Goal: Information Seeking & Learning: Check status

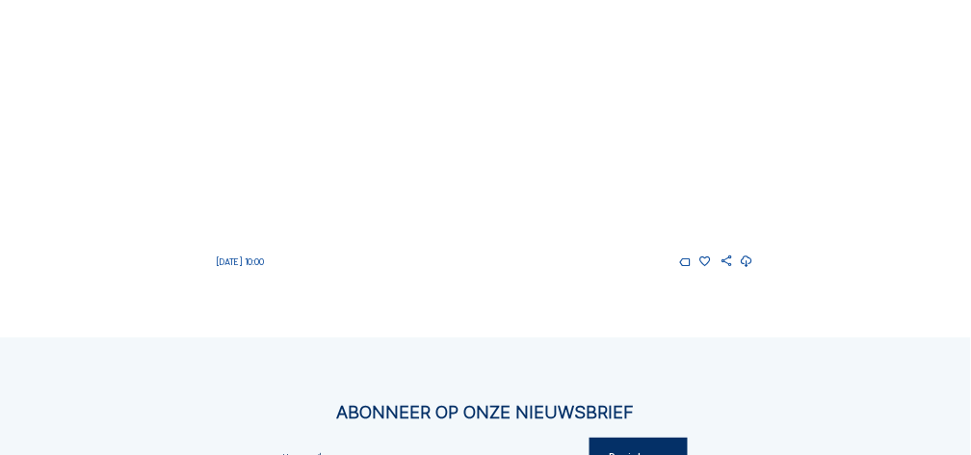
scroll to position [1541, 0]
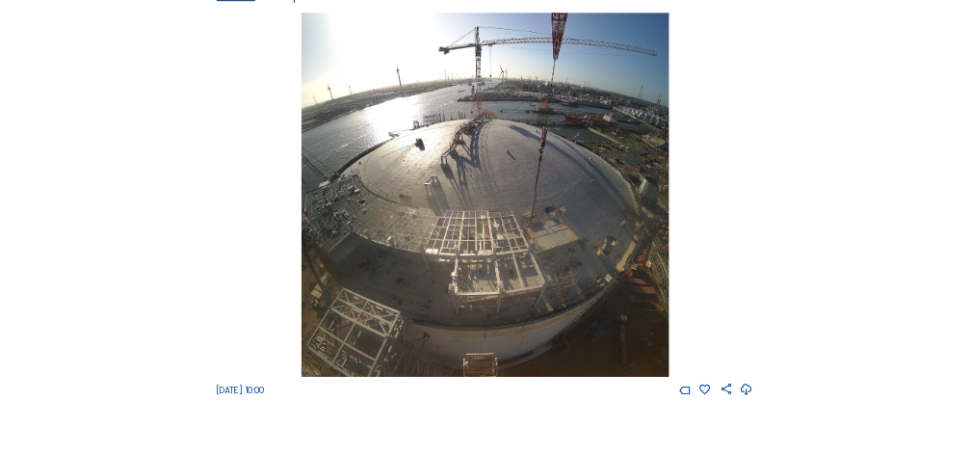
click at [488, 191] on img at bounding box center [485, 195] width 367 height 364
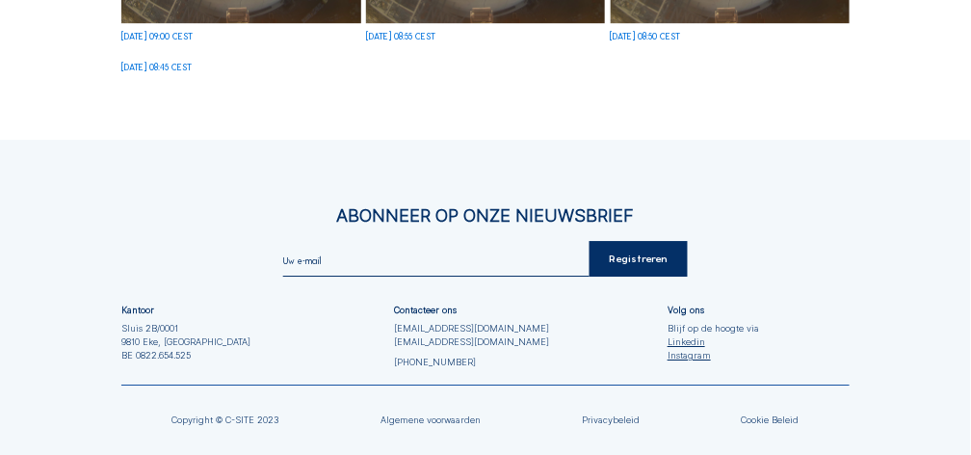
scroll to position [1477, 0]
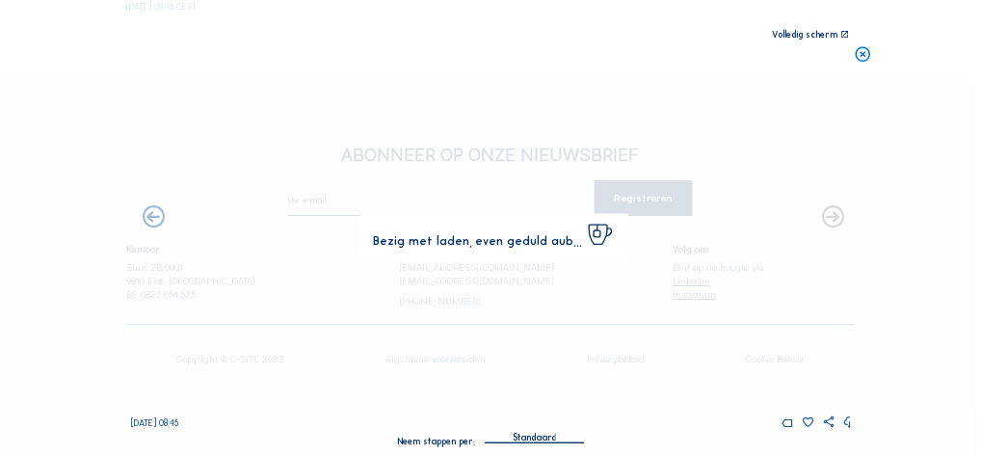
scroll to position [1686, 0]
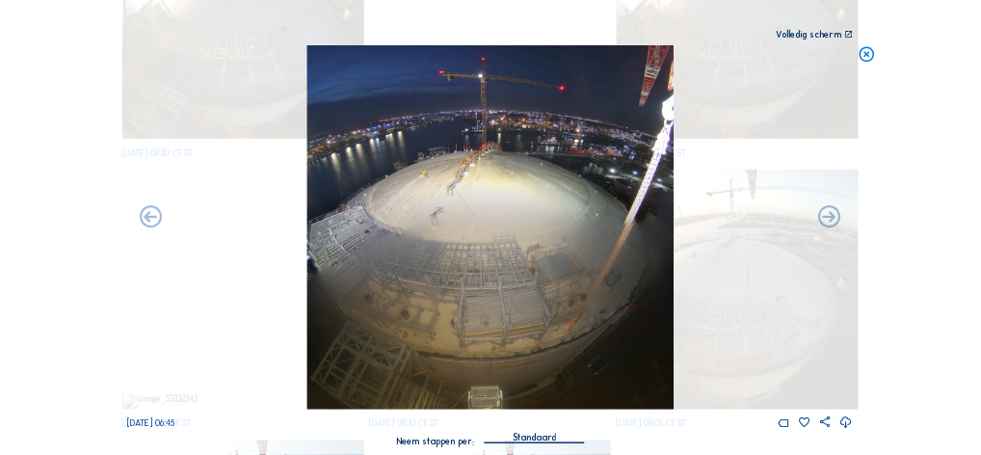
click at [530, 440] on div "Standaard" at bounding box center [534, 437] width 43 height 17
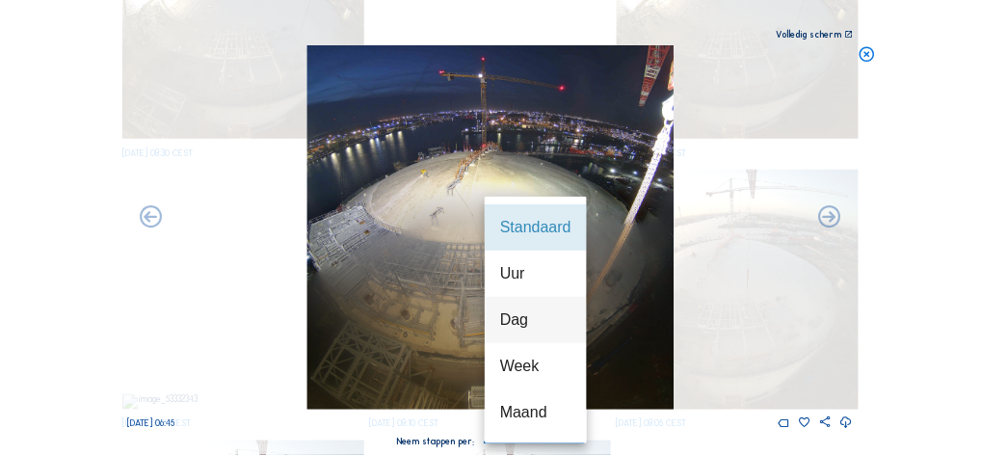
click at [515, 320] on div "Dag" at bounding box center [535, 319] width 71 height 18
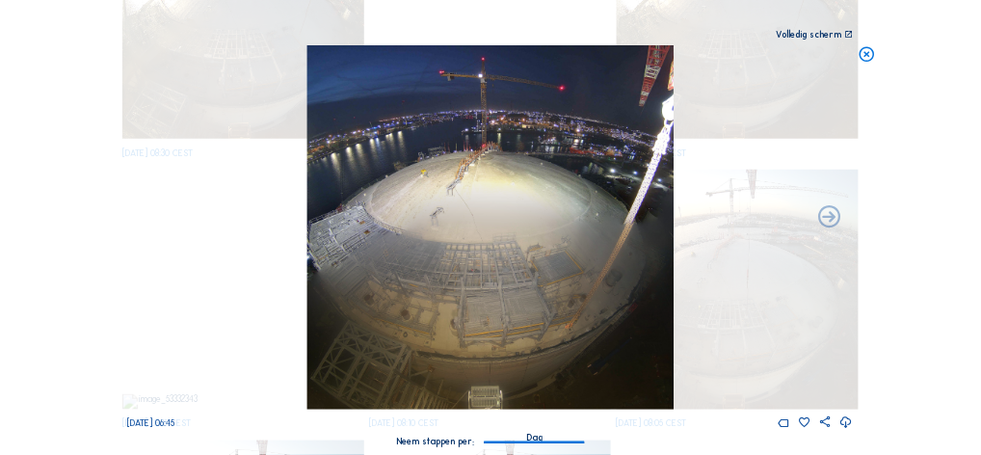
click at [534, 441] on div "Dag" at bounding box center [534, 437] width 16 height 17
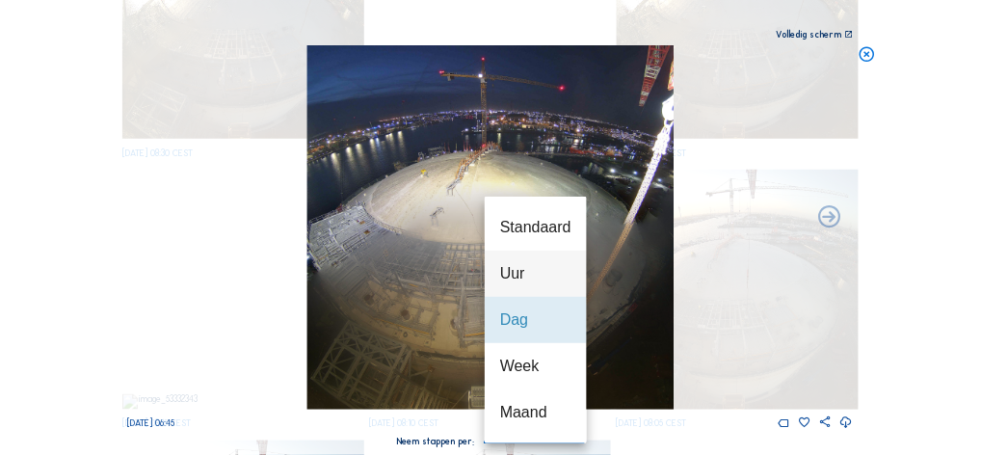
click at [518, 271] on div "Uur" at bounding box center [535, 273] width 71 height 18
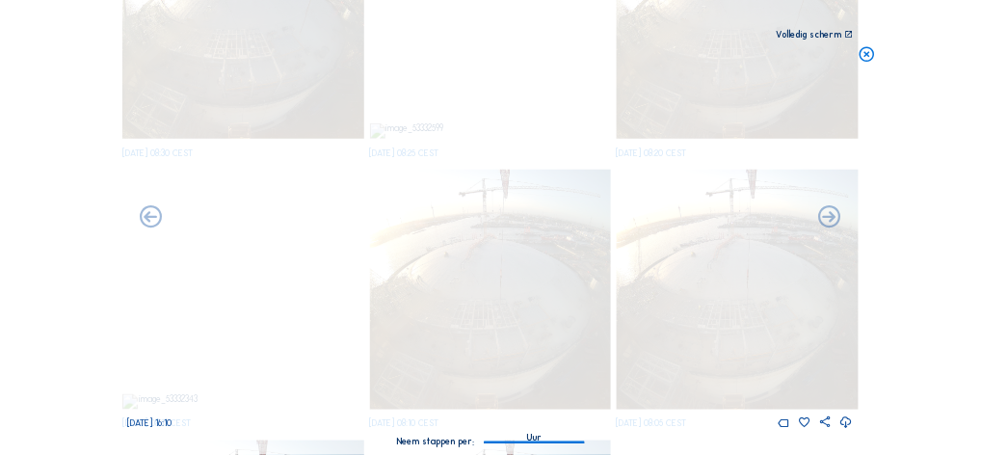
click at [540, 305] on img at bounding box center [490, 227] width 367 height 364
click at [848, 423] on icon at bounding box center [846, 422] width 13 height 16
click at [814, 124] on div "[DATE] 16:00" at bounding box center [490, 236] width 725 height 383
click at [847, 419] on icon at bounding box center [846, 422] width 13 height 16
click at [833, 163] on div "[DATE] 16:00" at bounding box center [490, 236] width 725 height 383
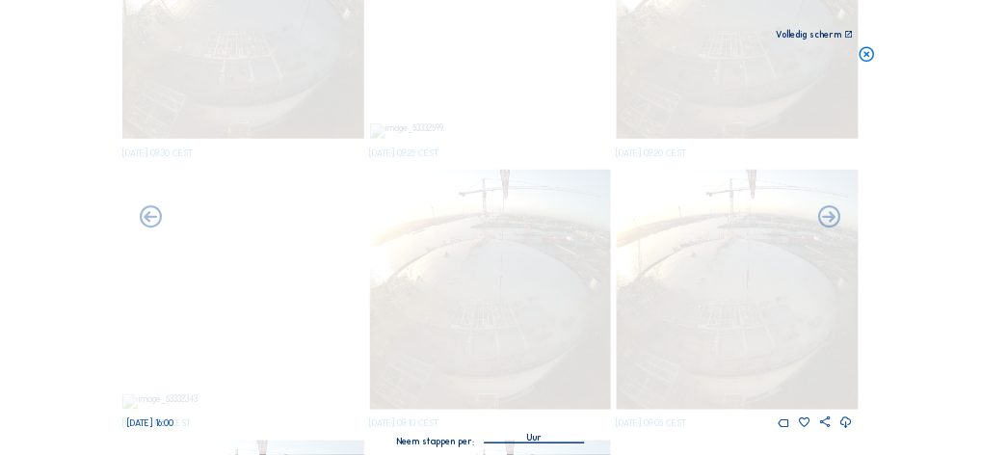
click at [572, 285] on img at bounding box center [490, 227] width 367 height 364
click at [643, 419] on div "[DATE] 16:00" at bounding box center [490, 422] width 725 height 13
click at [613, 311] on img at bounding box center [490, 227] width 367 height 364
click at [327, 336] on img at bounding box center [490, 227] width 367 height 364
click at [724, 197] on div "[DATE] 16:00" at bounding box center [490, 236] width 725 height 383
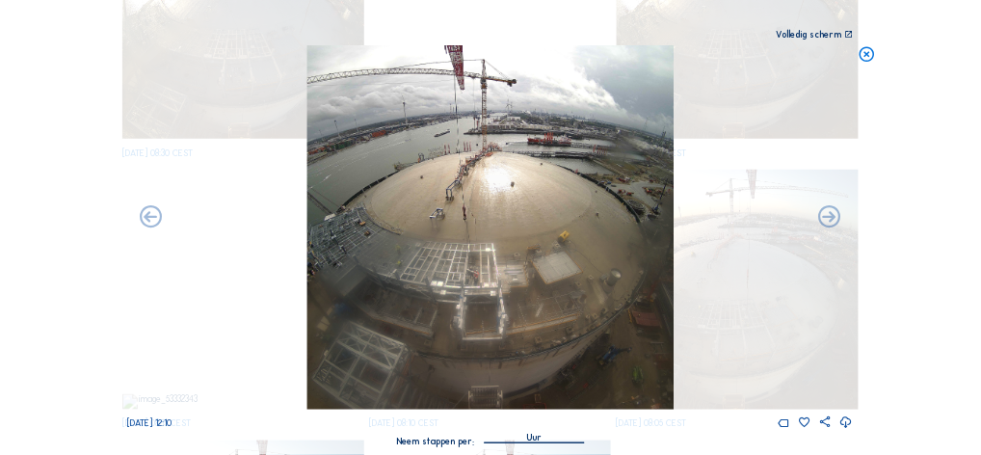
click at [867, 54] on icon at bounding box center [866, 54] width 17 height 18
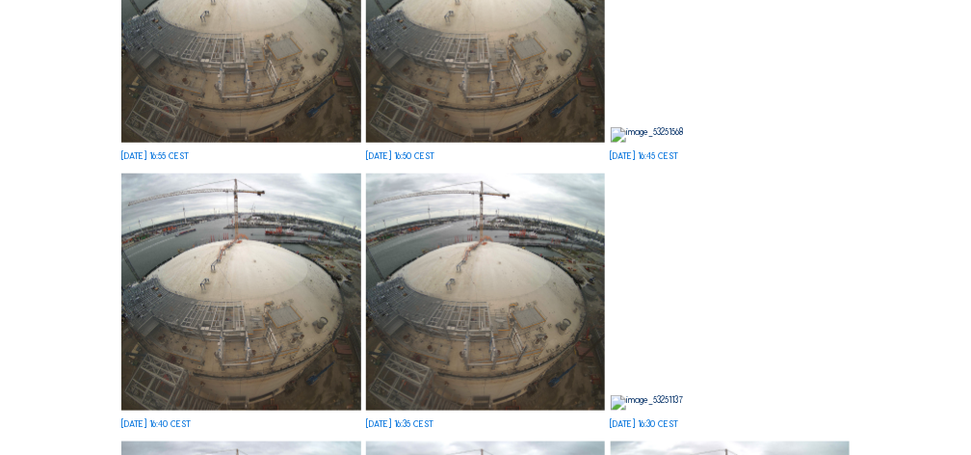
scroll to position [0, 0]
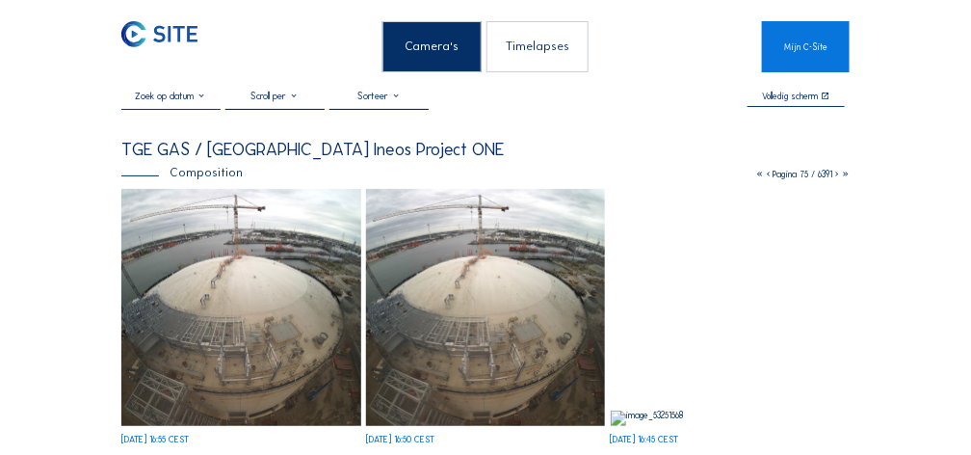
click at [835, 174] on icon at bounding box center [836, 174] width 9 height 11
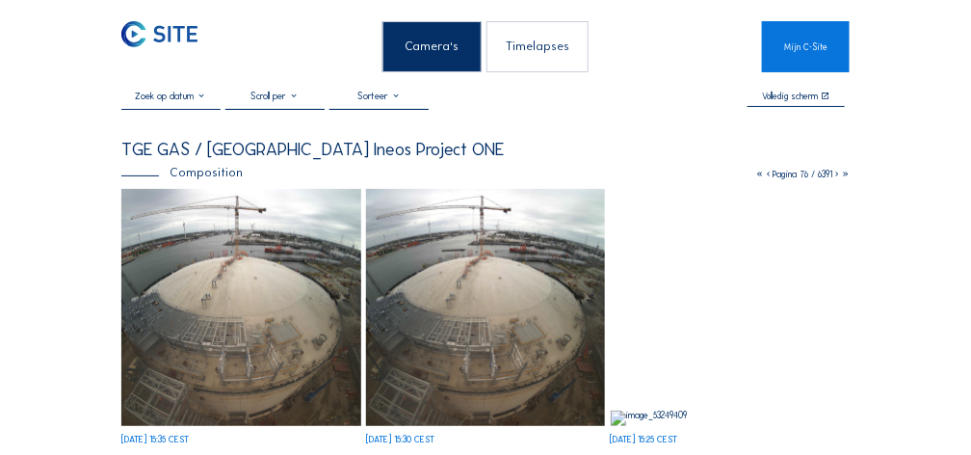
click at [835, 174] on icon at bounding box center [836, 174] width 9 height 11
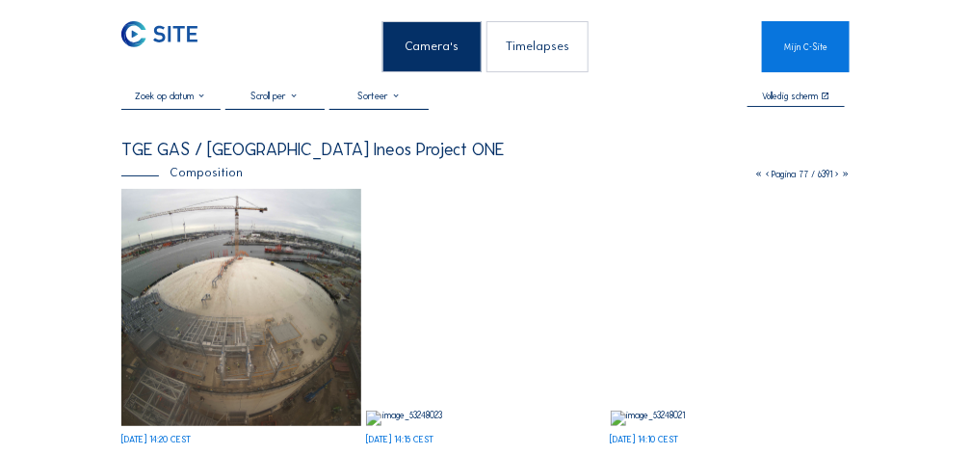
click at [833, 173] on icon at bounding box center [836, 174] width 9 height 11
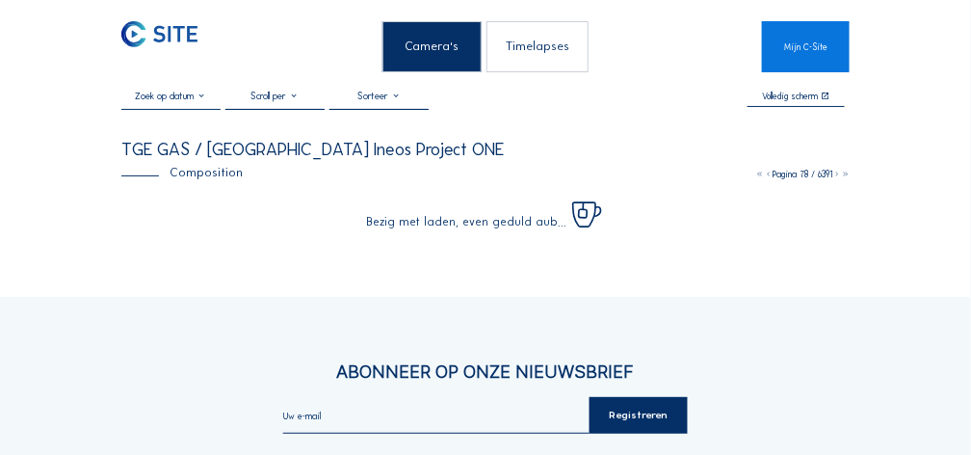
click at [833, 173] on icon at bounding box center [836, 174] width 9 height 11
click at [835, 173] on icon at bounding box center [836, 174] width 9 height 11
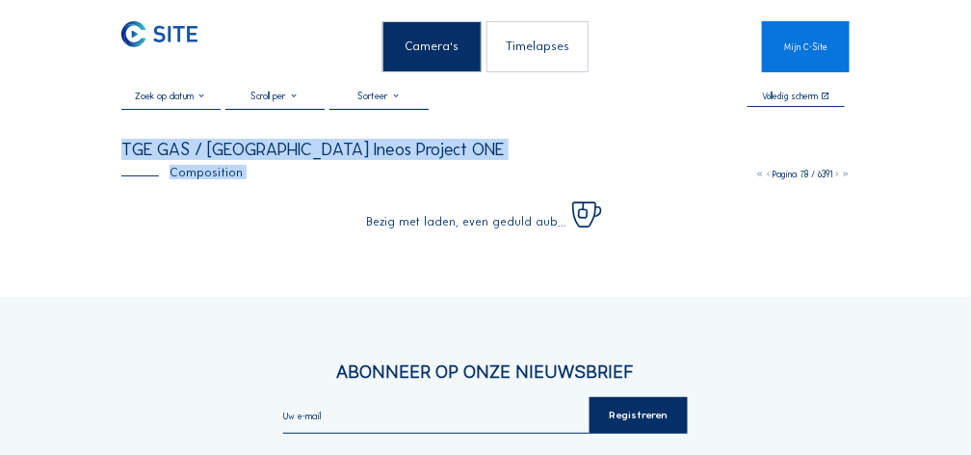
click at [835, 173] on icon at bounding box center [836, 174] width 9 height 11
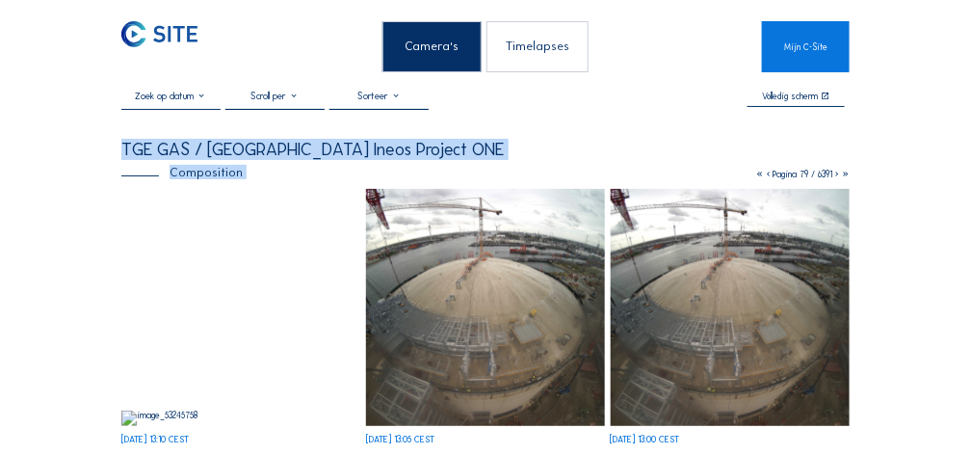
click at [835, 173] on icon at bounding box center [836, 174] width 9 height 11
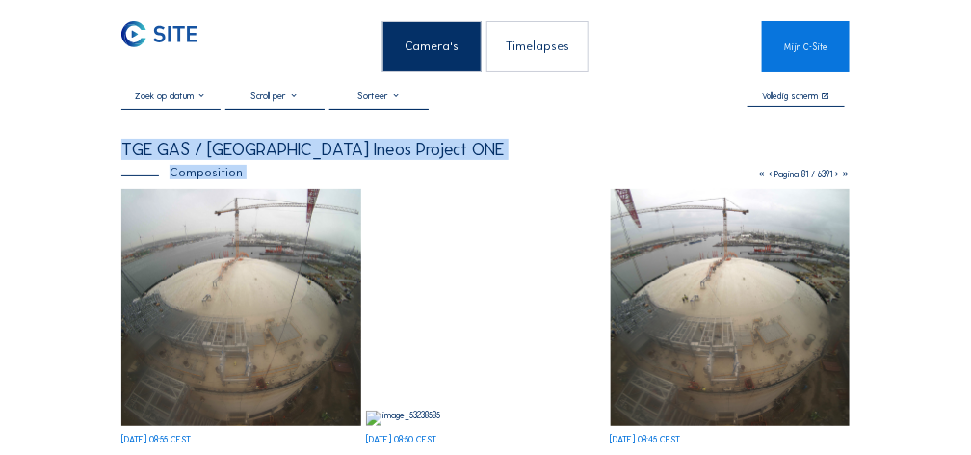
click at [835, 174] on icon at bounding box center [836, 174] width 9 height 11
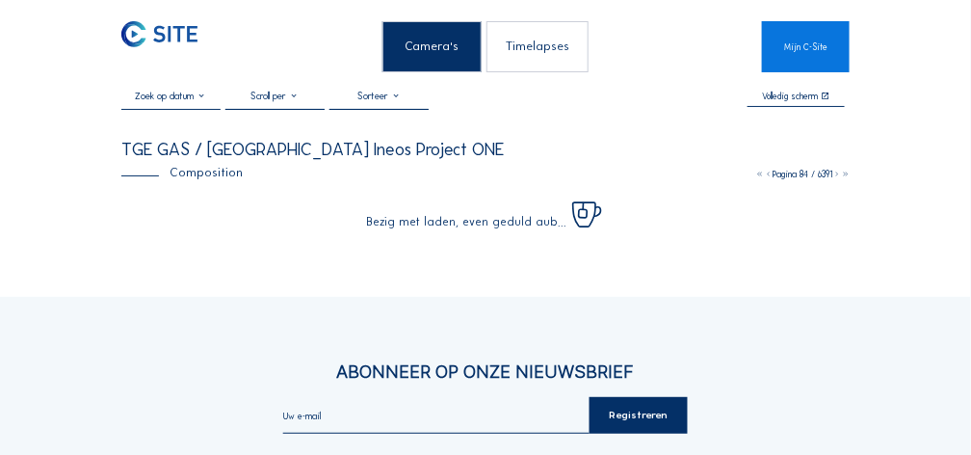
click at [835, 174] on icon at bounding box center [836, 174] width 9 height 11
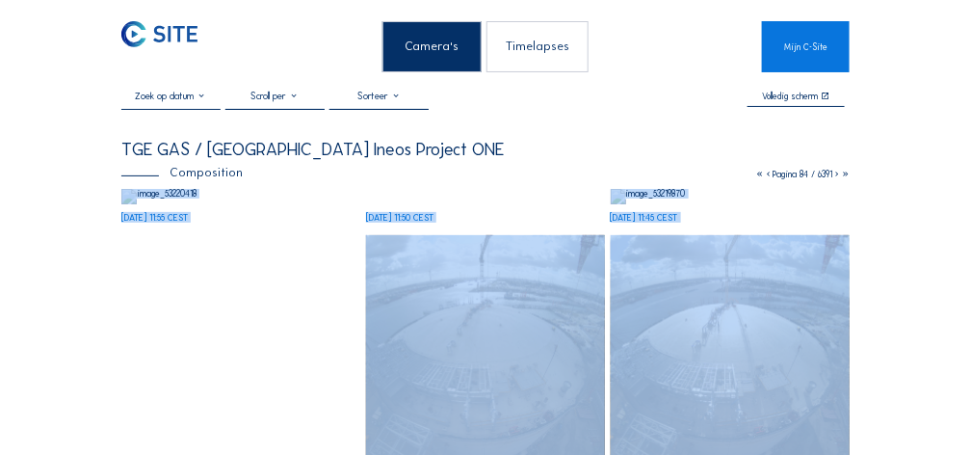
click at [835, 174] on icon at bounding box center [836, 174] width 9 height 11
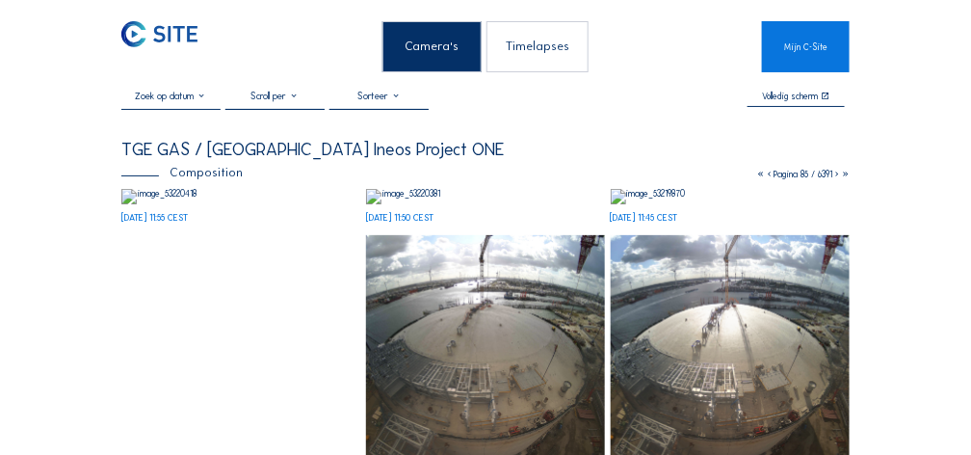
click at [835, 174] on icon at bounding box center [836, 174] width 9 height 11
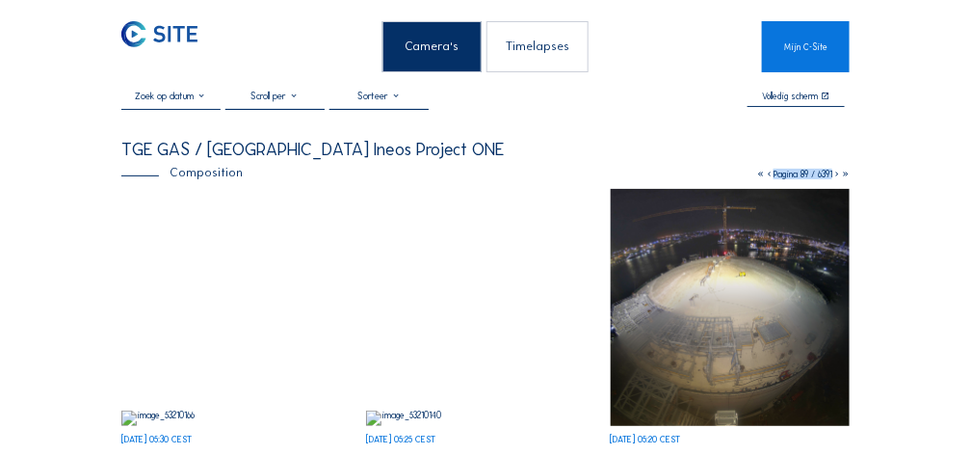
click at [835, 174] on icon at bounding box center [836, 174] width 9 height 11
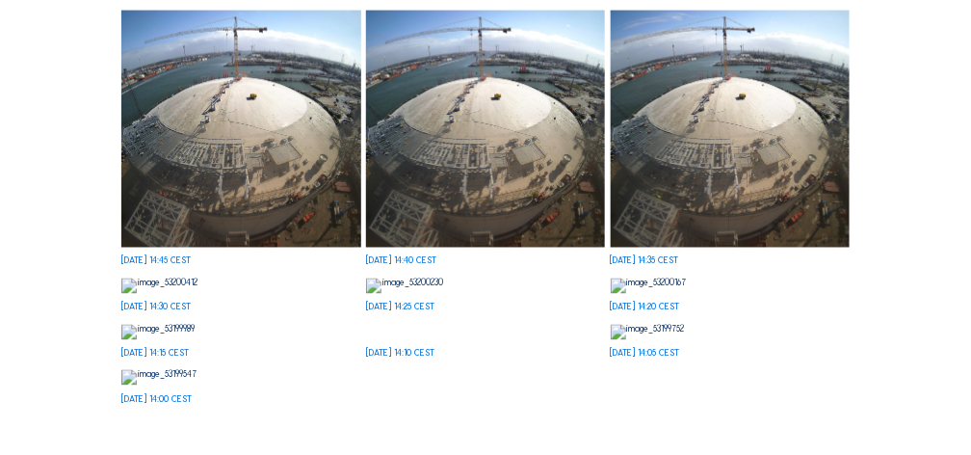
scroll to position [706, 0]
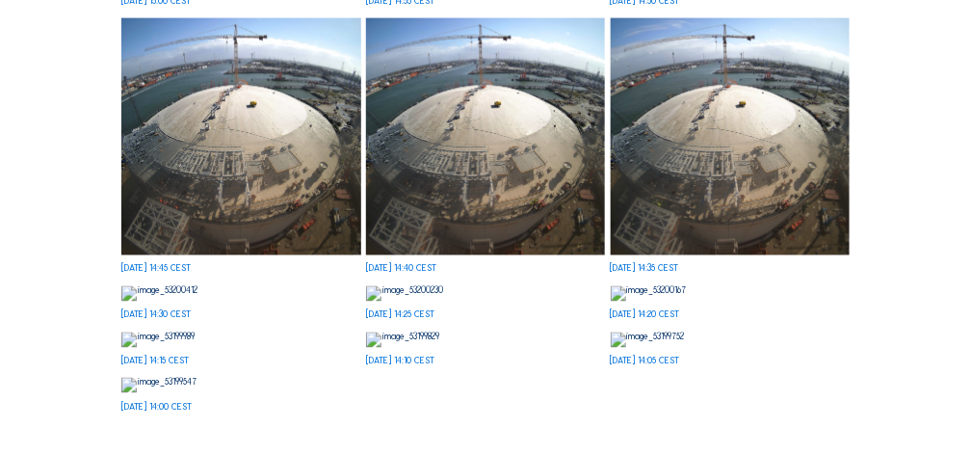
click at [582, 225] on img at bounding box center [486, 136] width 240 height 237
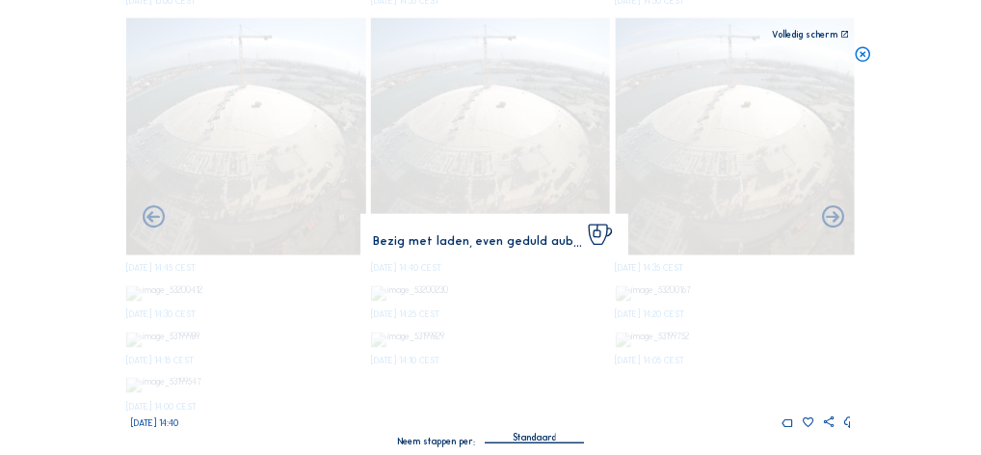
scroll to position [712, 0]
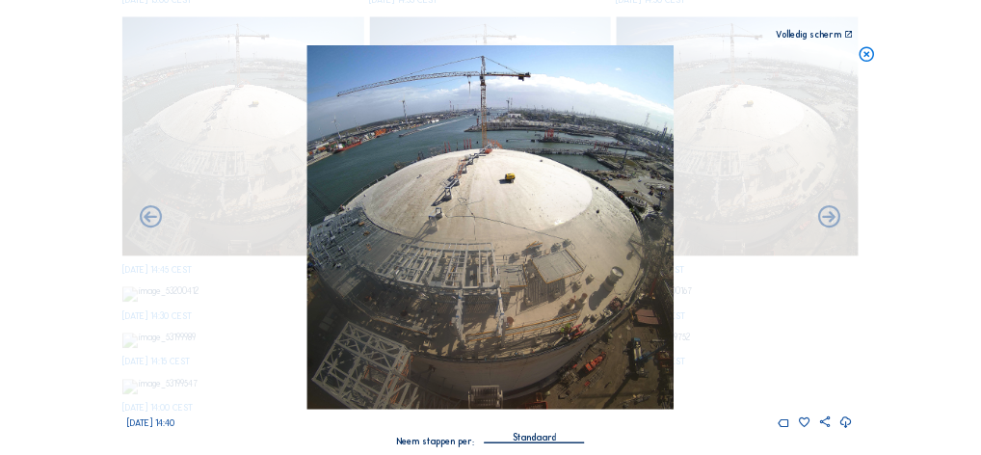
click at [845, 421] on icon at bounding box center [846, 422] width 13 height 16
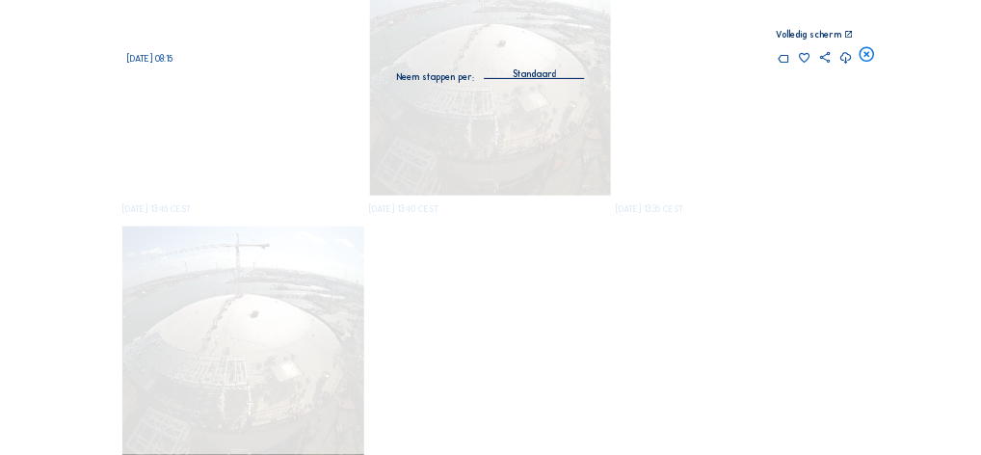
scroll to position [9362, 0]
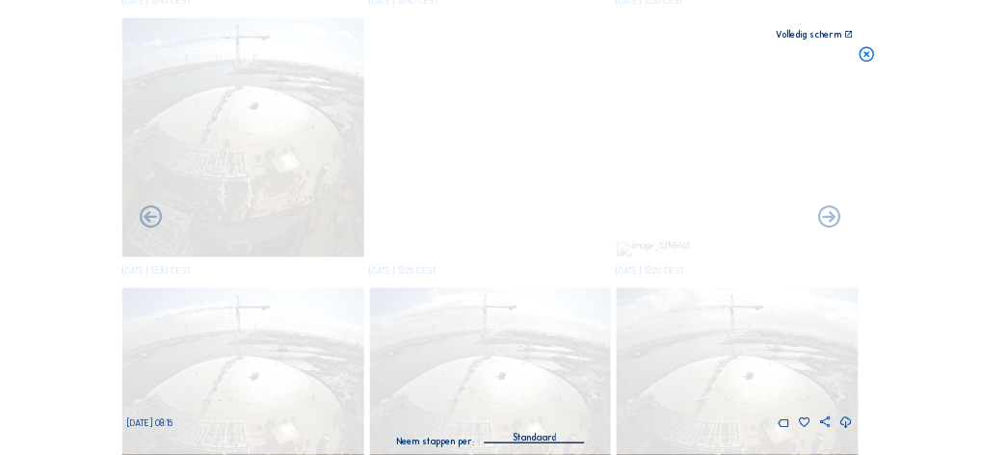
click at [845, 421] on icon at bounding box center [846, 422] width 13 height 16
click at [846, 425] on icon at bounding box center [846, 422] width 13 height 16
click at [860, 319] on div "Scroll om door de tijd te reizen | Druk op de 'Alt'-[PERSON_NAME] + scroll om t…" at bounding box center [490, 227] width 981 height 455
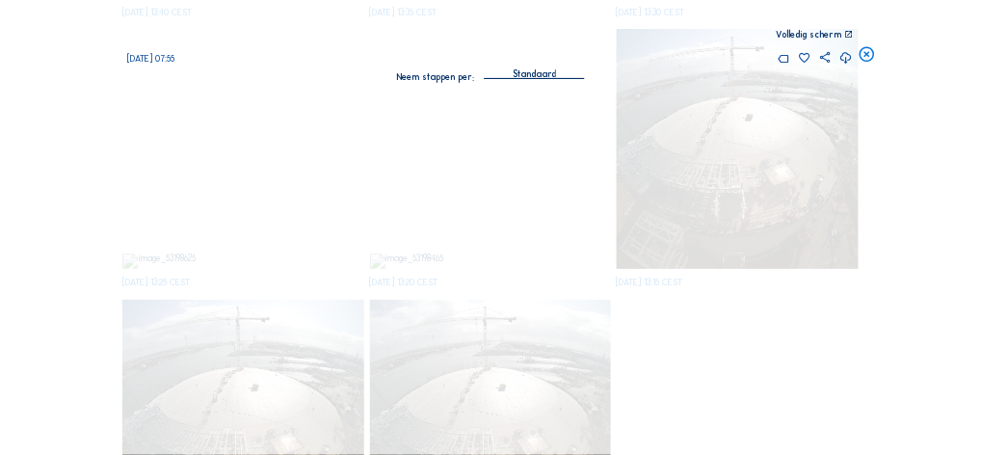
scroll to position [16391, 0]
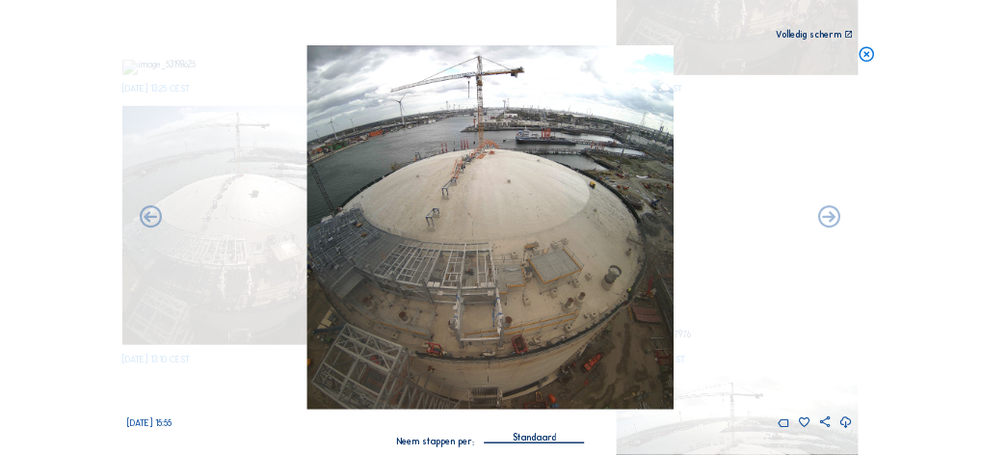
click at [845, 424] on icon at bounding box center [846, 422] width 13 height 16
click at [796, 305] on div "[DATE] 15:55" at bounding box center [490, 236] width 725 height 383
click at [864, 55] on icon at bounding box center [866, 54] width 17 height 18
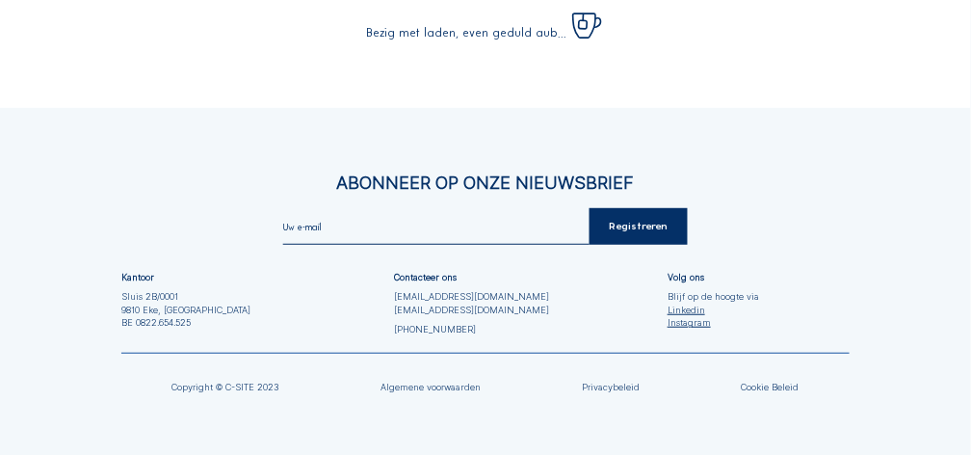
scroll to position [0, 0]
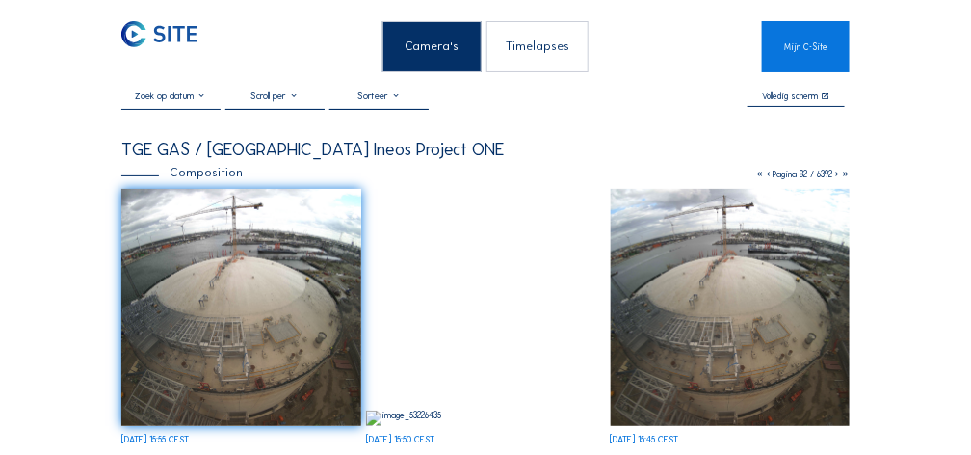
click at [835, 171] on icon at bounding box center [836, 174] width 9 height 11
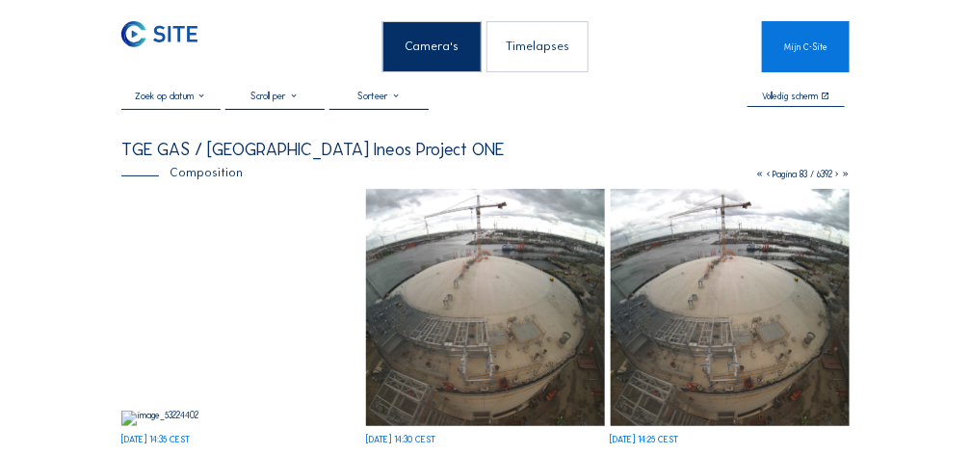
click at [834, 172] on icon at bounding box center [836, 174] width 9 height 11
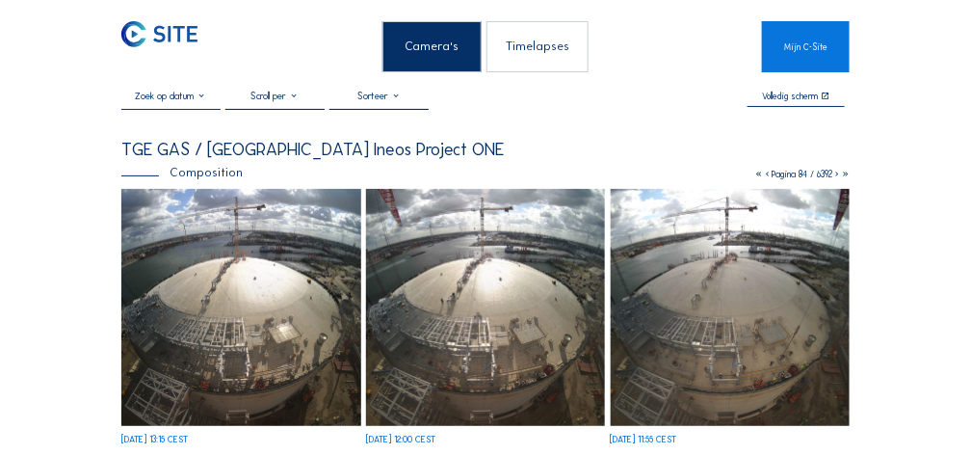
click at [834, 175] on icon at bounding box center [836, 174] width 9 height 11
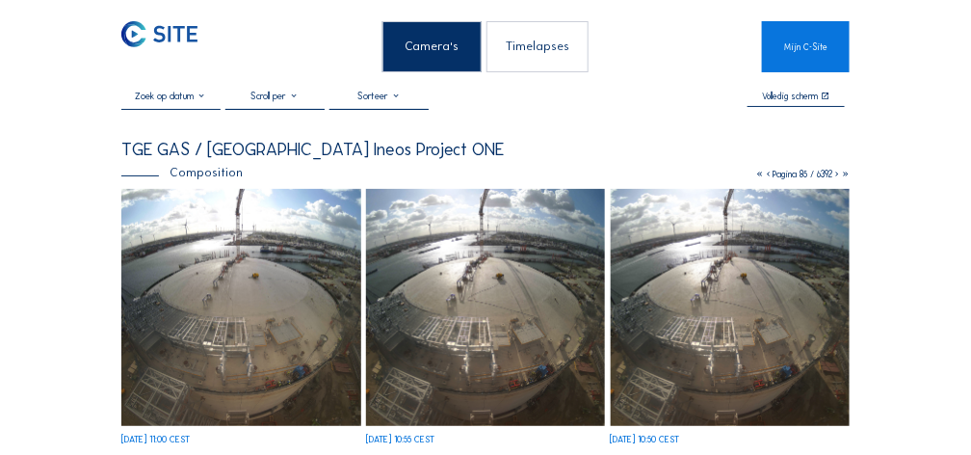
click at [835, 174] on icon at bounding box center [836, 174] width 9 height 11
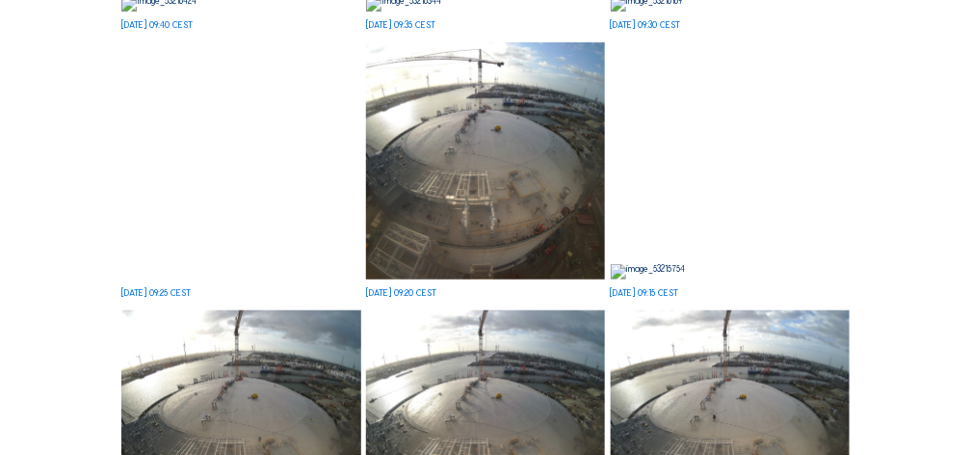
scroll to position [128, 0]
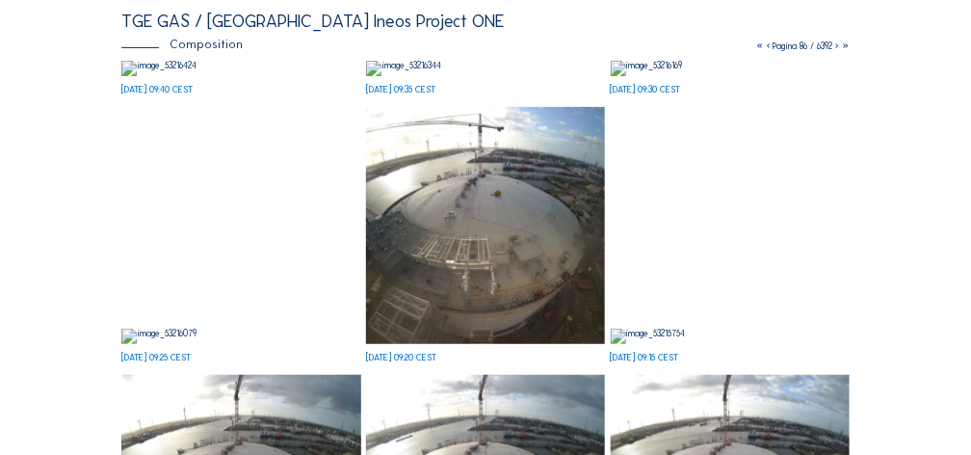
click at [834, 44] on icon at bounding box center [836, 45] width 9 height 11
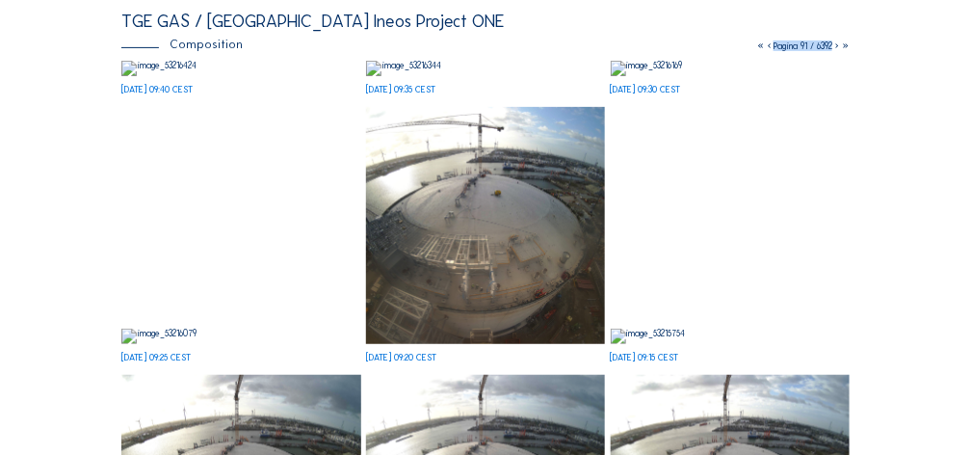
click at [834, 44] on icon at bounding box center [836, 45] width 9 height 11
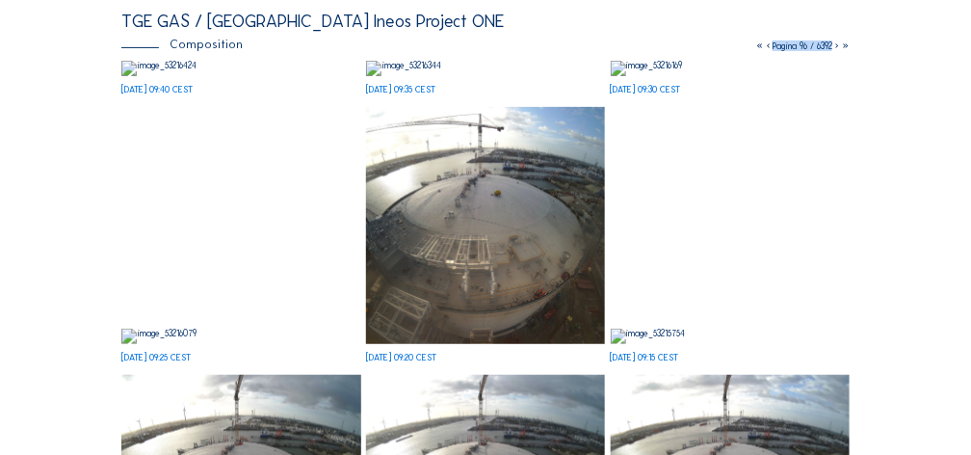
click at [834, 44] on icon at bounding box center [836, 45] width 9 height 11
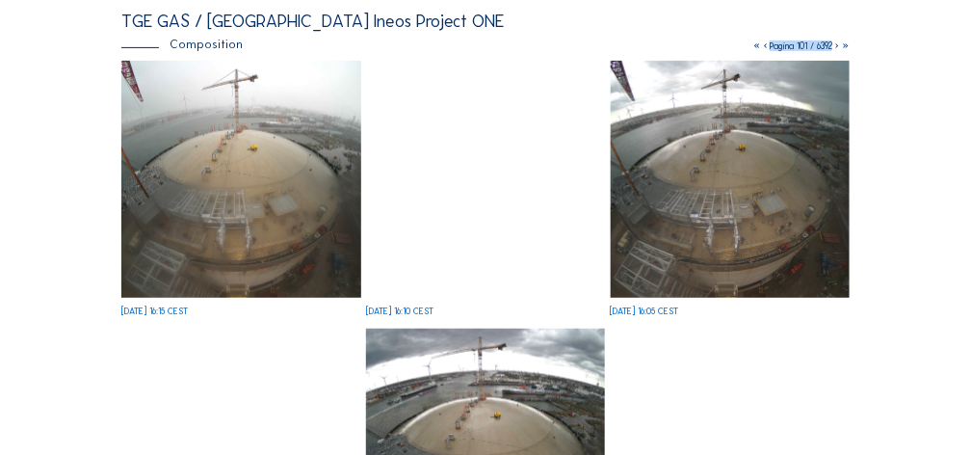
click at [835, 46] on icon at bounding box center [836, 45] width 9 height 11
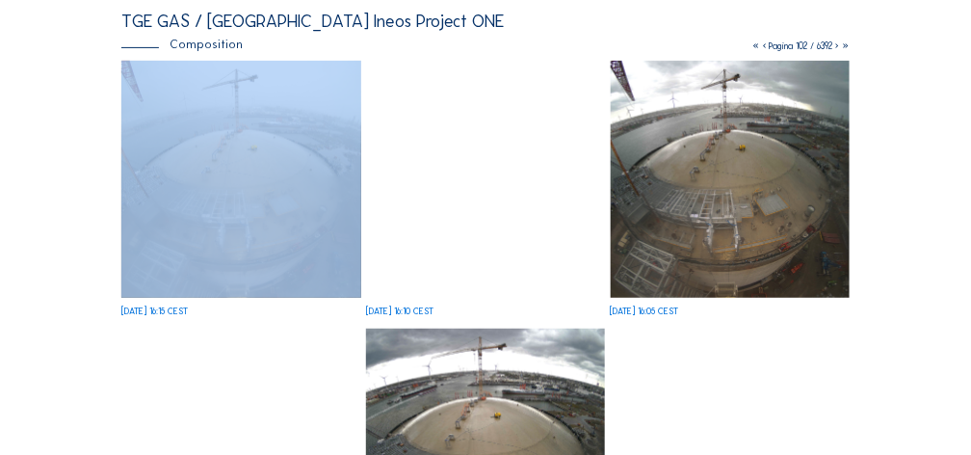
click at [835, 46] on icon at bounding box center [836, 45] width 9 height 11
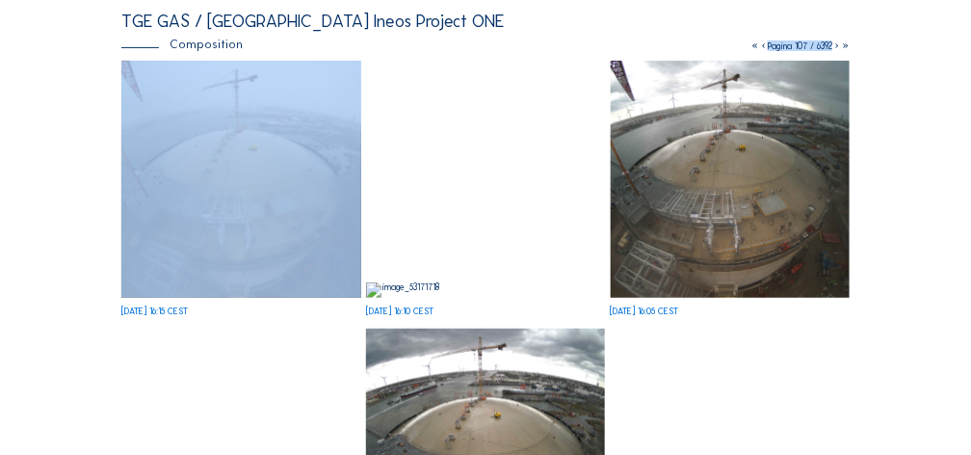
click at [835, 46] on icon at bounding box center [836, 45] width 9 height 11
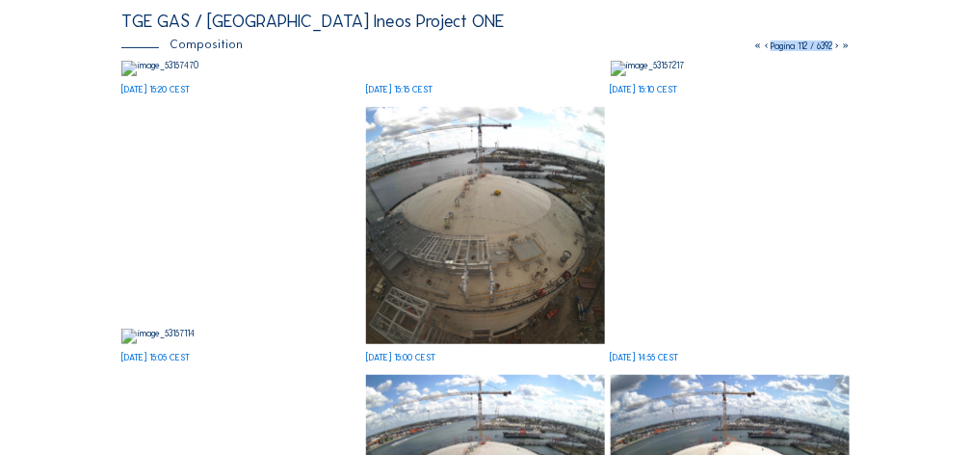
click at [241, 76] on img at bounding box center [241, 68] width 240 height 15
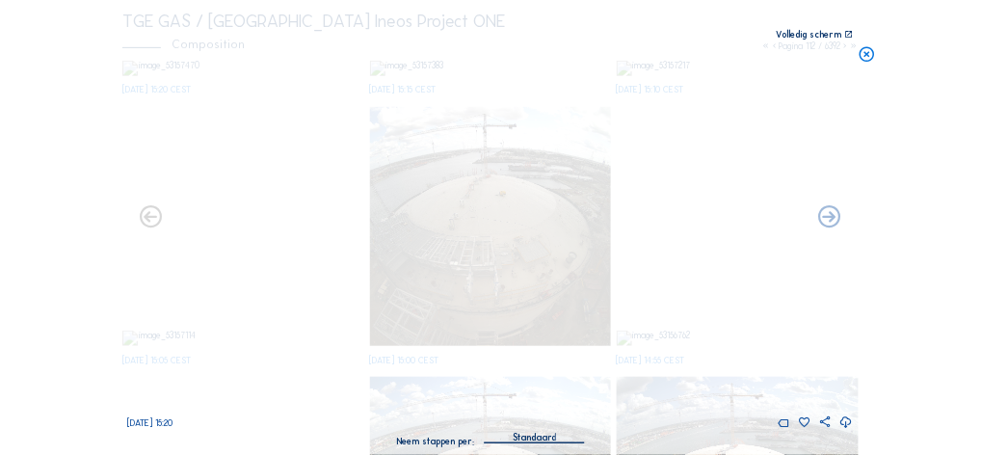
click at [848, 423] on icon at bounding box center [846, 422] width 13 height 16
click at [827, 350] on div "[DATE] 15:20" at bounding box center [490, 236] width 725 height 383
click at [868, 50] on icon at bounding box center [866, 54] width 17 height 18
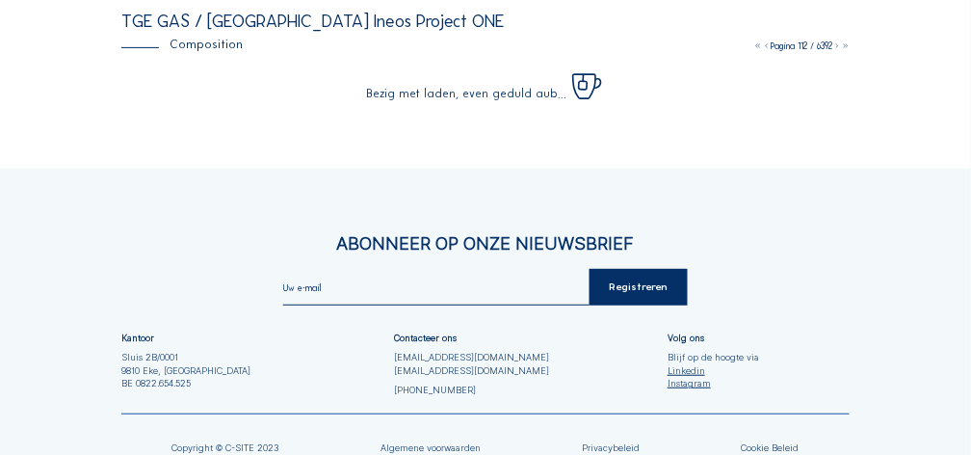
click at [833, 46] on icon at bounding box center [836, 45] width 9 height 11
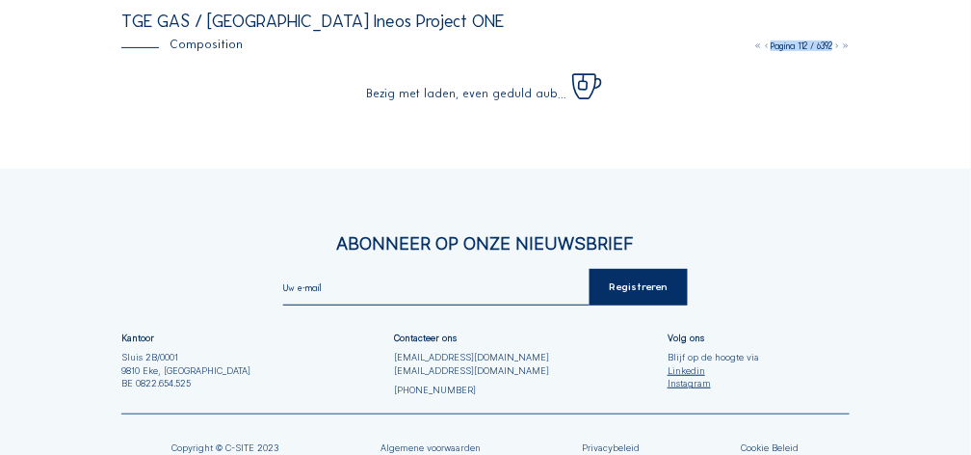
click at [833, 46] on icon at bounding box center [836, 45] width 9 height 11
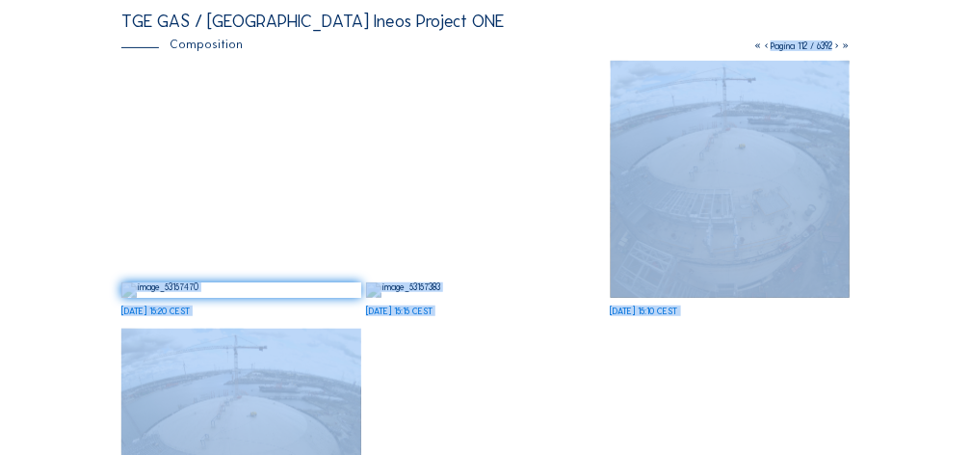
click at [835, 43] on icon at bounding box center [836, 45] width 9 height 11
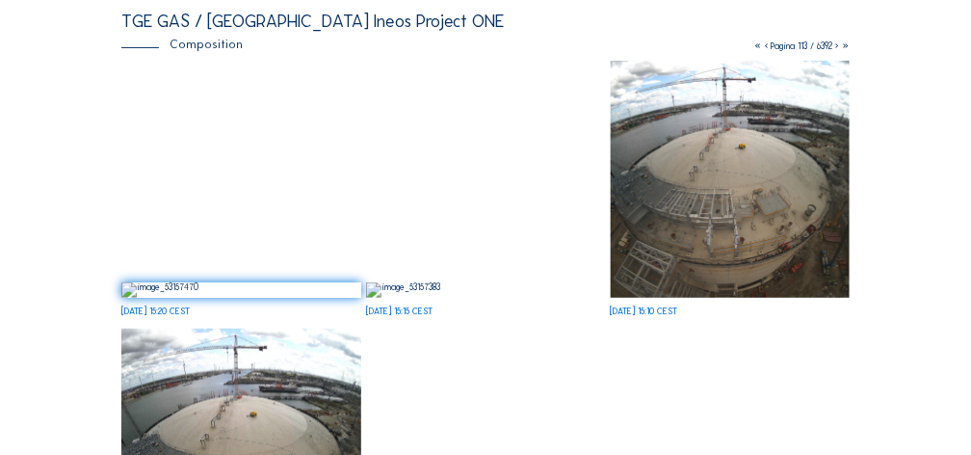
click at [835, 43] on icon at bounding box center [836, 45] width 9 height 11
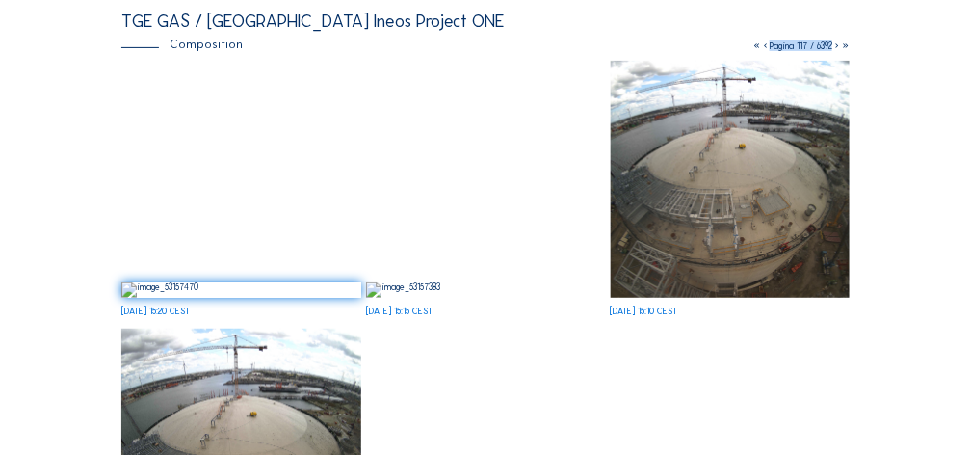
click at [835, 43] on icon at bounding box center [836, 45] width 9 height 11
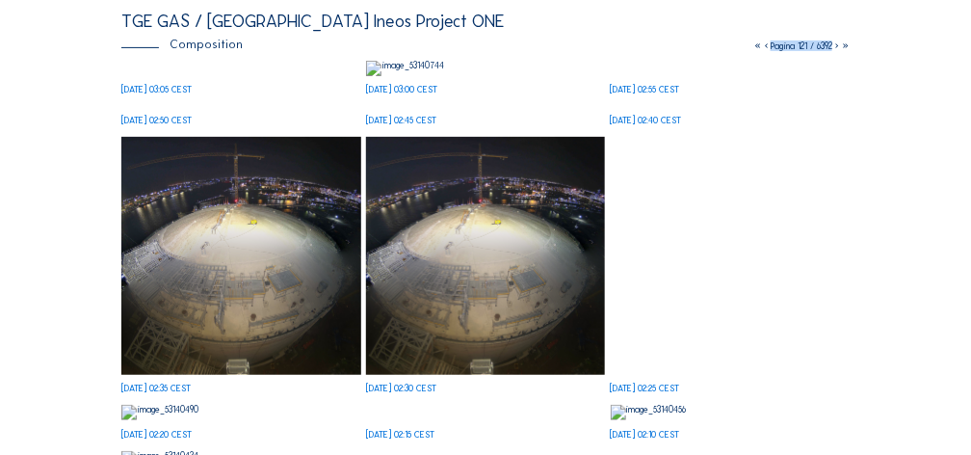
click at [835, 43] on icon at bounding box center [836, 45] width 9 height 11
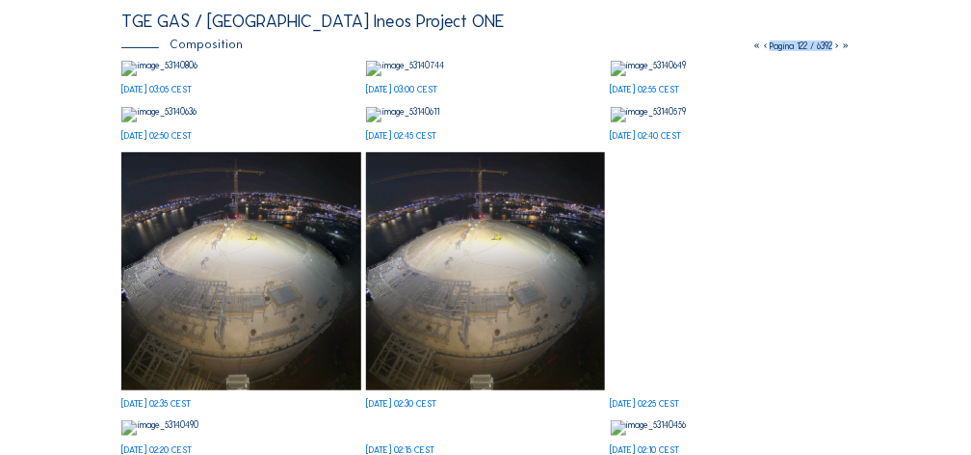
click at [835, 43] on icon at bounding box center [836, 45] width 9 height 11
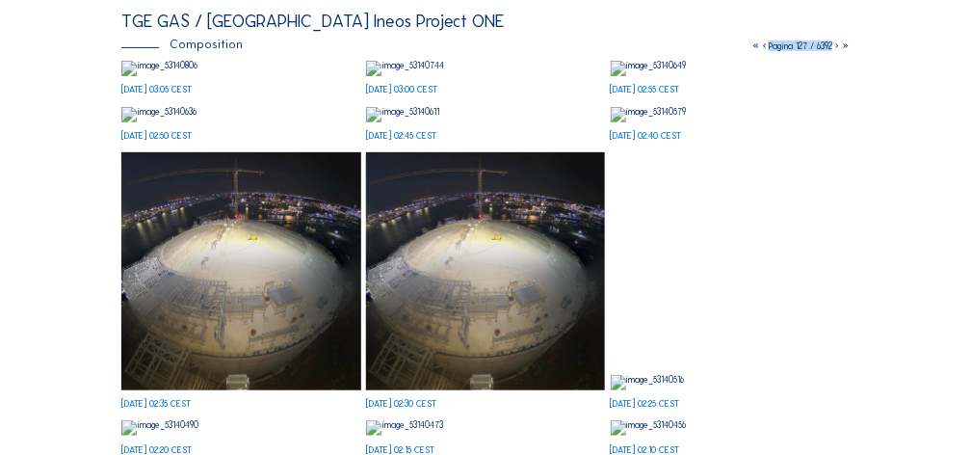
click at [835, 43] on icon at bounding box center [836, 45] width 9 height 11
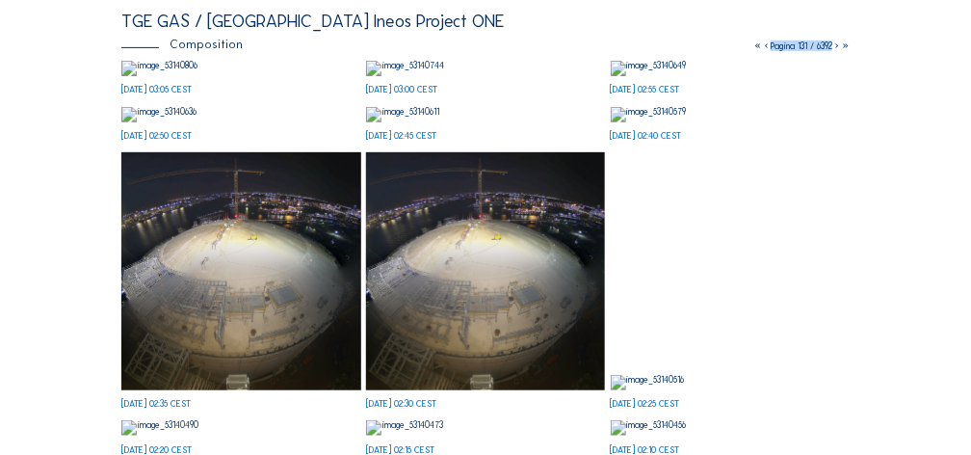
click at [835, 43] on icon at bounding box center [836, 45] width 9 height 11
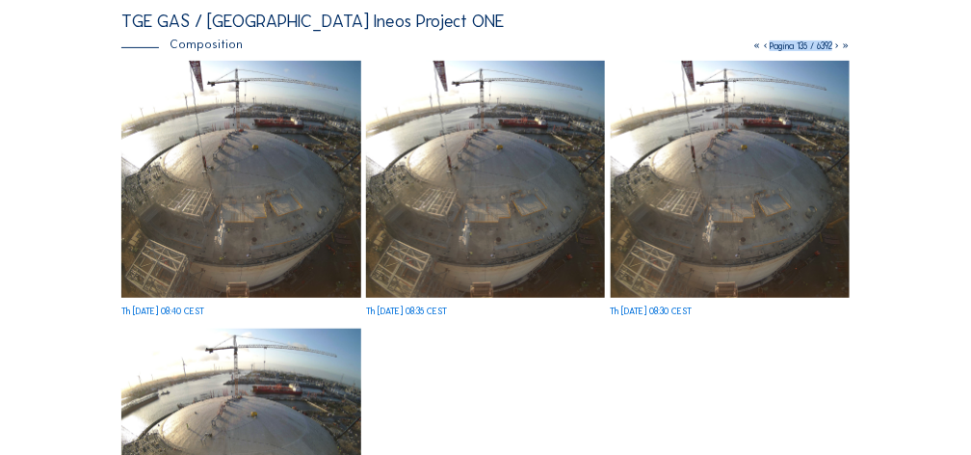
click at [273, 239] on img at bounding box center [241, 179] width 240 height 237
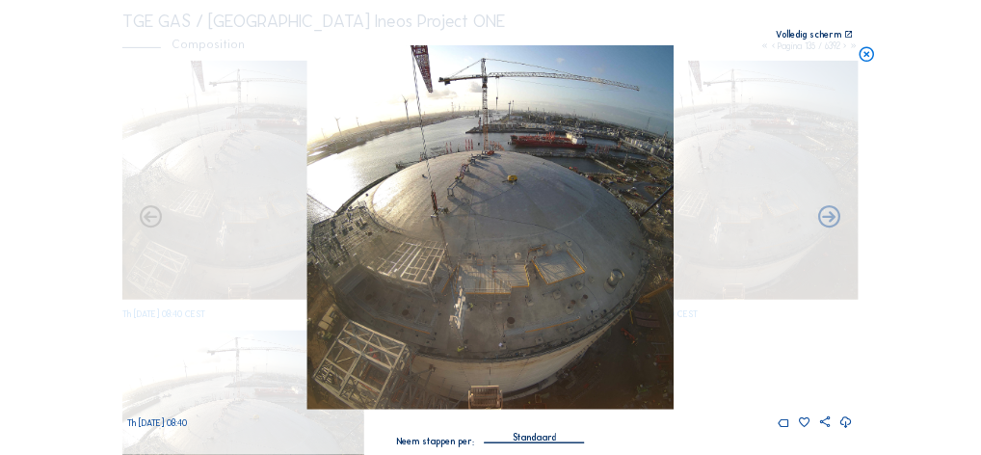
click at [845, 421] on icon at bounding box center [846, 422] width 13 height 16
click at [705, 363] on div "Th [DATE] 08:40" at bounding box center [490, 236] width 725 height 383
click at [869, 57] on icon at bounding box center [866, 54] width 17 height 18
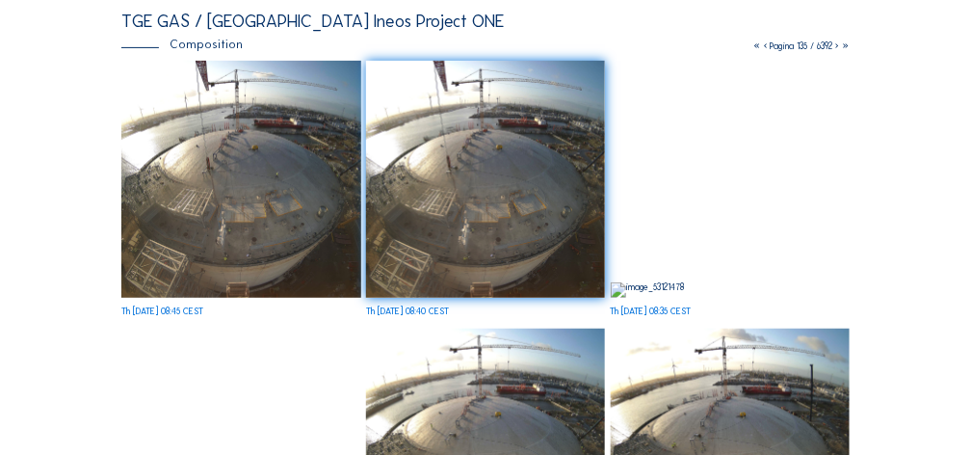
click at [836, 42] on icon at bounding box center [836, 45] width 9 height 11
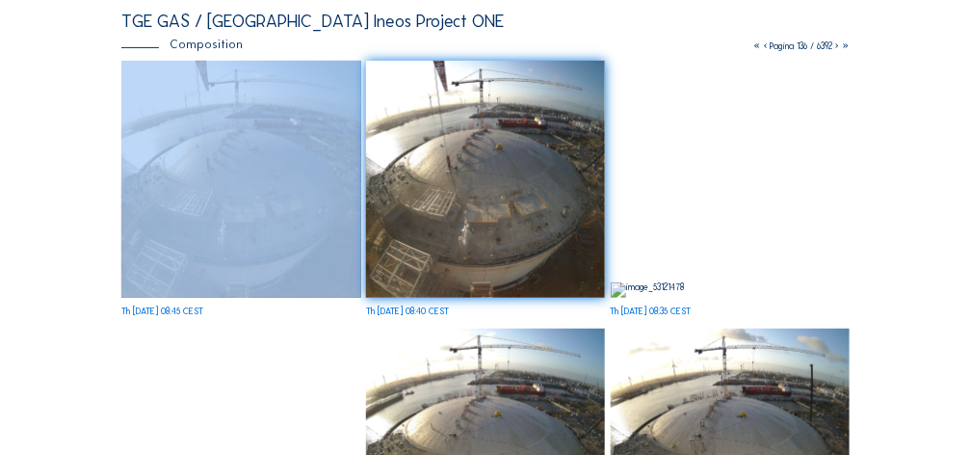
click at [836, 42] on icon at bounding box center [836, 45] width 9 height 11
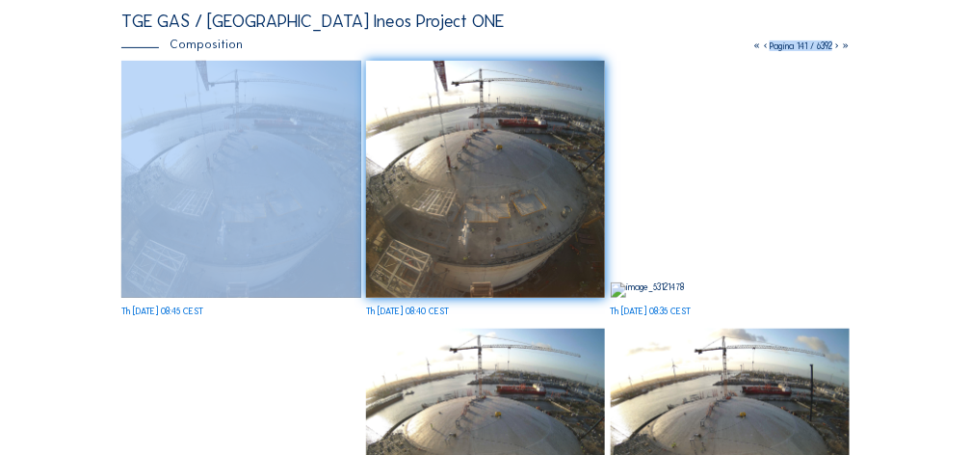
click at [836, 42] on icon at bounding box center [836, 45] width 9 height 11
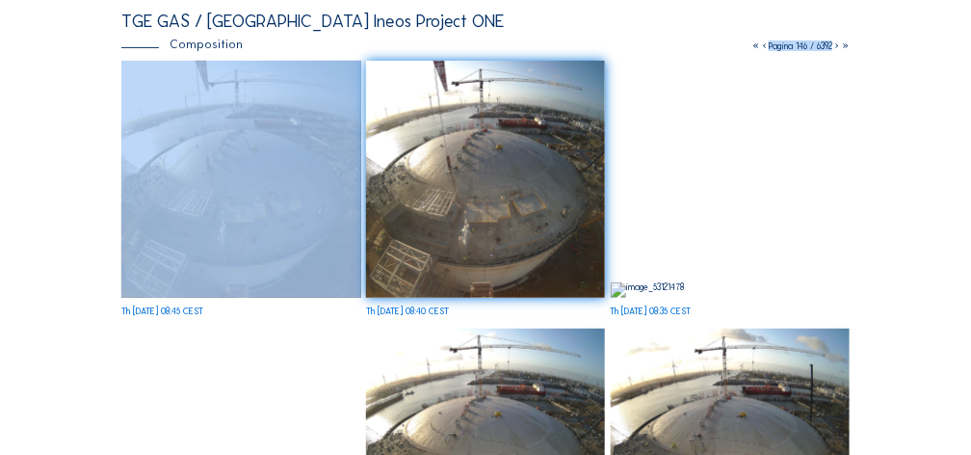
click at [836, 42] on icon at bounding box center [836, 45] width 9 height 11
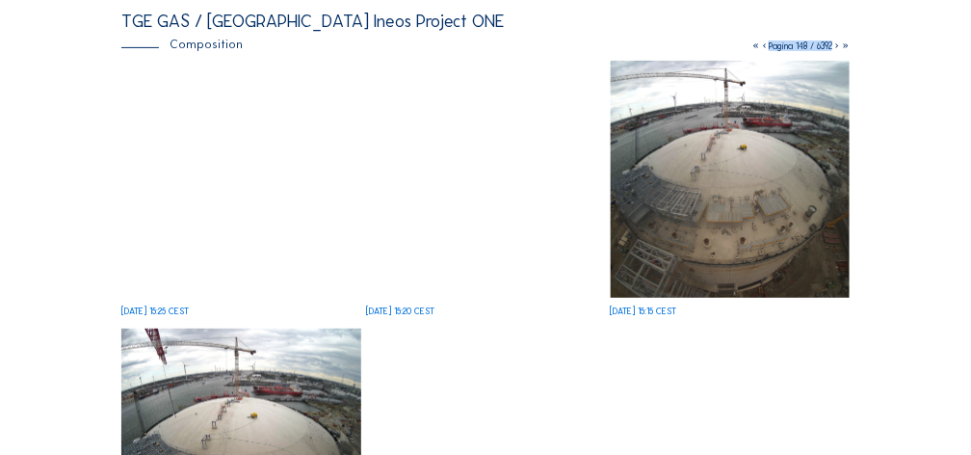
click at [256, 298] on img at bounding box center [241, 298] width 240 height 0
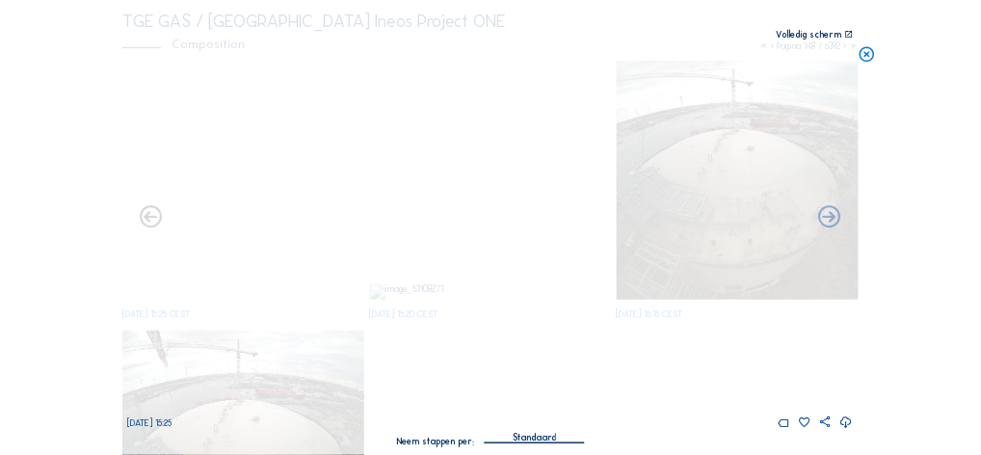
click at [847, 421] on icon at bounding box center [846, 422] width 13 height 16
click at [723, 394] on div "[DATE] 15:25" at bounding box center [490, 236] width 725 height 383
click at [866, 56] on icon at bounding box center [866, 54] width 17 height 18
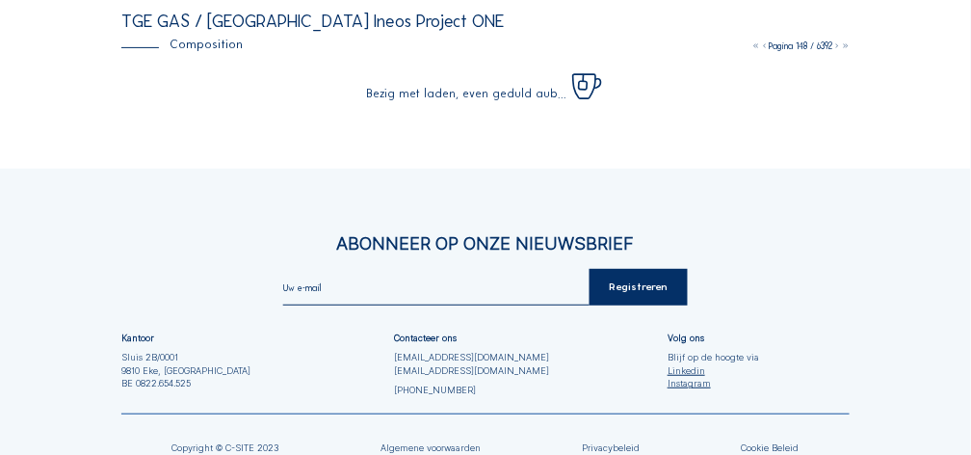
click at [834, 46] on icon at bounding box center [836, 45] width 9 height 11
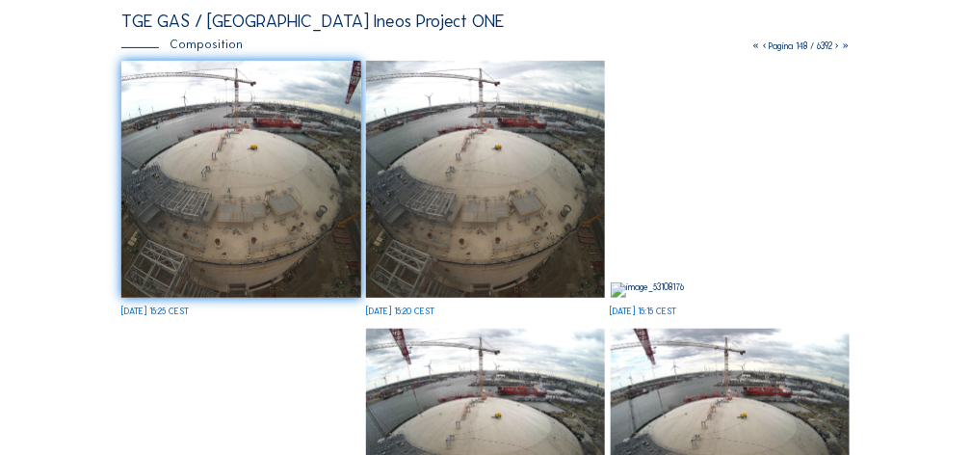
click at [834, 47] on icon at bounding box center [836, 45] width 9 height 11
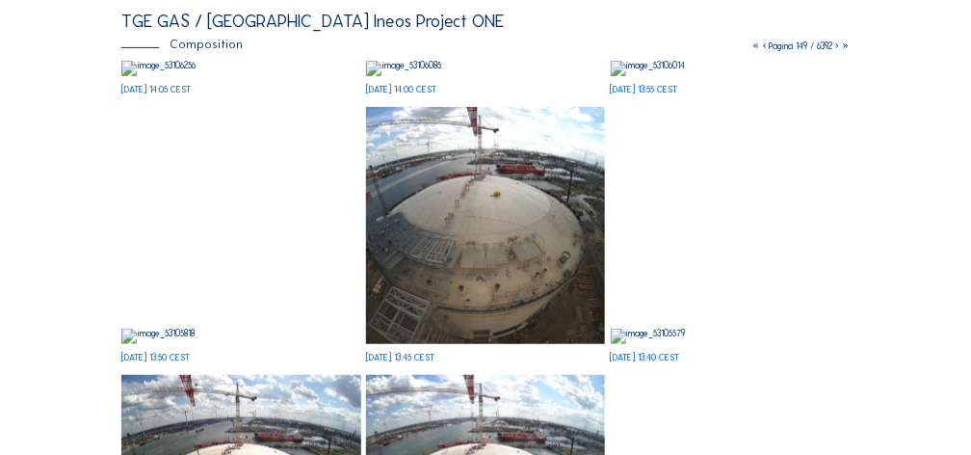
click at [834, 46] on icon at bounding box center [836, 45] width 9 height 11
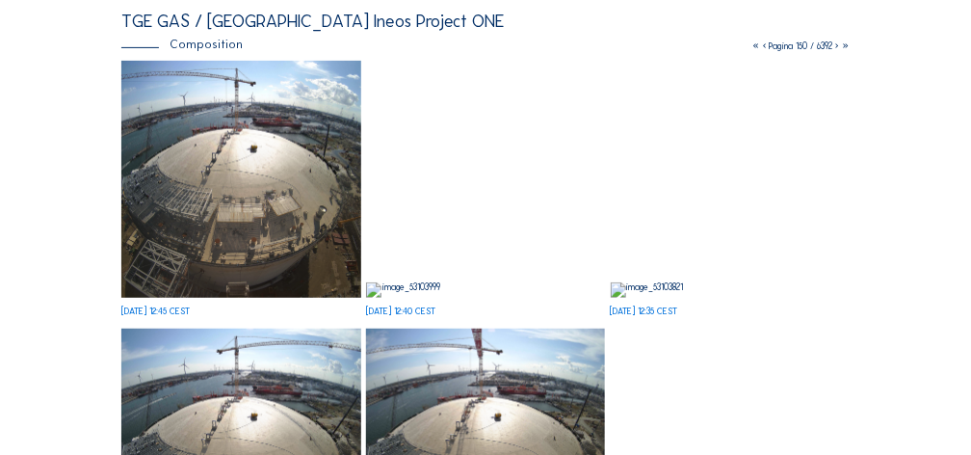
click at [834, 43] on icon at bounding box center [836, 45] width 9 height 11
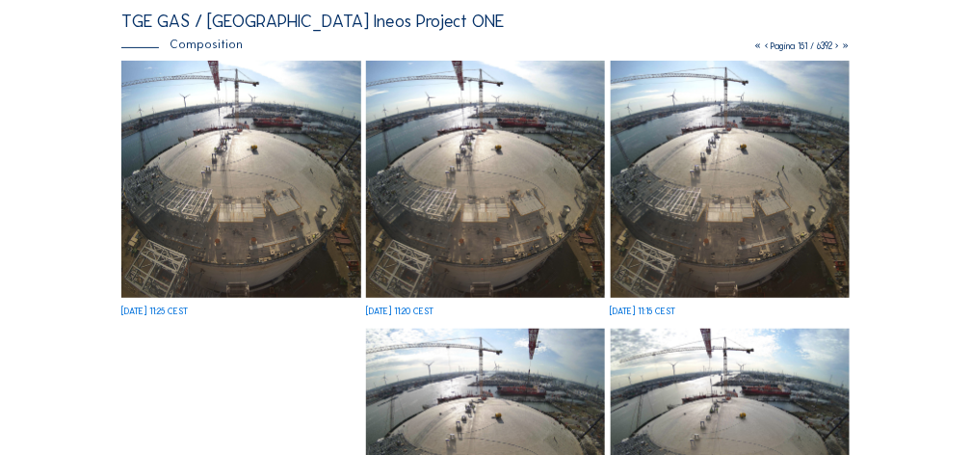
click at [834, 44] on icon at bounding box center [836, 45] width 9 height 11
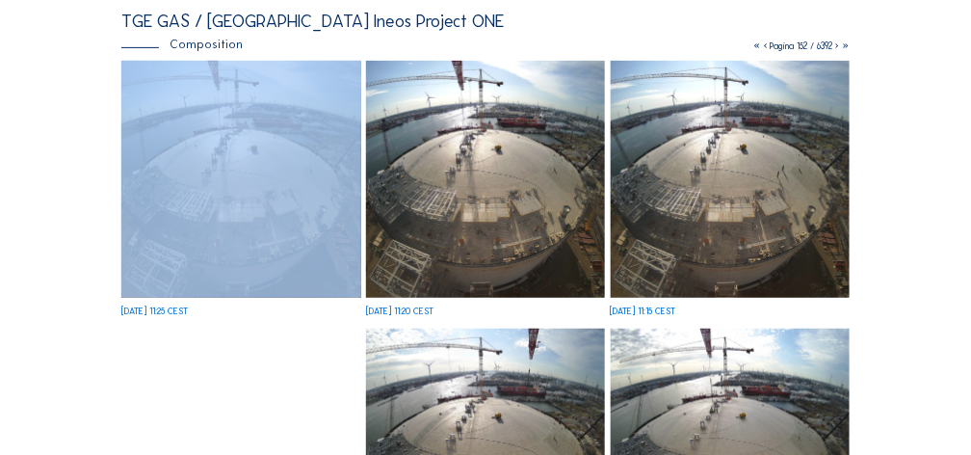
click at [834, 44] on icon at bounding box center [836, 45] width 9 height 11
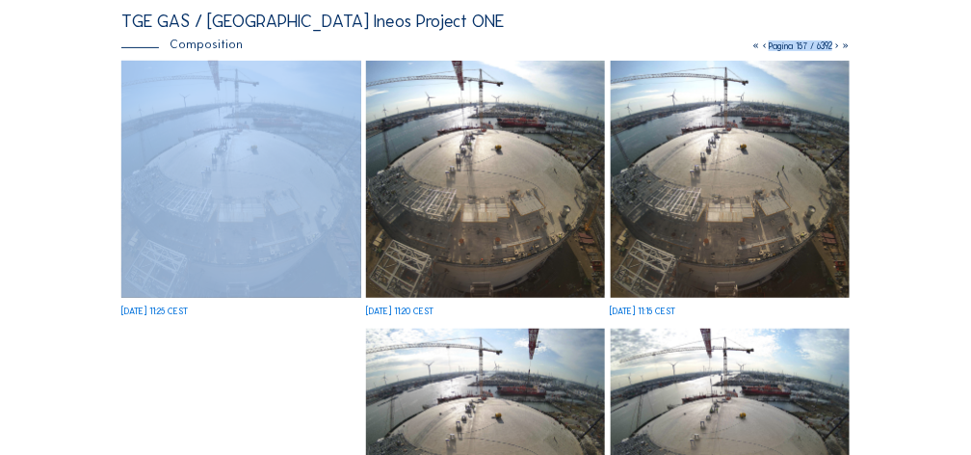
click at [834, 44] on icon at bounding box center [836, 45] width 9 height 11
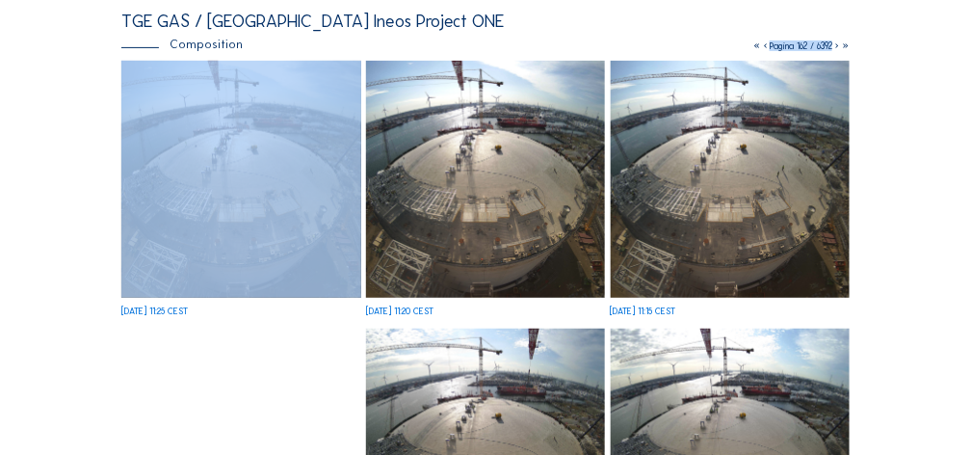
click at [834, 44] on icon at bounding box center [836, 45] width 9 height 11
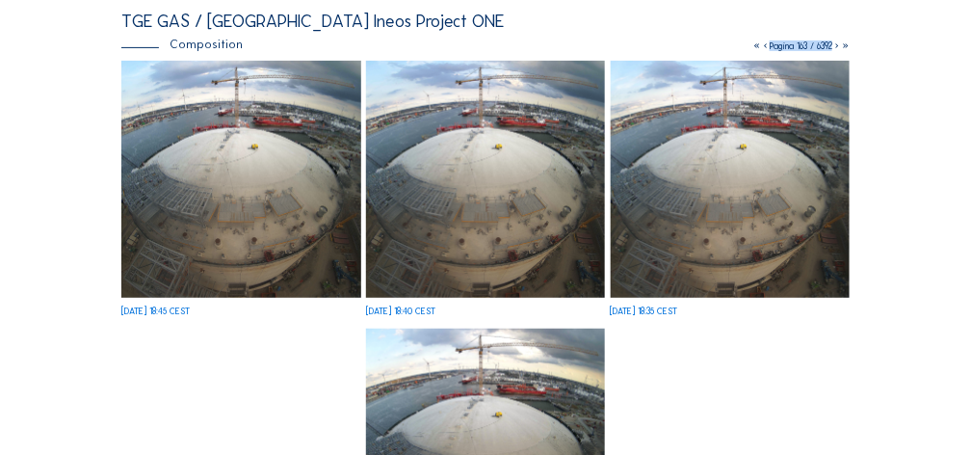
click at [228, 194] on img at bounding box center [241, 179] width 240 height 237
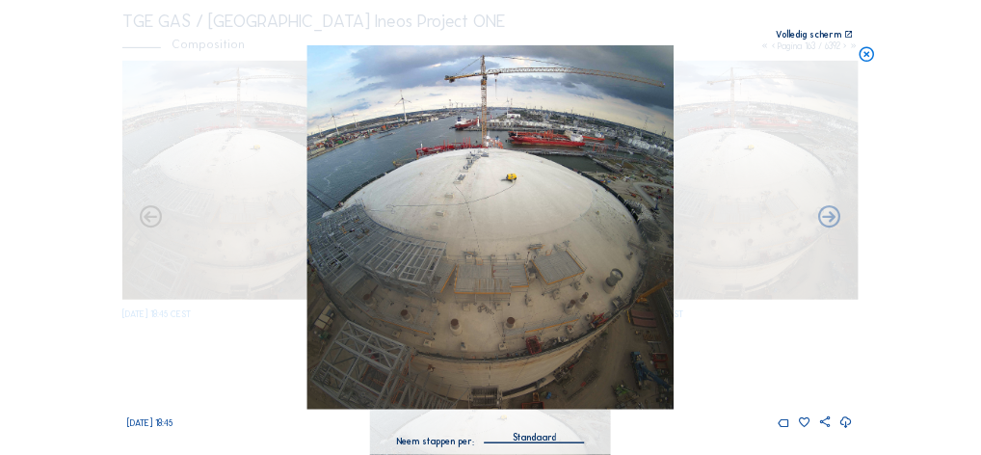
click at [868, 54] on icon at bounding box center [866, 54] width 17 height 18
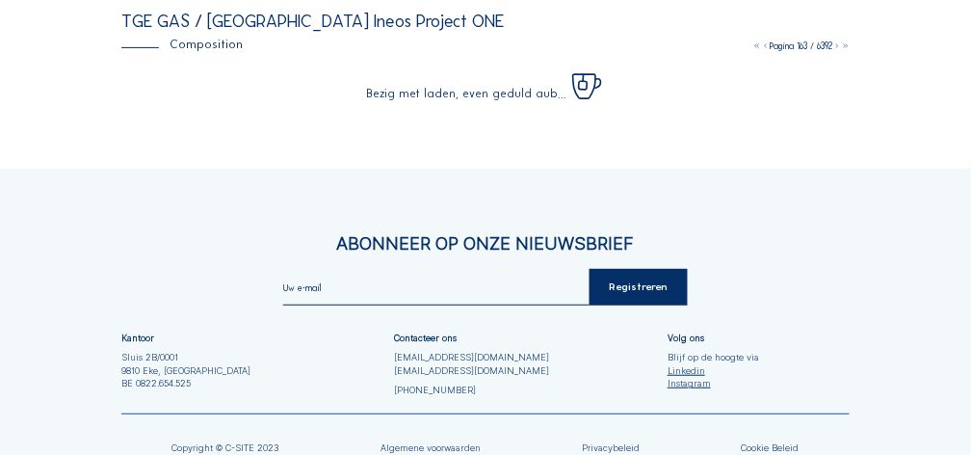
click at [836, 45] on icon at bounding box center [836, 45] width 9 height 11
click at [834, 45] on icon at bounding box center [836, 45] width 9 height 11
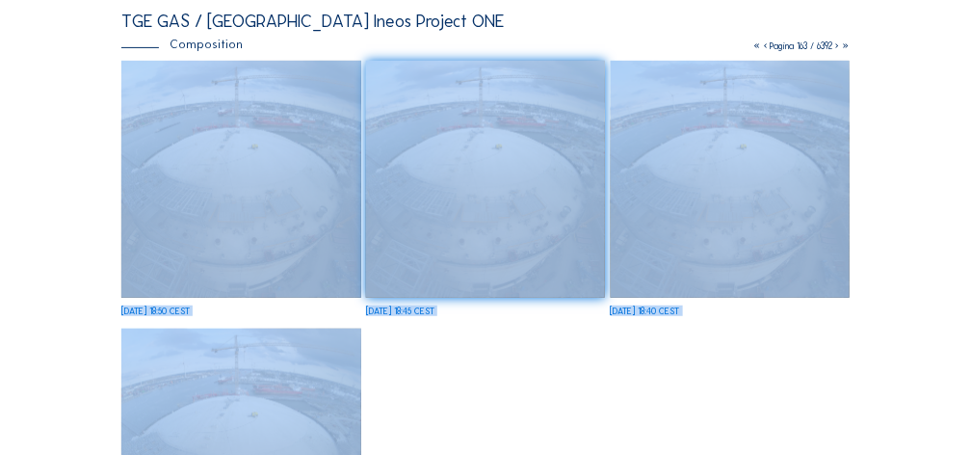
click at [833, 45] on icon at bounding box center [836, 45] width 9 height 11
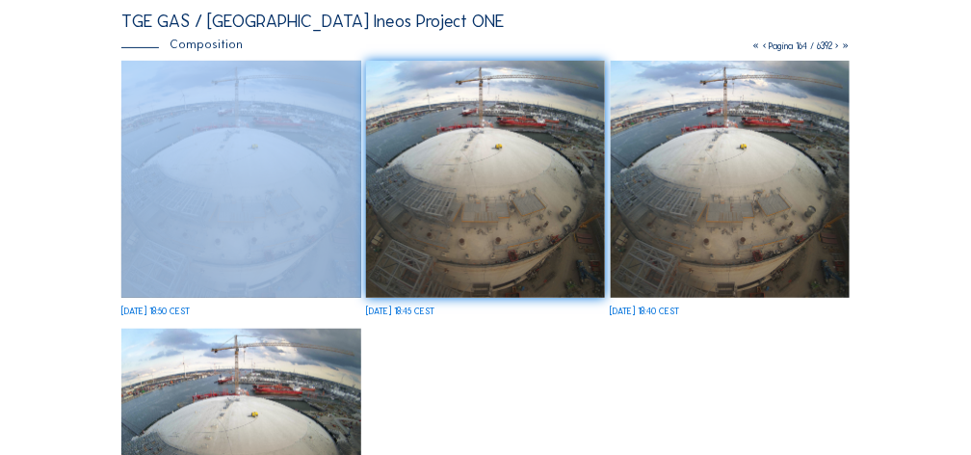
click at [833, 45] on icon at bounding box center [836, 45] width 9 height 11
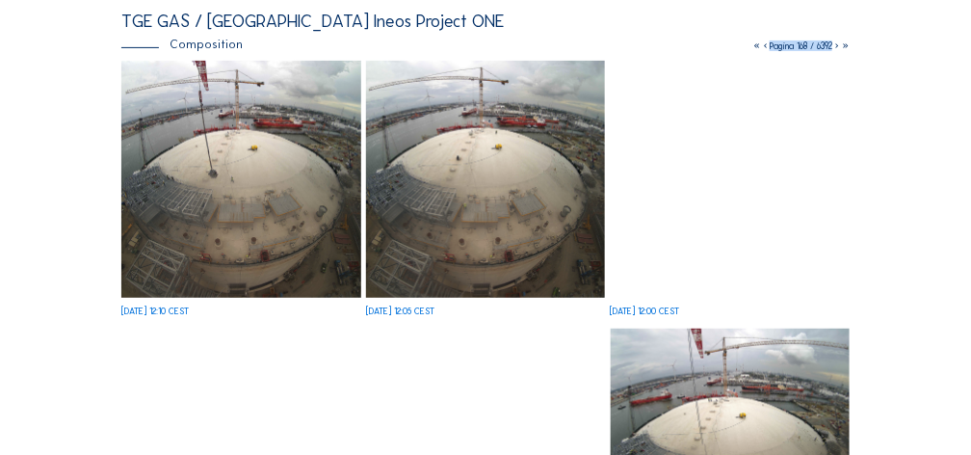
click at [273, 211] on img at bounding box center [241, 179] width 240 height 237
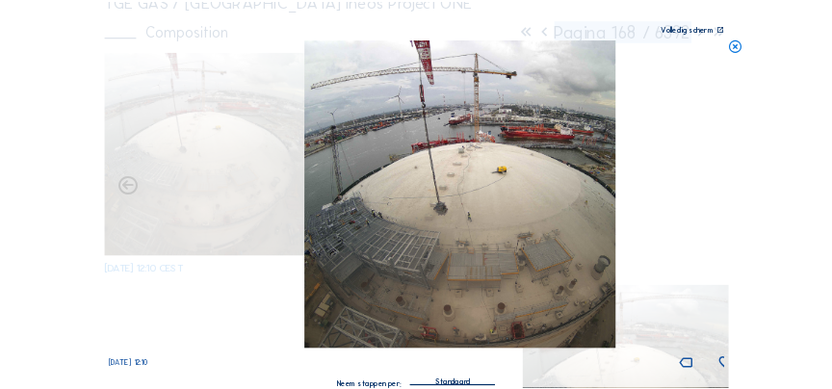
scroll to position [131, 0]
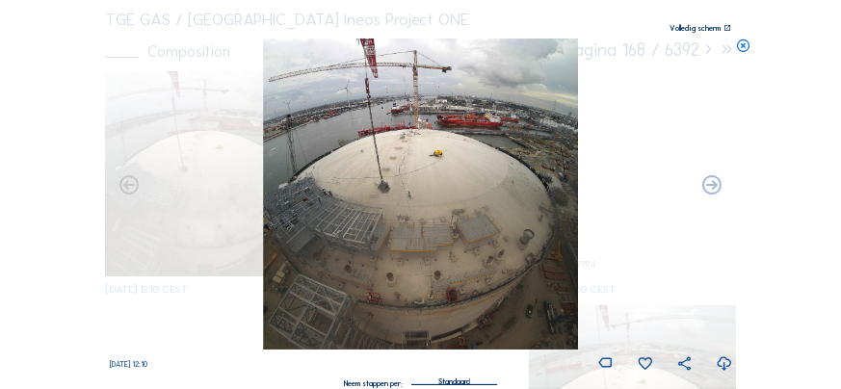
click at [721, 364] on icon at bounding box center [724, 365] width 16 height 20
click at [803, 143] on div "Scroll om door de tijd te reizen | Druk op de 'Alt'-[PERSON_NAME] + scroll om t…" at bounding box center [420, 194] width 841 height 389
click at [742, 47] on icon at bounding box center [743, 46] width 15 height 15
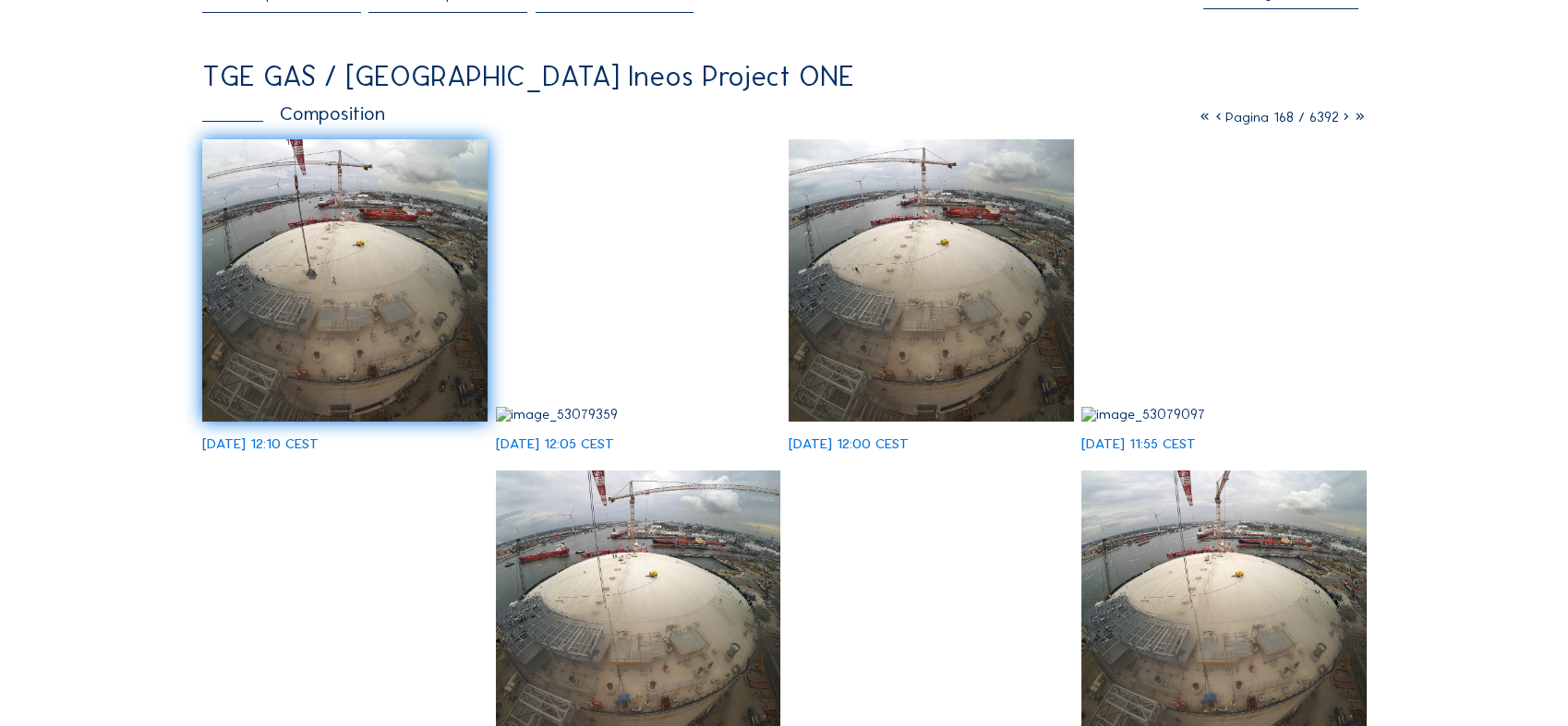
scroll to position [0, 0]
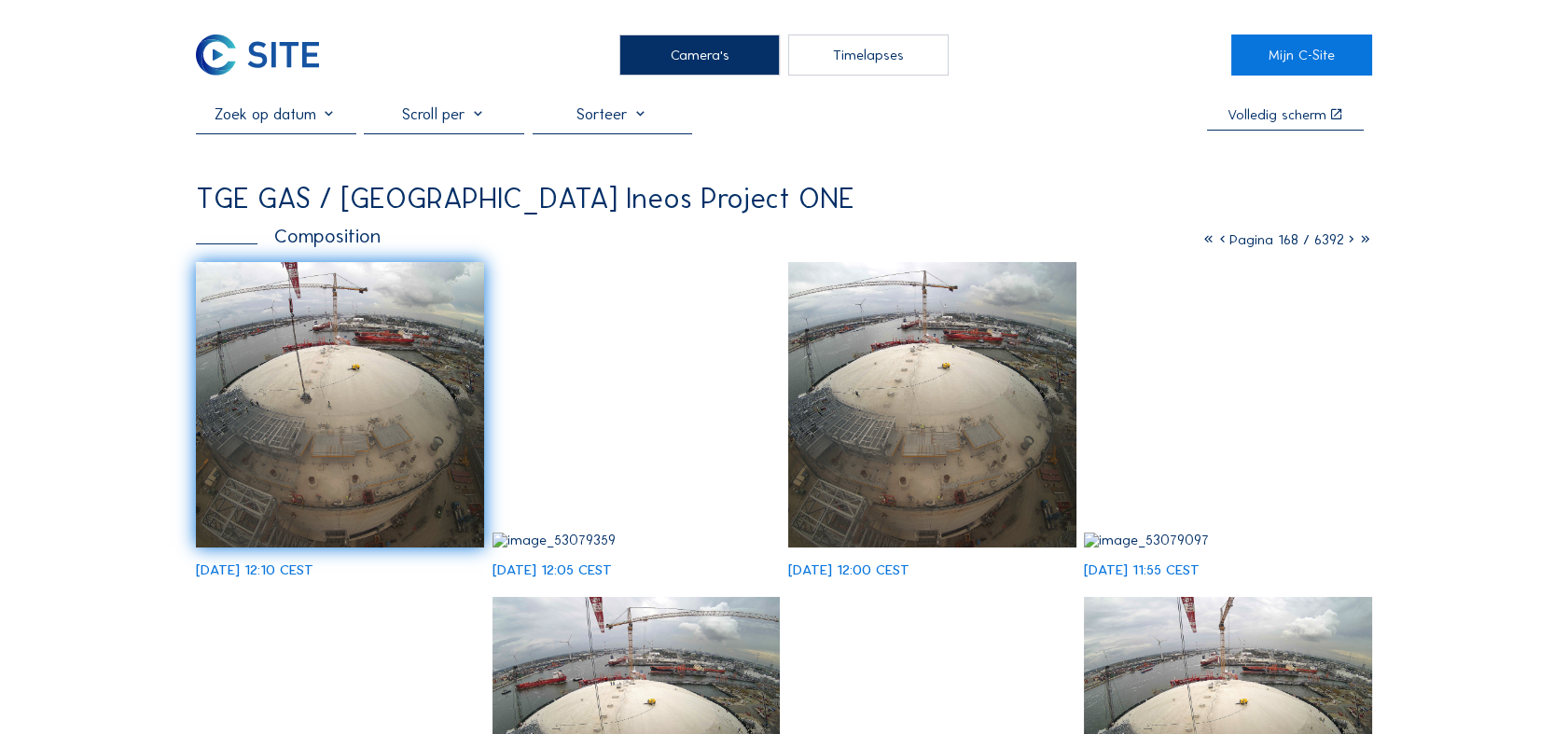
click at [939, 242] on icon at bounding box center [1351, 239] width 14 height 17
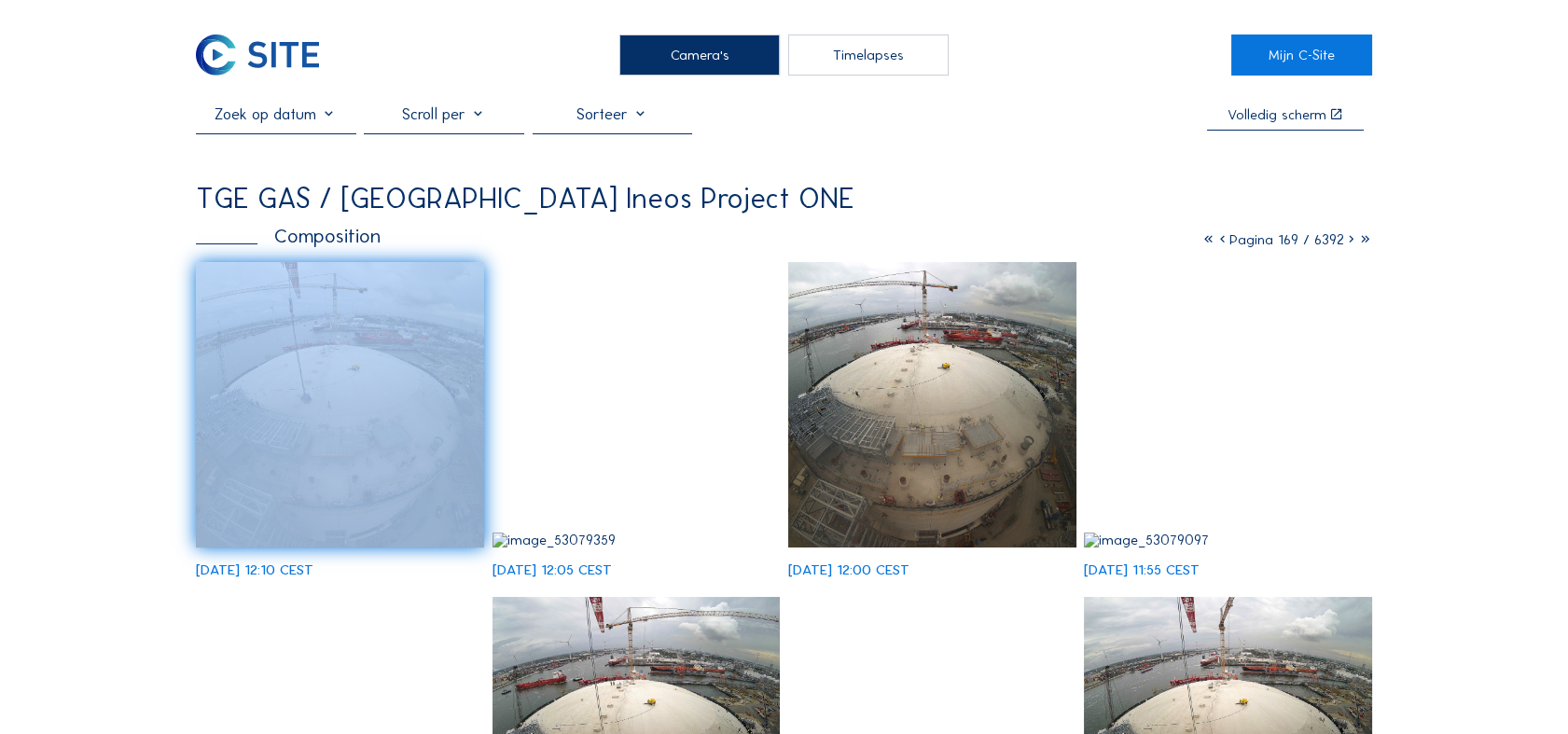
click at [939, 242] on icon at bounding box center [1351, 239] width 14 height 17
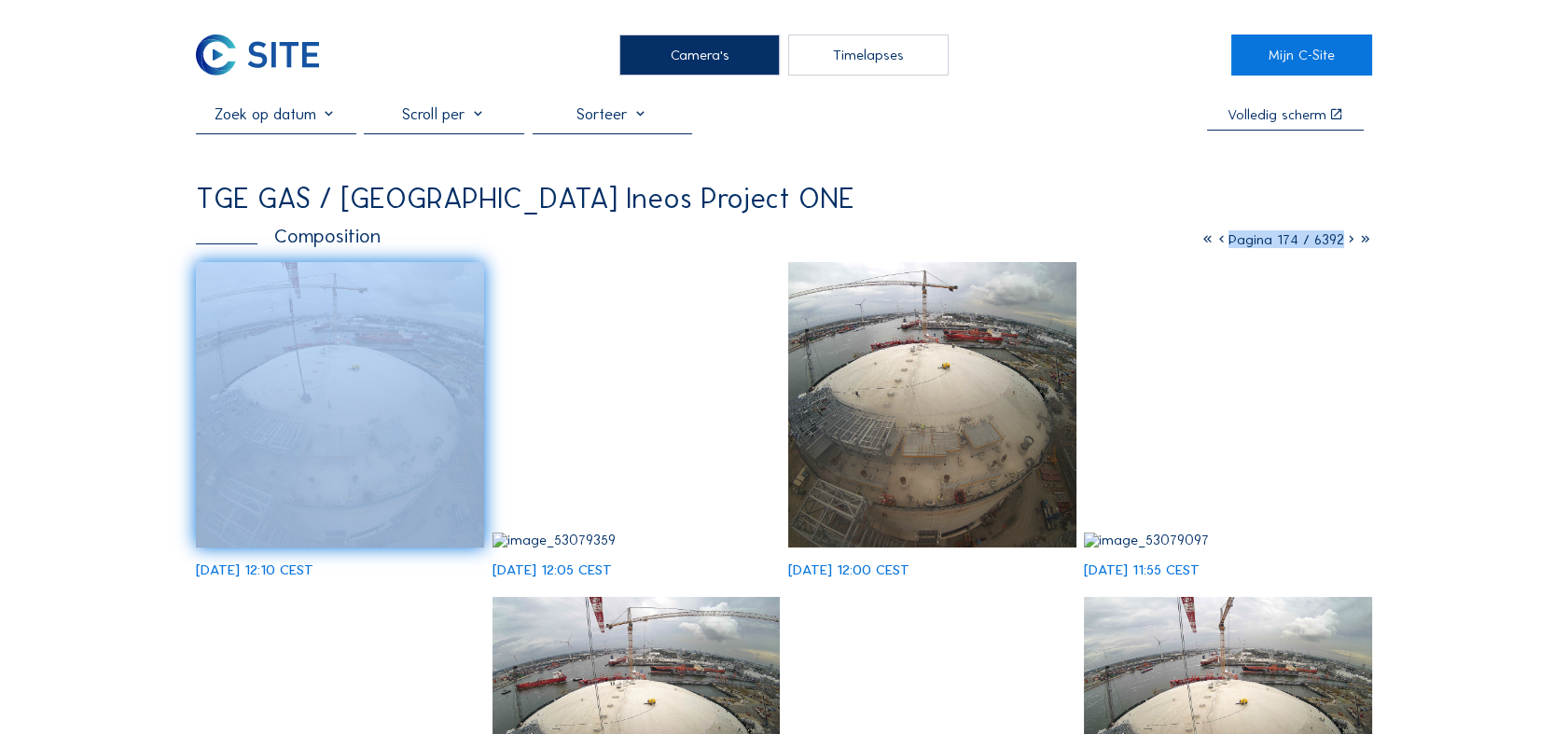
click at [939, 242] on icon at bounding box center [1351, 239] width 14 height 17
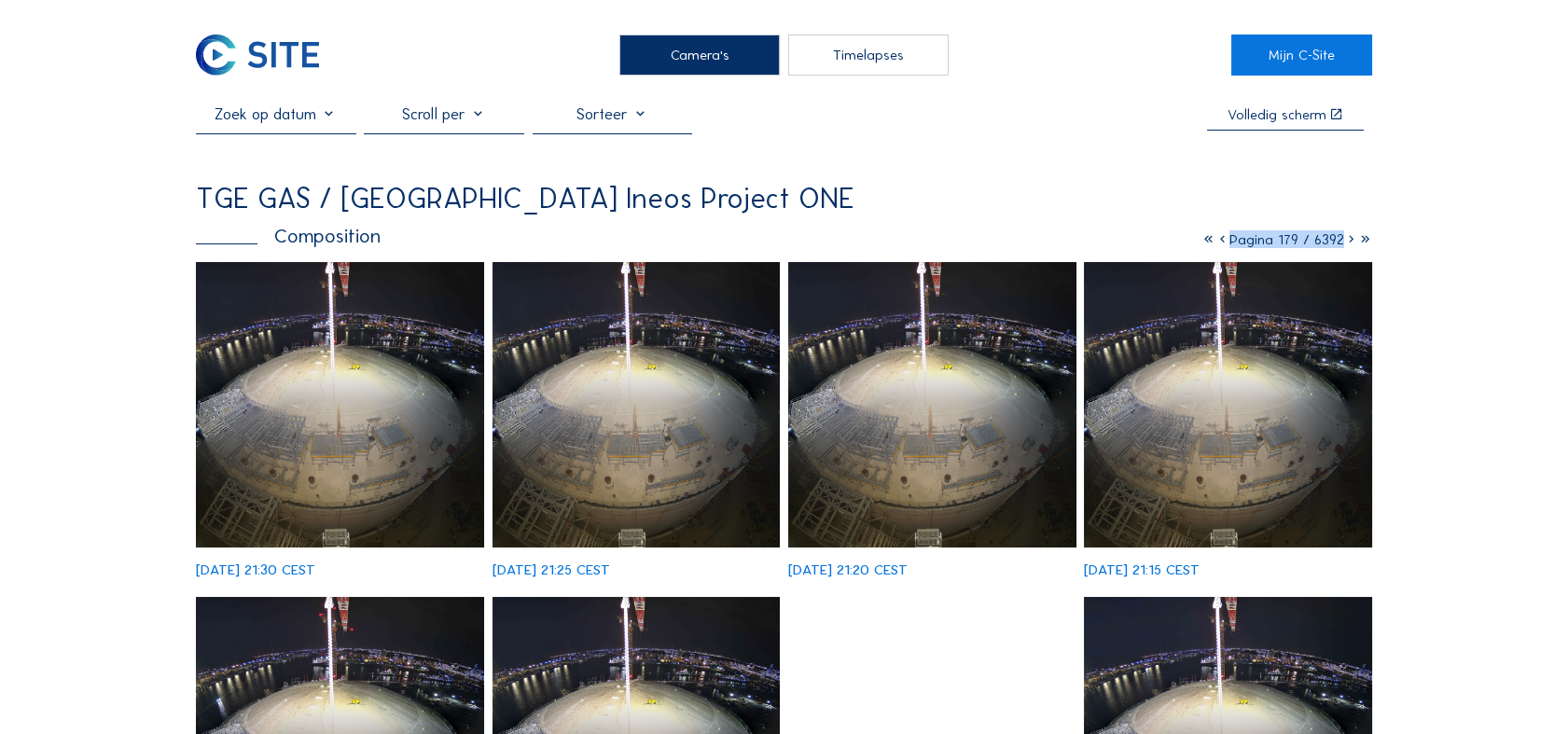
click at [939, 241] on icon at bounding box center [1351, 239] width 14 height 17
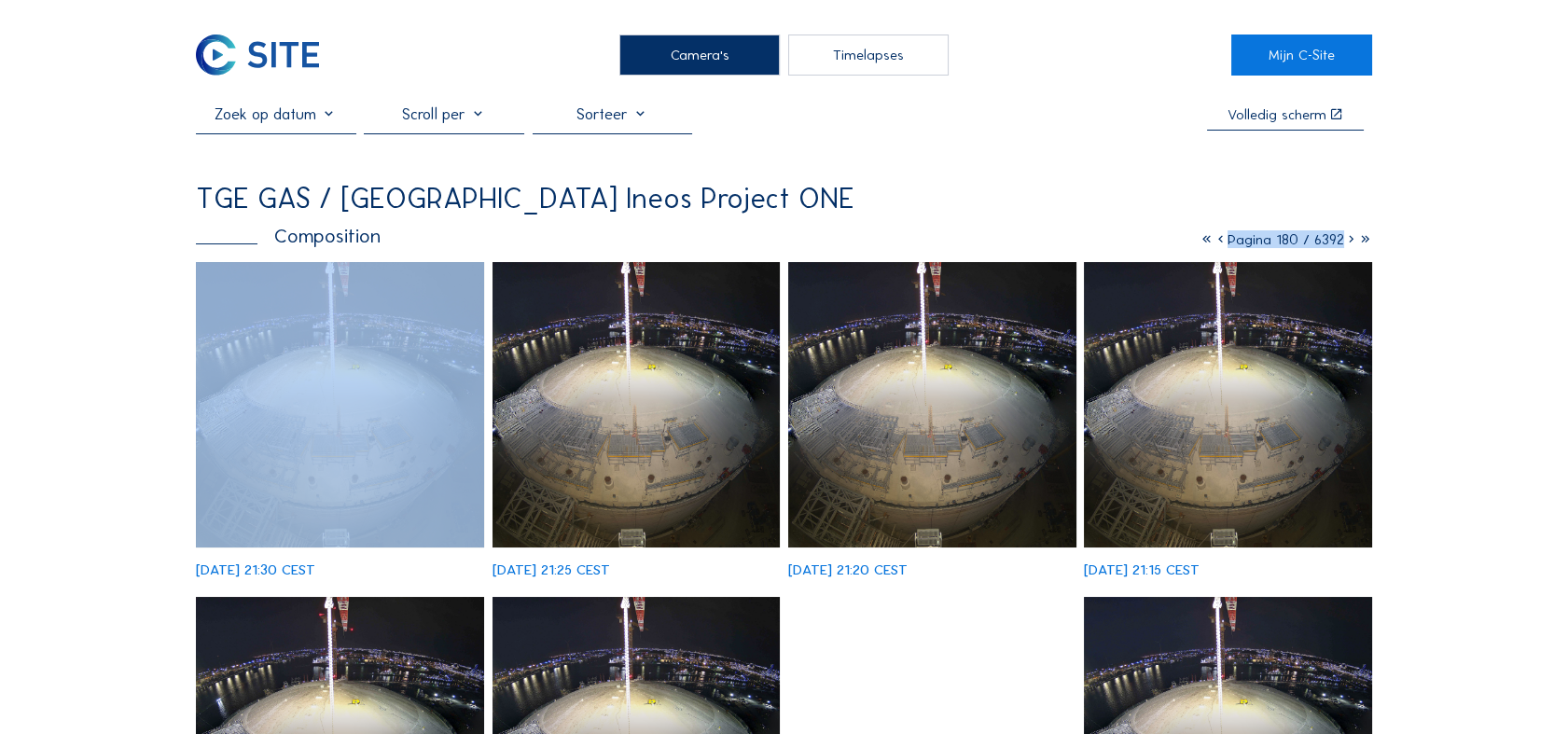
click at [939, 241] on icon at bounding box center [1351, 239] width 14 height 17
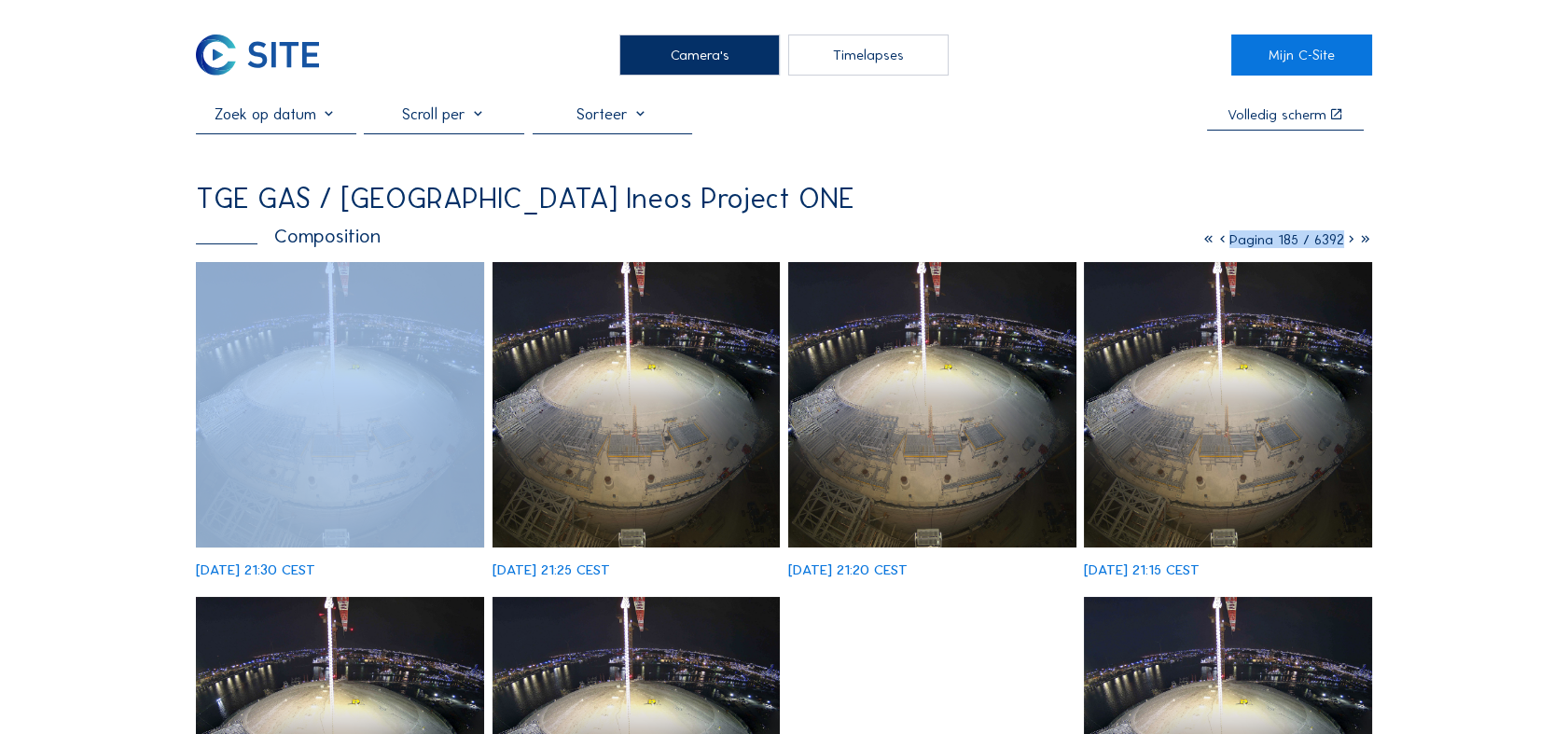
click at [939, 241] on icon at bounding box center [1351, 239] width 14 height 17
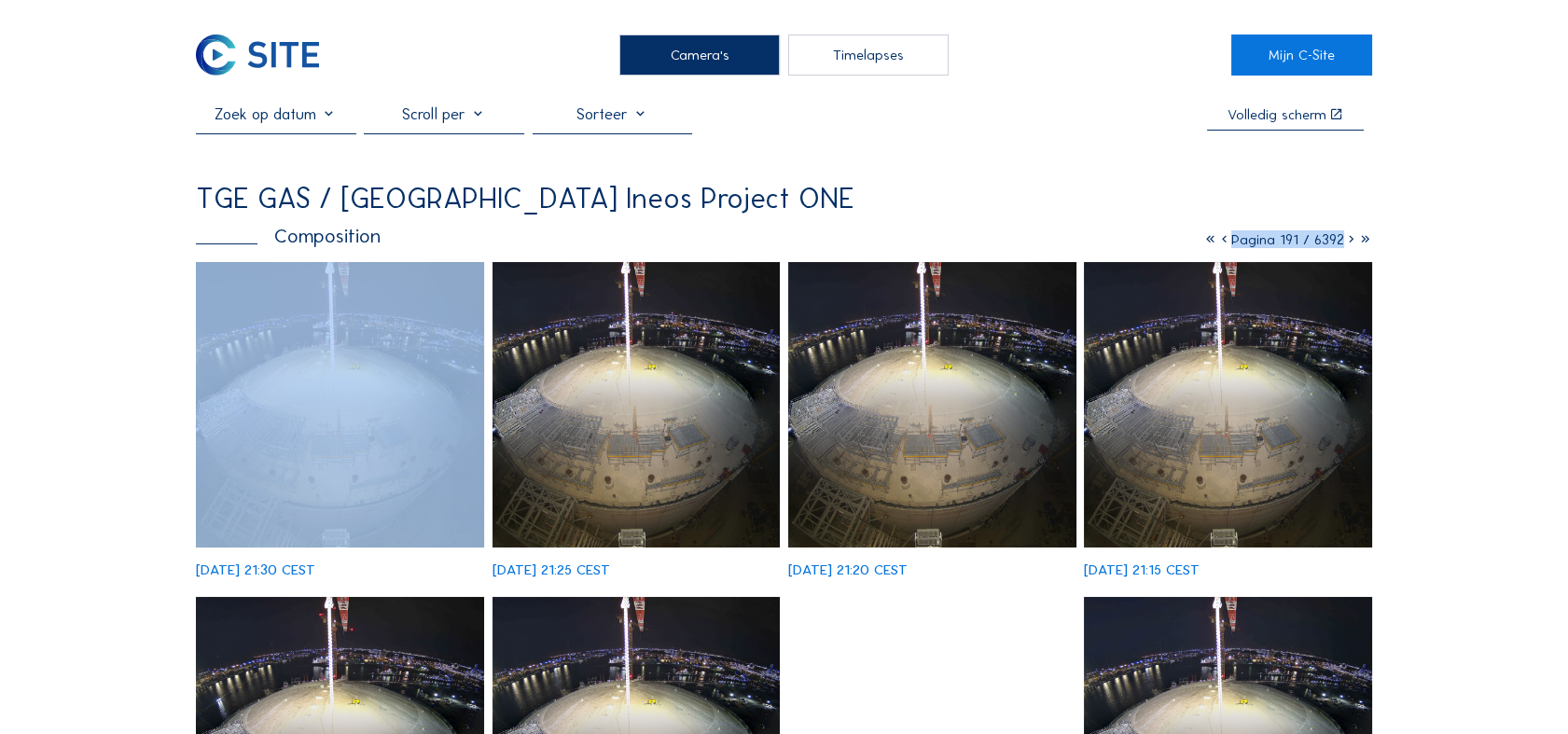
click at [939, 241] on icon at bounding box center [1351, 239] width 14 height 17
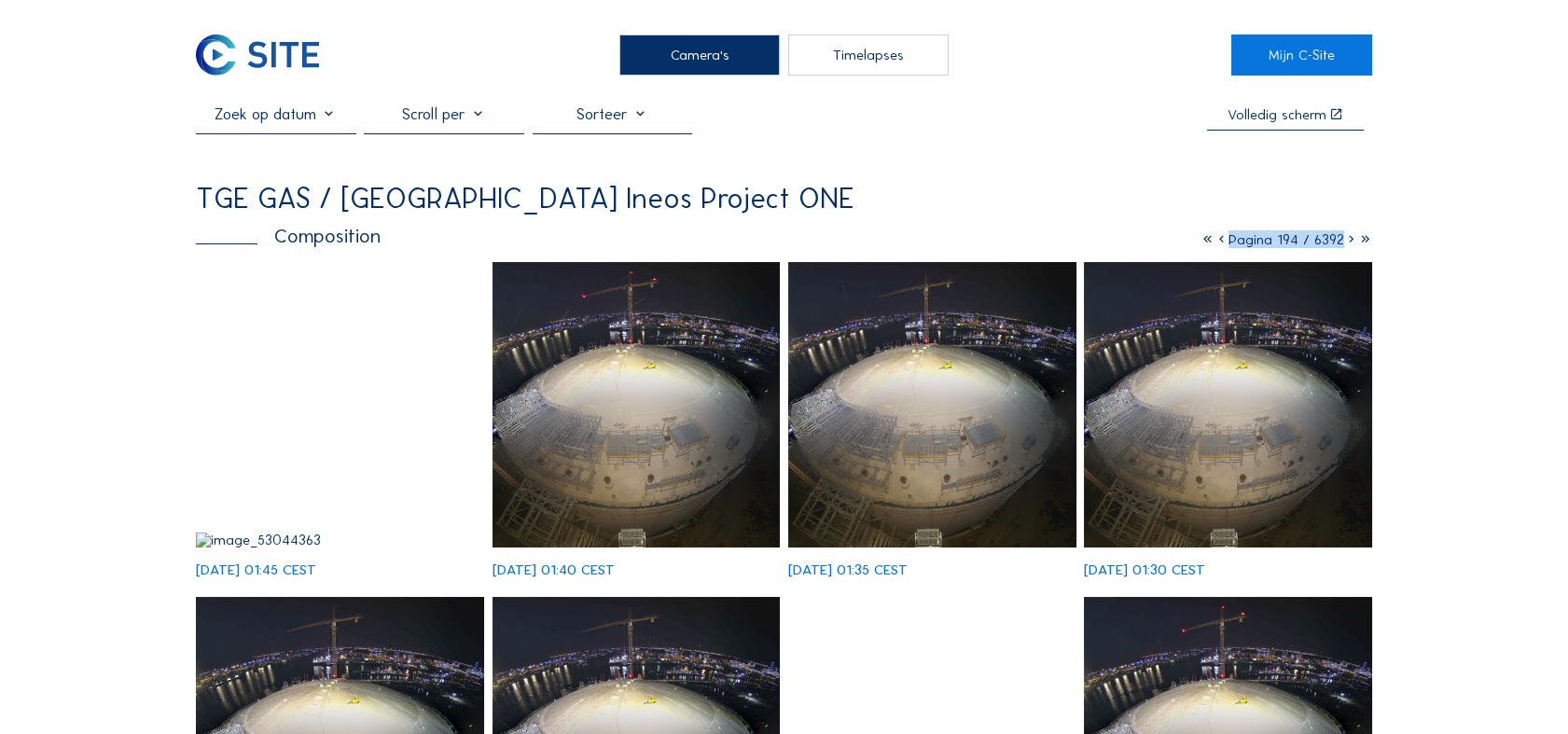
click at [939, 241] on icon at bounding box center [1221, 239] width 14 height 17
click at [939, 241] on icon at bounding box center [1222, 239] width 14 height 17
click at [939, 242] on icon at bounding box center [1222, 239] width 14 height 17
click at [939, 242] on icon at bounding box center [1224, 239] width 14 height 17
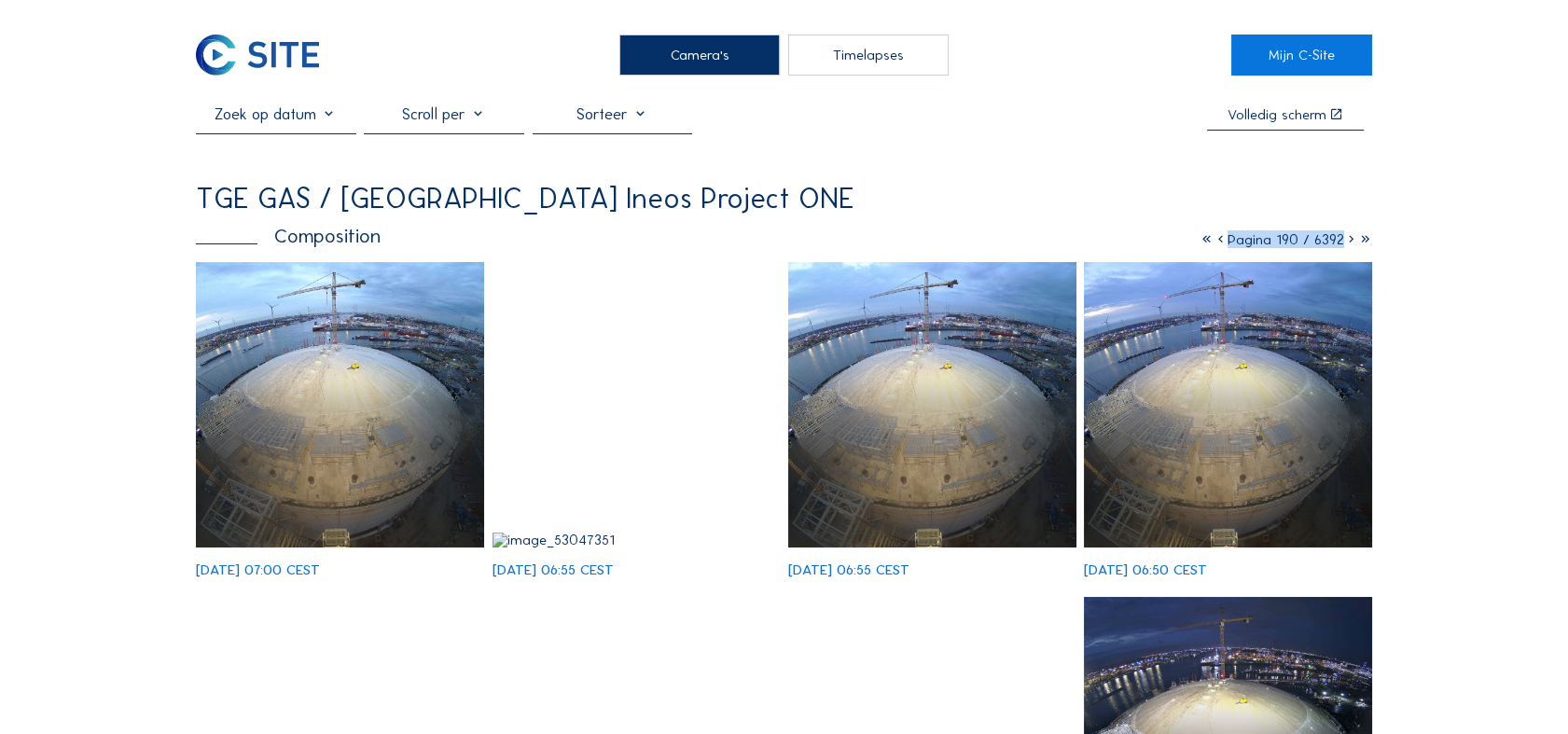
click at [939, 242] on icon at bounding box center [1351, 239] width 14 height 17
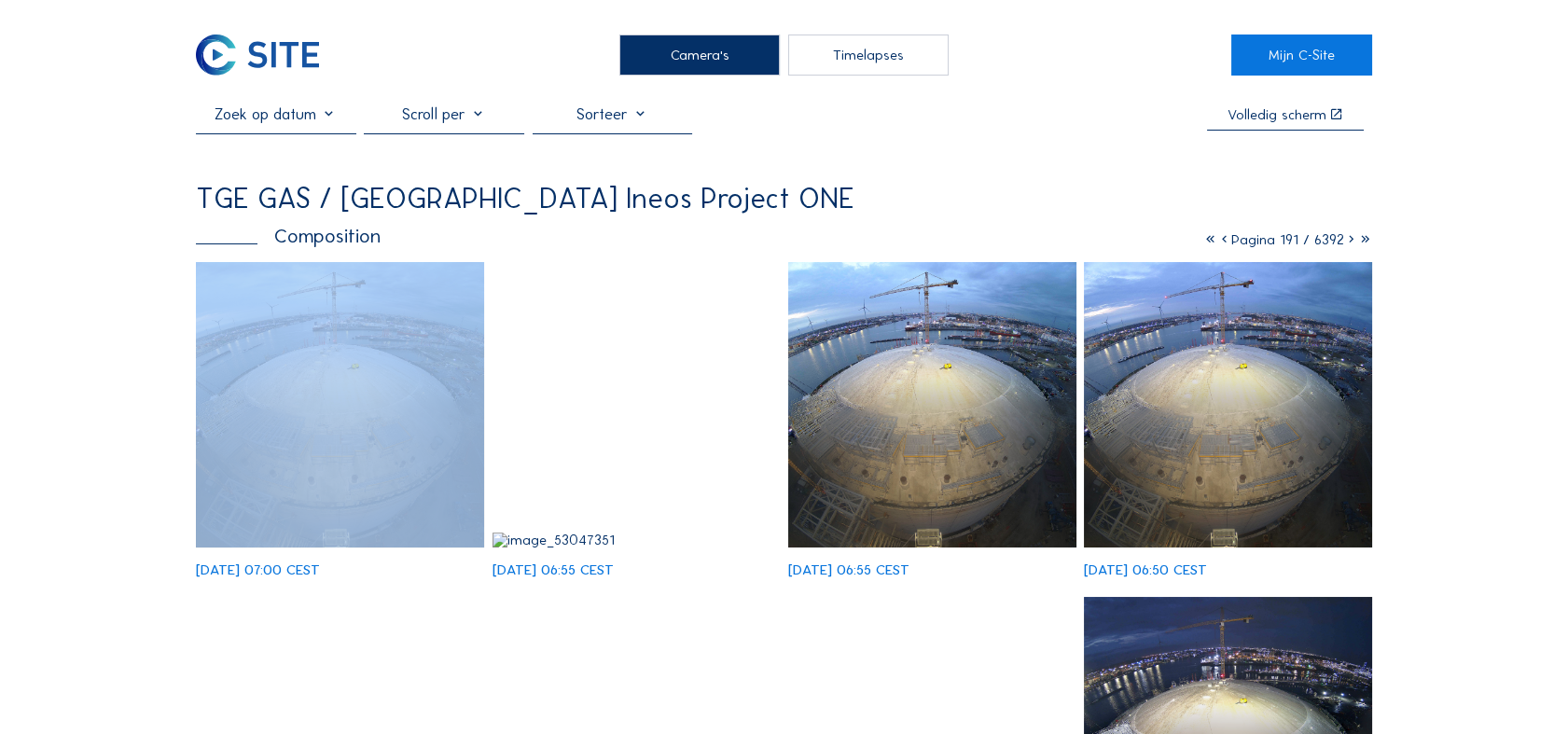
click at [939, 242] on icon at bounding box center [1351, 239] width 14 height 17
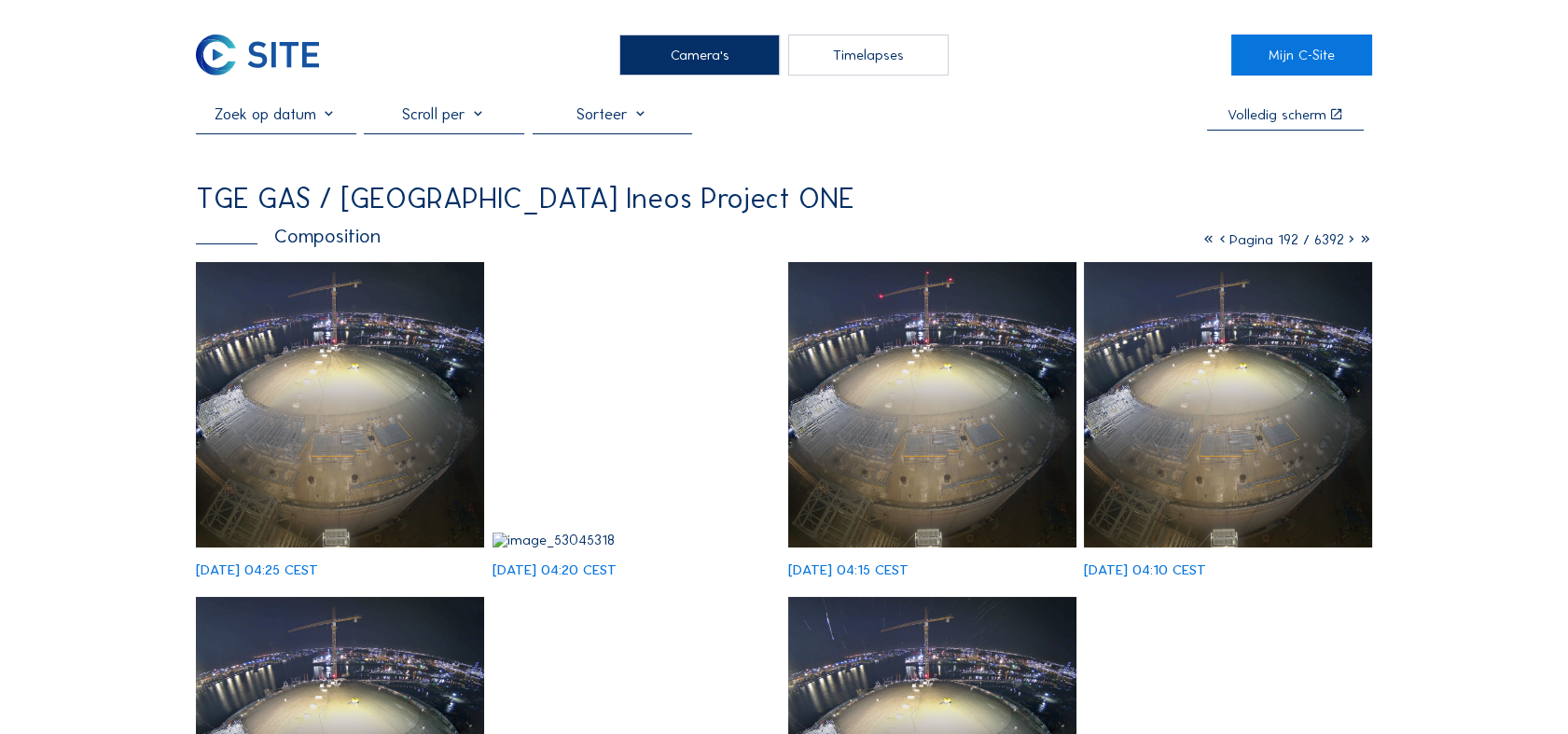
click at [939, 240] on icon at bounding box center [1222, 239] width 14 height 17
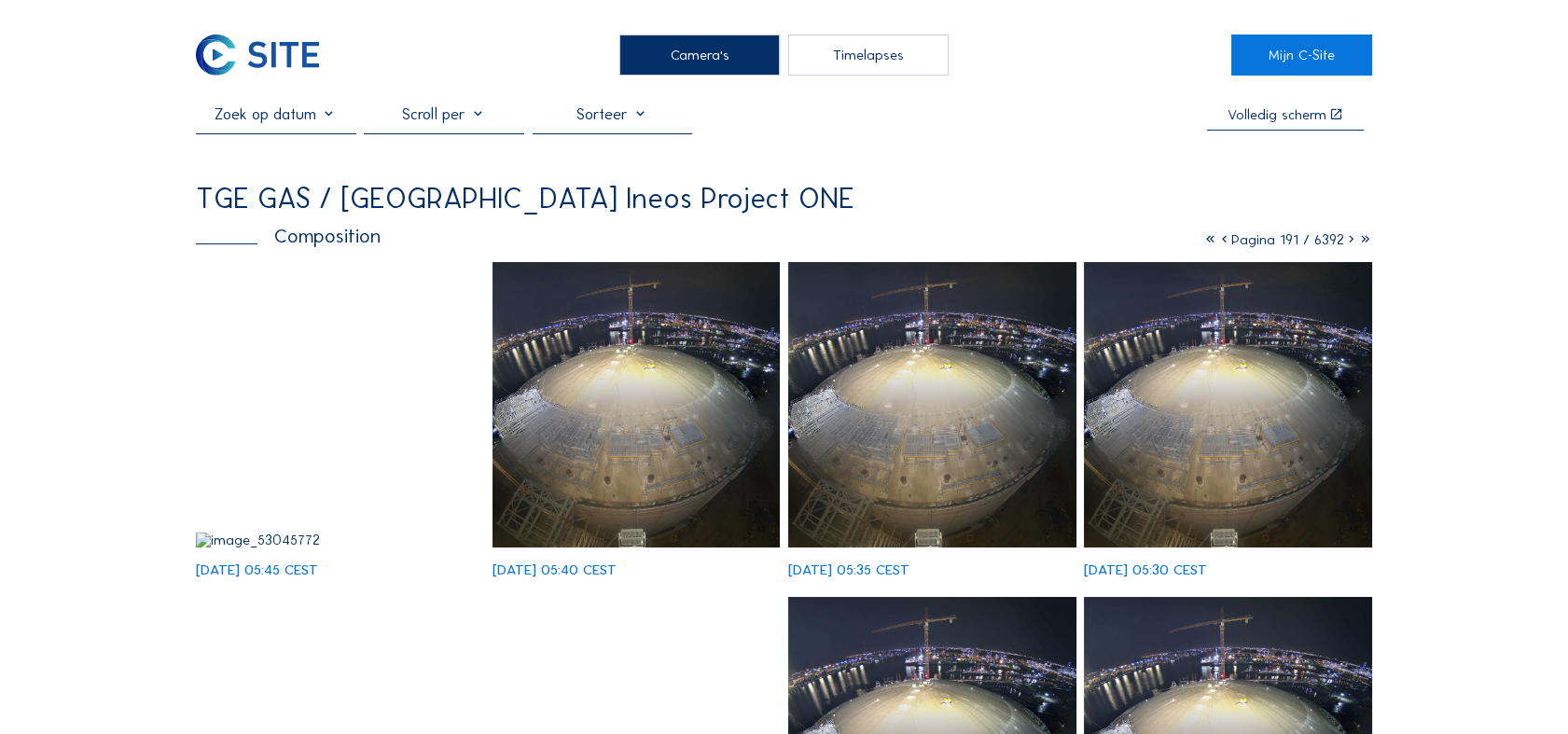
click at [939, 243] on icon at bounding box center [1224, 239] width 14 height 17
click at [939, 243] on icon at bounding box center [1220, 239] width 14 height 17
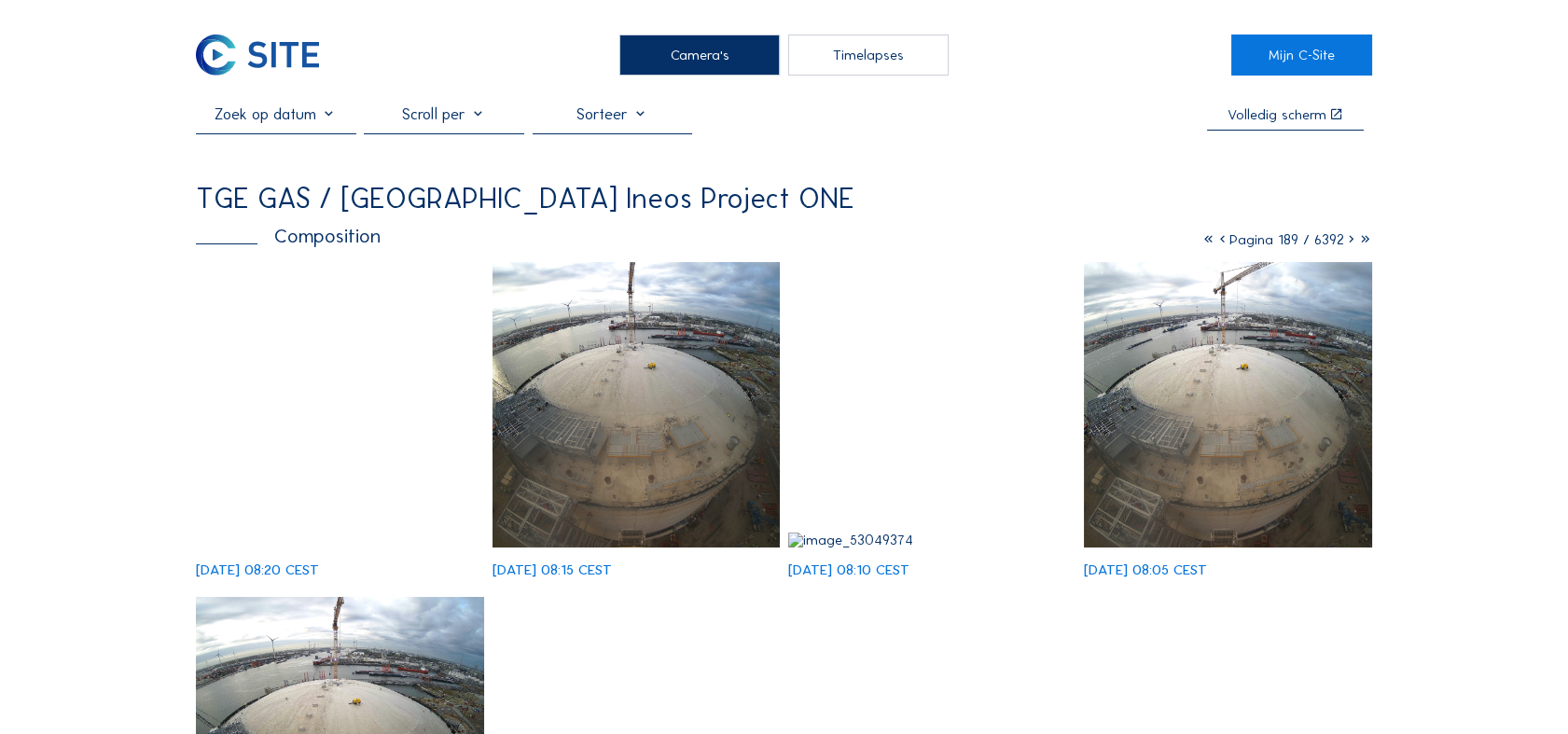
click at [384, 440] on img at bounding box center [340, 539] width 289 height 15
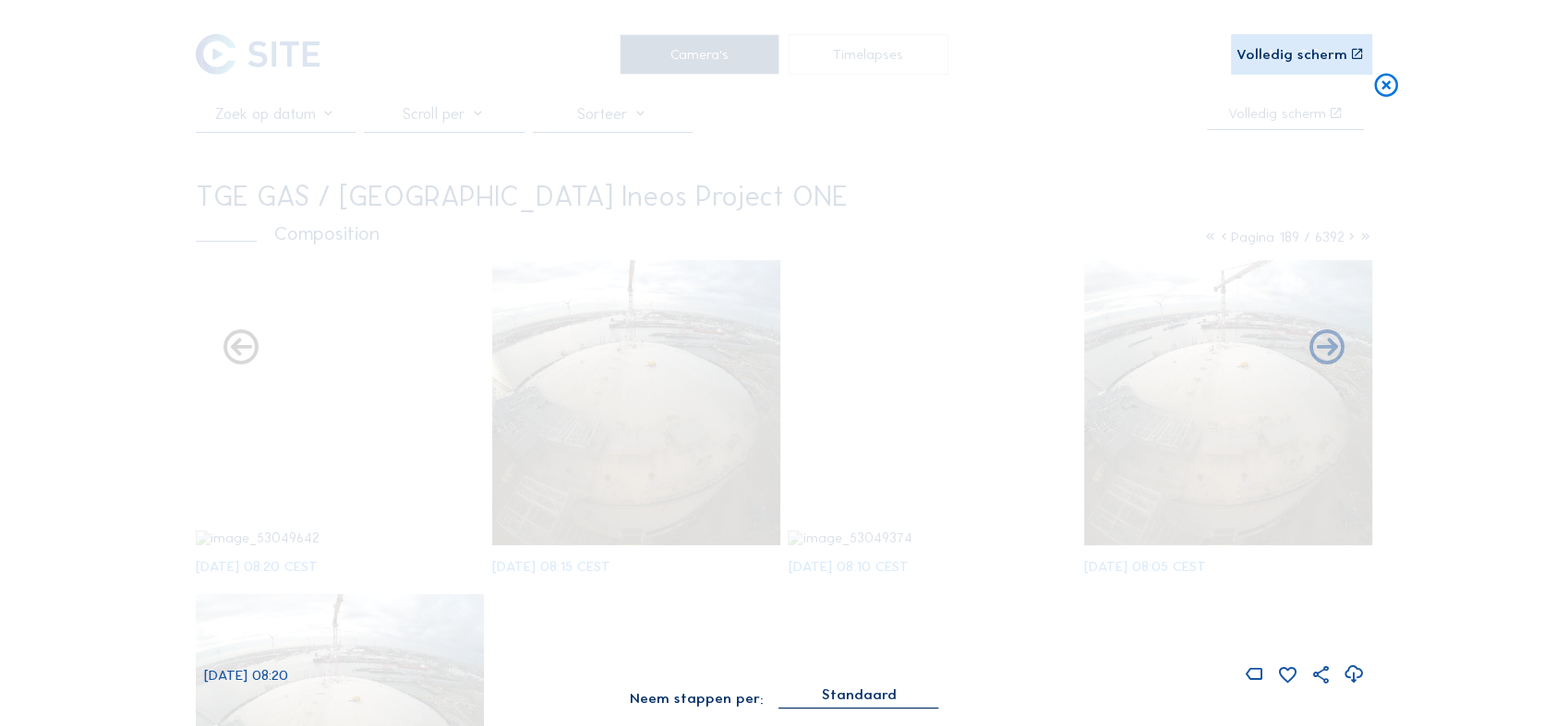
click at [930, 435] on icon at bounding box center [1353, 674] width 21 height 26
drag, startPoint x: 1507, startPoint y: 157, endPoint x: 1493, endPoint y: 158, distance: 14.0
click at [930, 157] on div "Scroll om door de tijd te reizen | Druk op de 'Alt'-[PERSON_NAME] + scroll om t…" at bounding box center [784, 363] width 1568 height 726
click at [930, 85] on icon at bounding box center [1386, 86] width 29 height 30
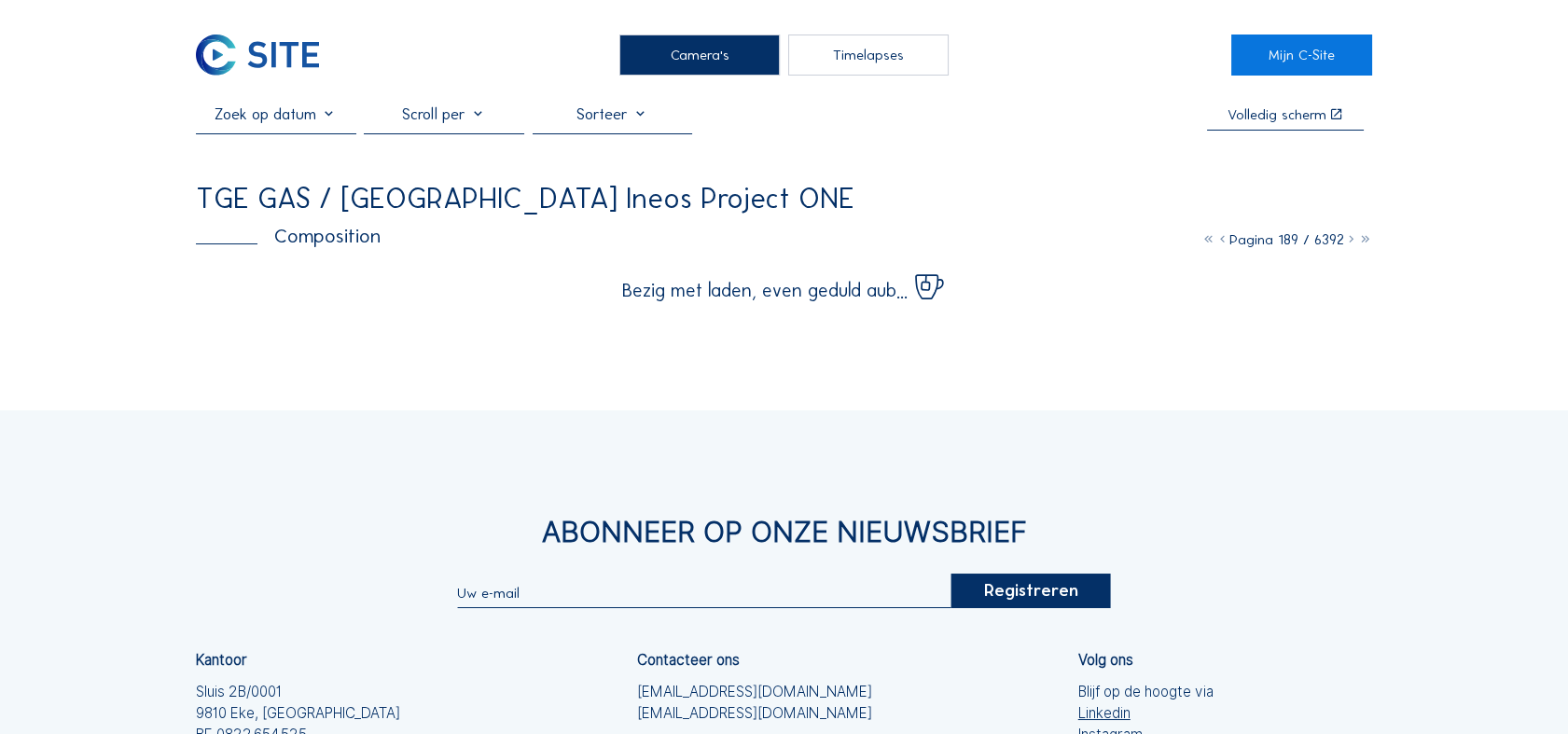
click at [939, 241] on icon at bounding box center [1351, 239] width 14 height 17
click at [939, 240] on icon at bounding box center [1351, 239] width 14 height 17
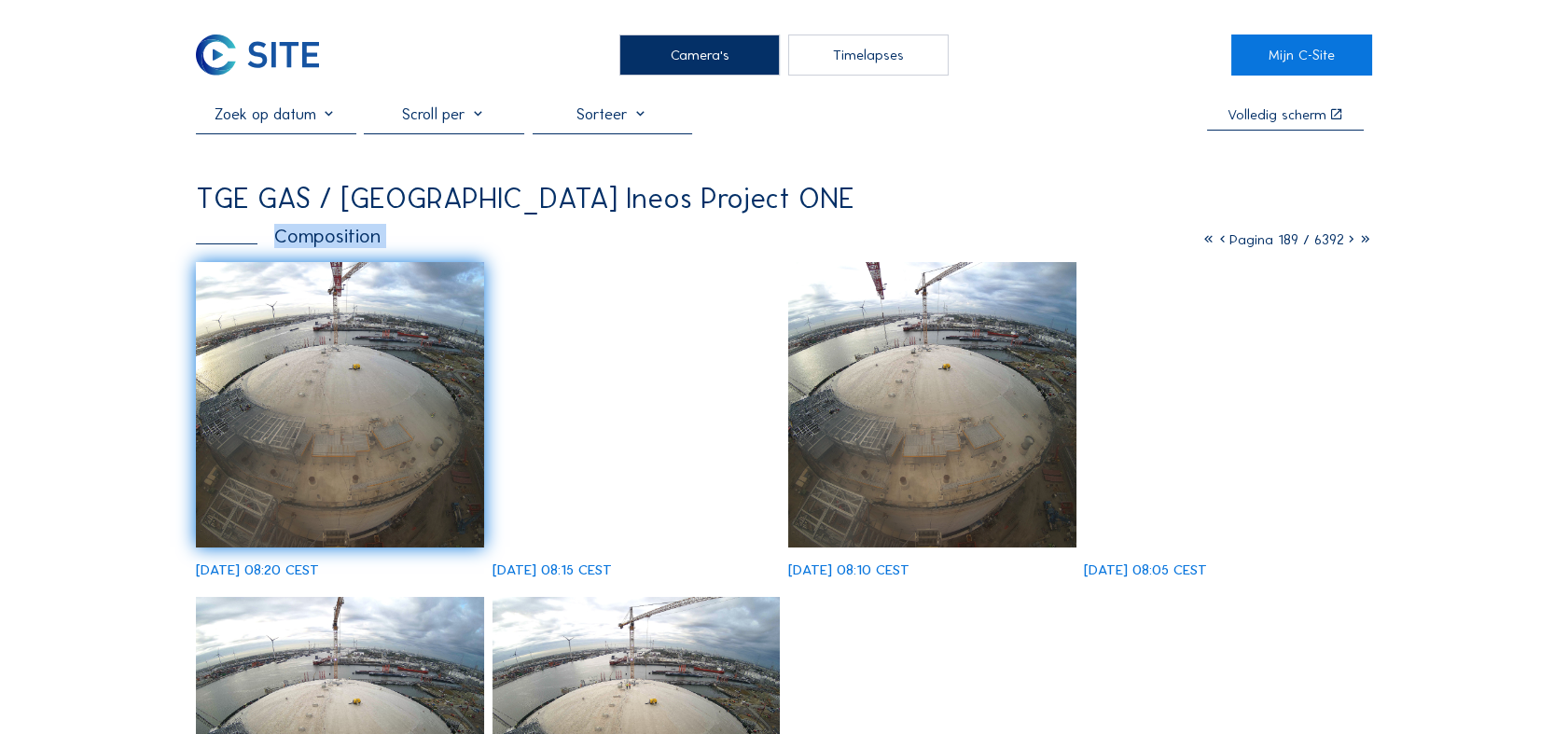
click at [939, 240] on icon at bounding box center [1351, 239] width 14 height 17
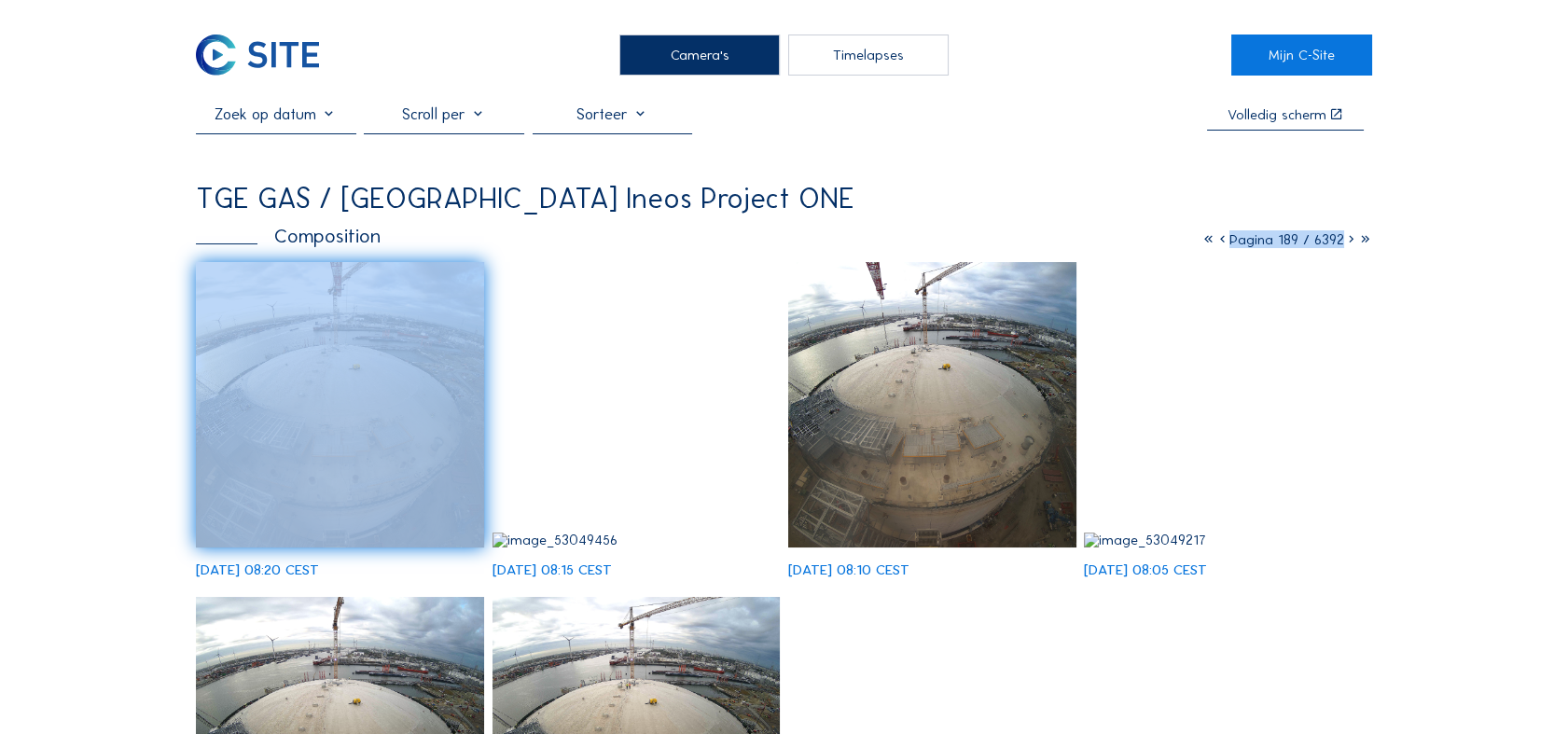
click at [939, 240] on icon at bounding box center [1351, 239] width 14 height 17
click at [939, 239] on icon at bounding box center [1351, 239] width 14 height 17
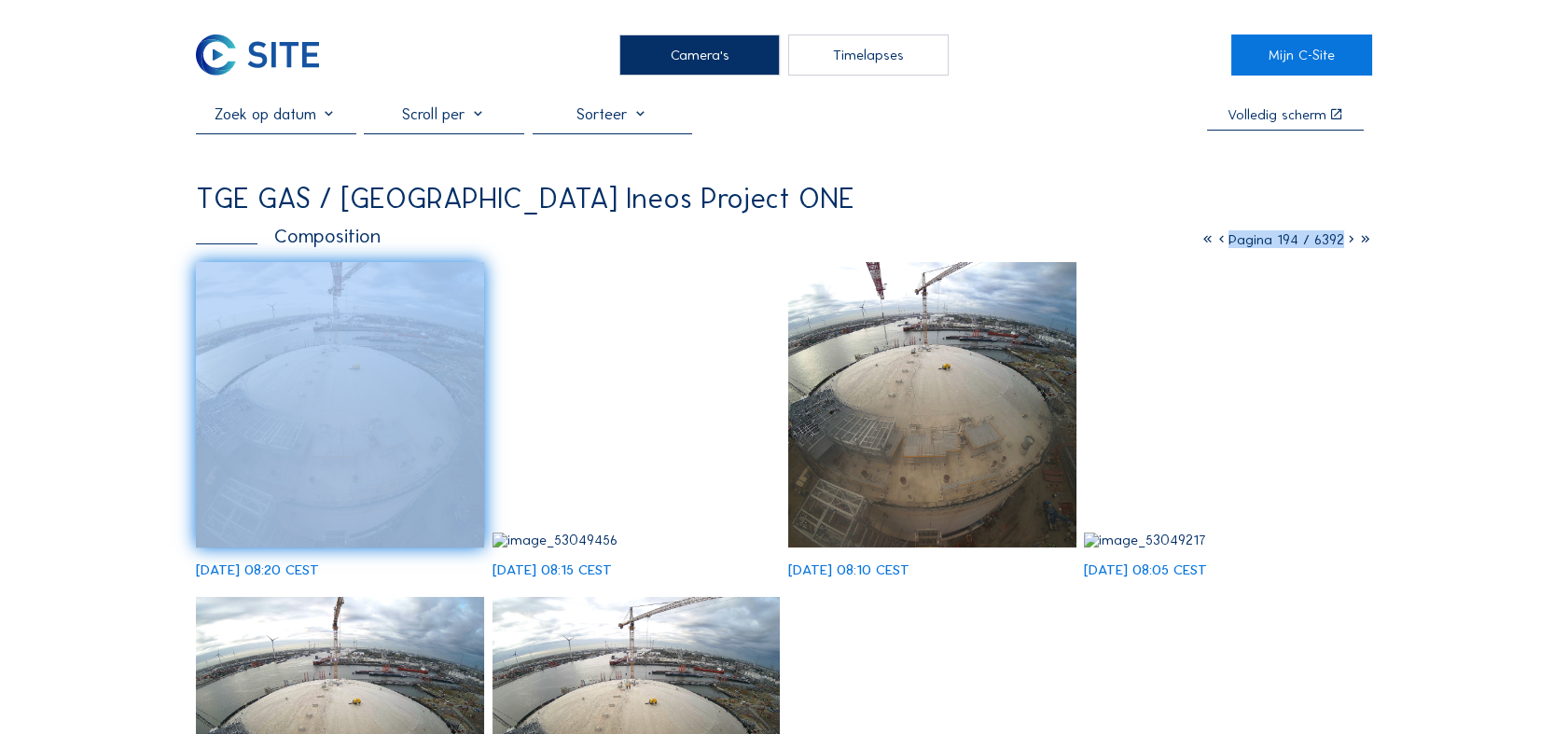
click at [939, 239] on icon at bounding box center [1351, 239] width 14 height 17
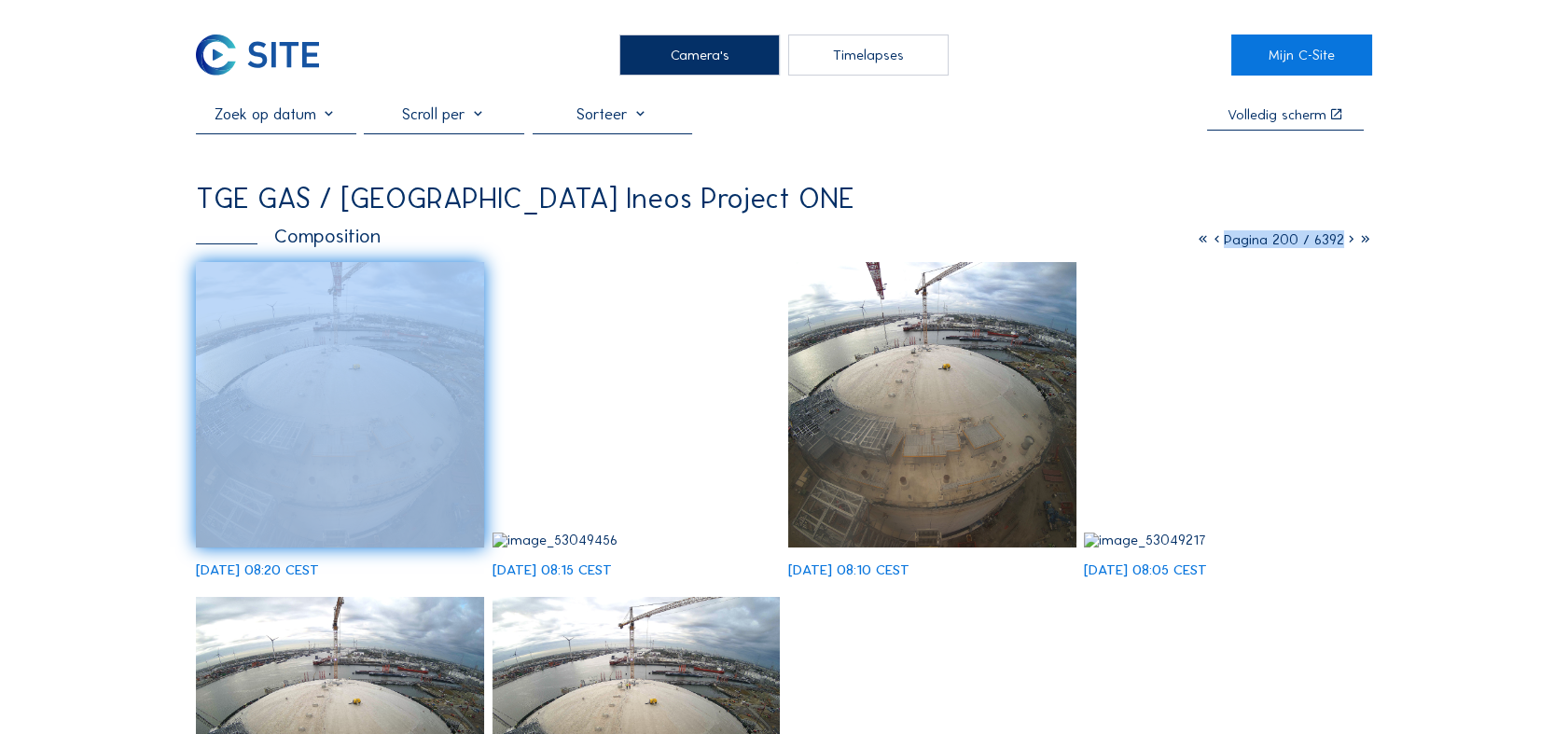
click at [939, 239] on icon at bounding box center [1351, 239] width 14 height 17
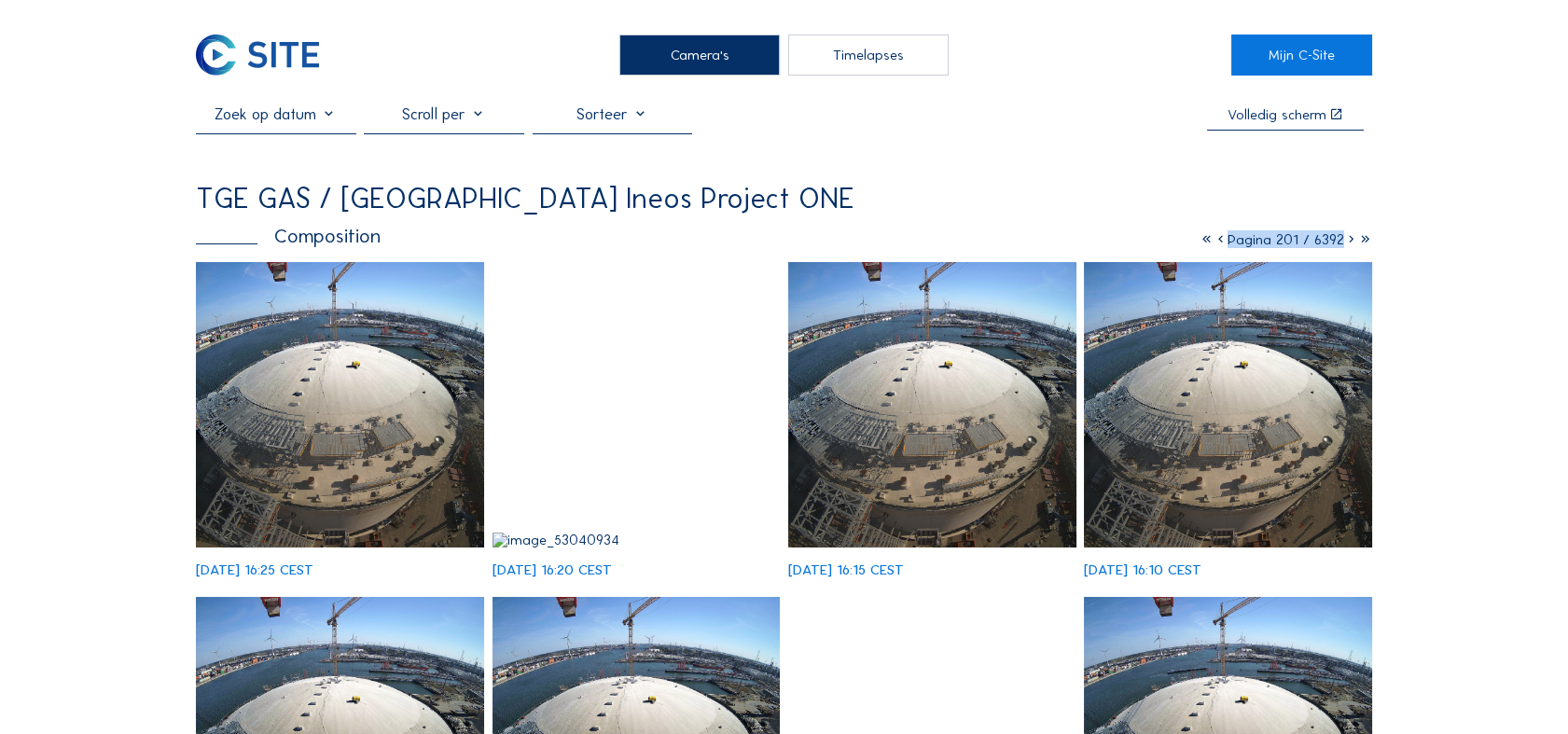
click at [939, 239] on icon at bounding box center [1351, 239] width 14 height 17
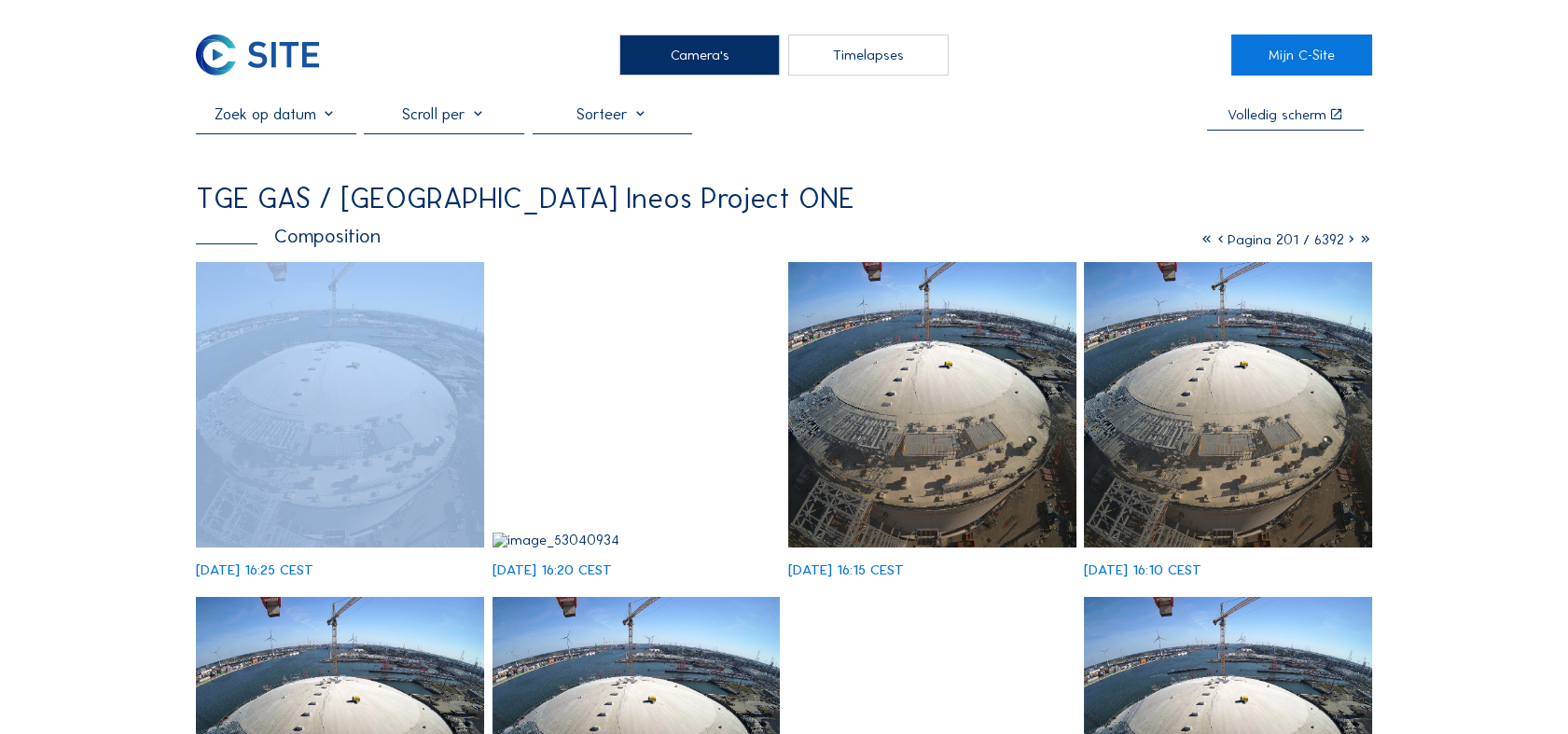
click at [939, 239] on icon at bounding box center [1351, 239] width 14 height 17
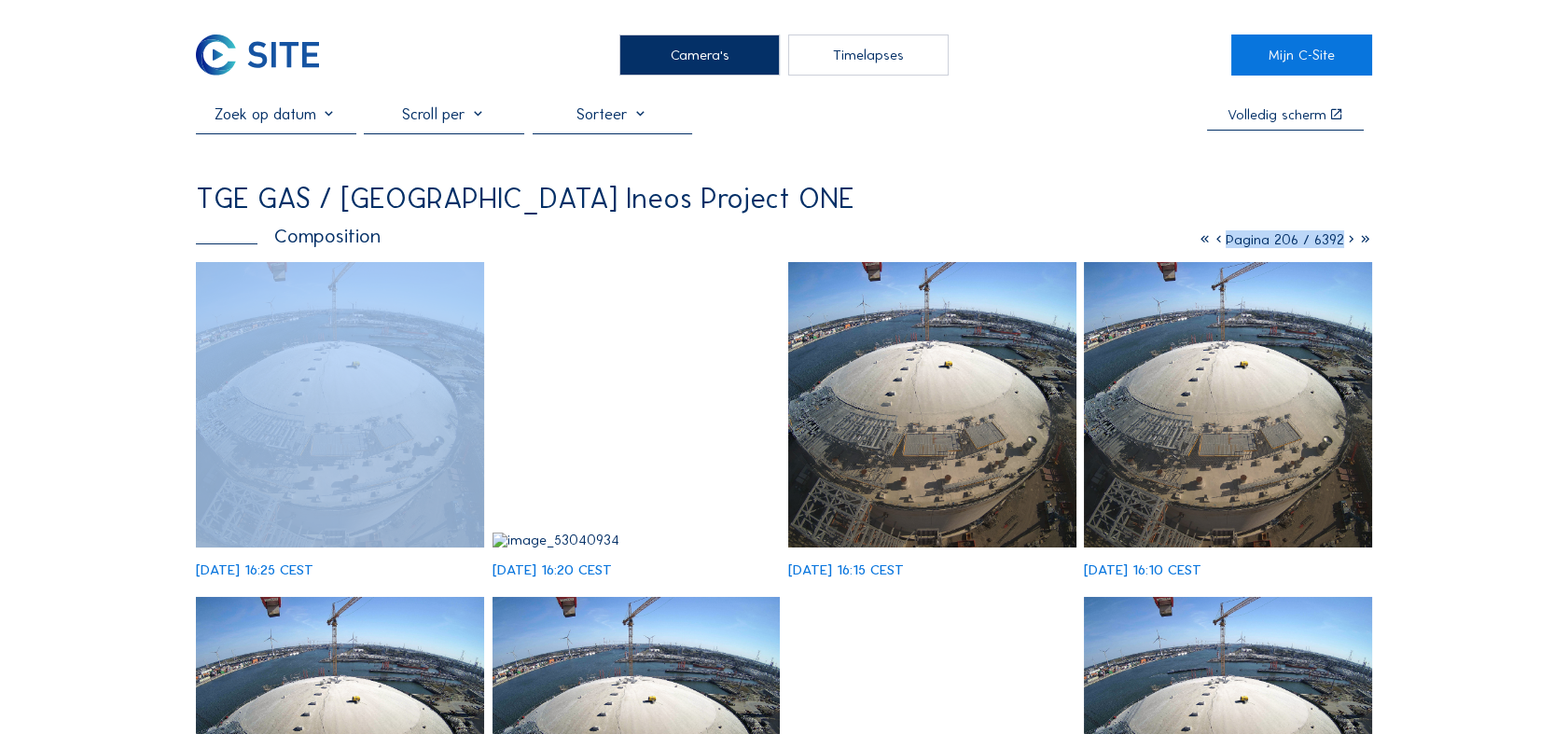
click at [939, 239] on icon at bounding box center [1351, 239] width 14 height 17
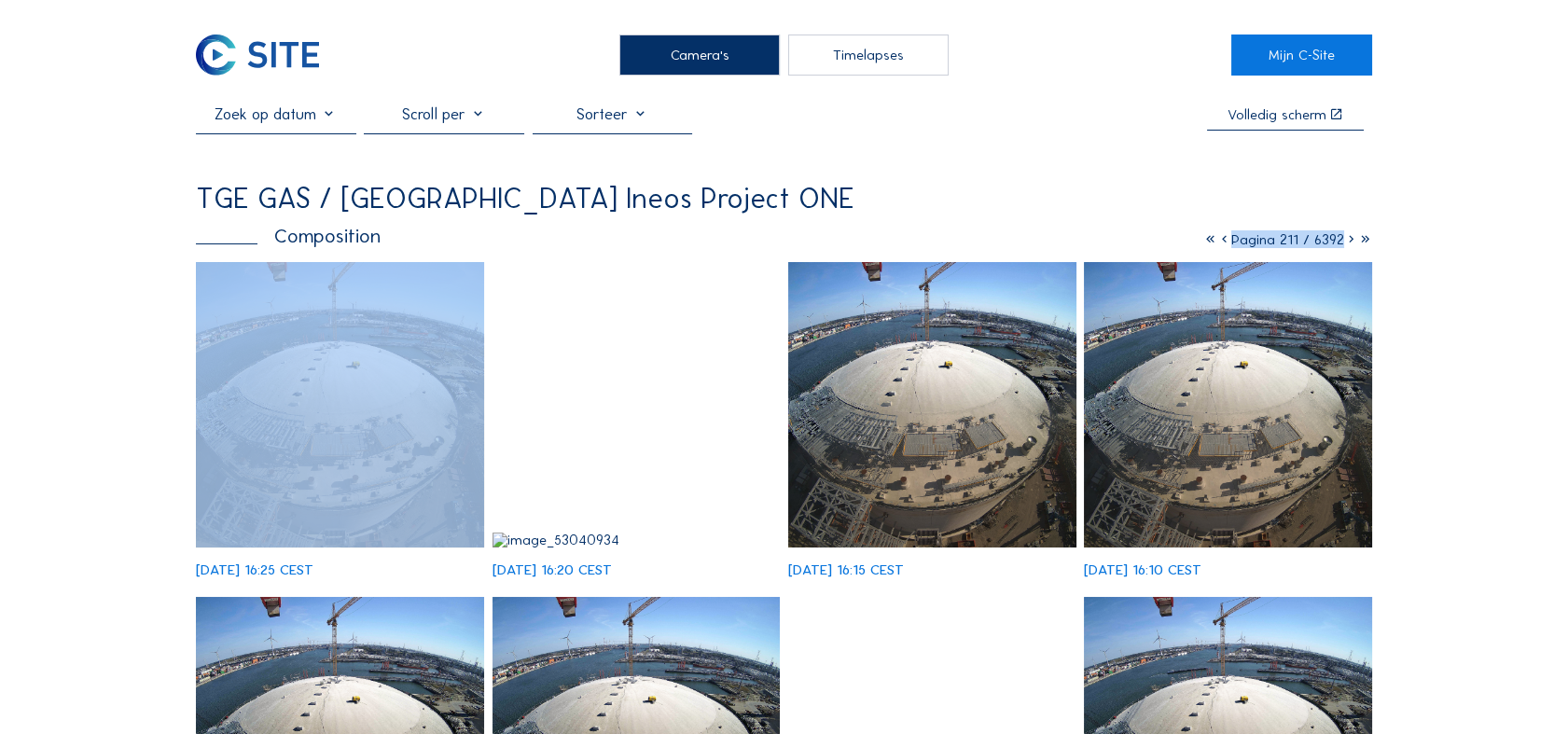
click at [939, 239] on icon at bounding box center [1351, 239] width 14 height 17
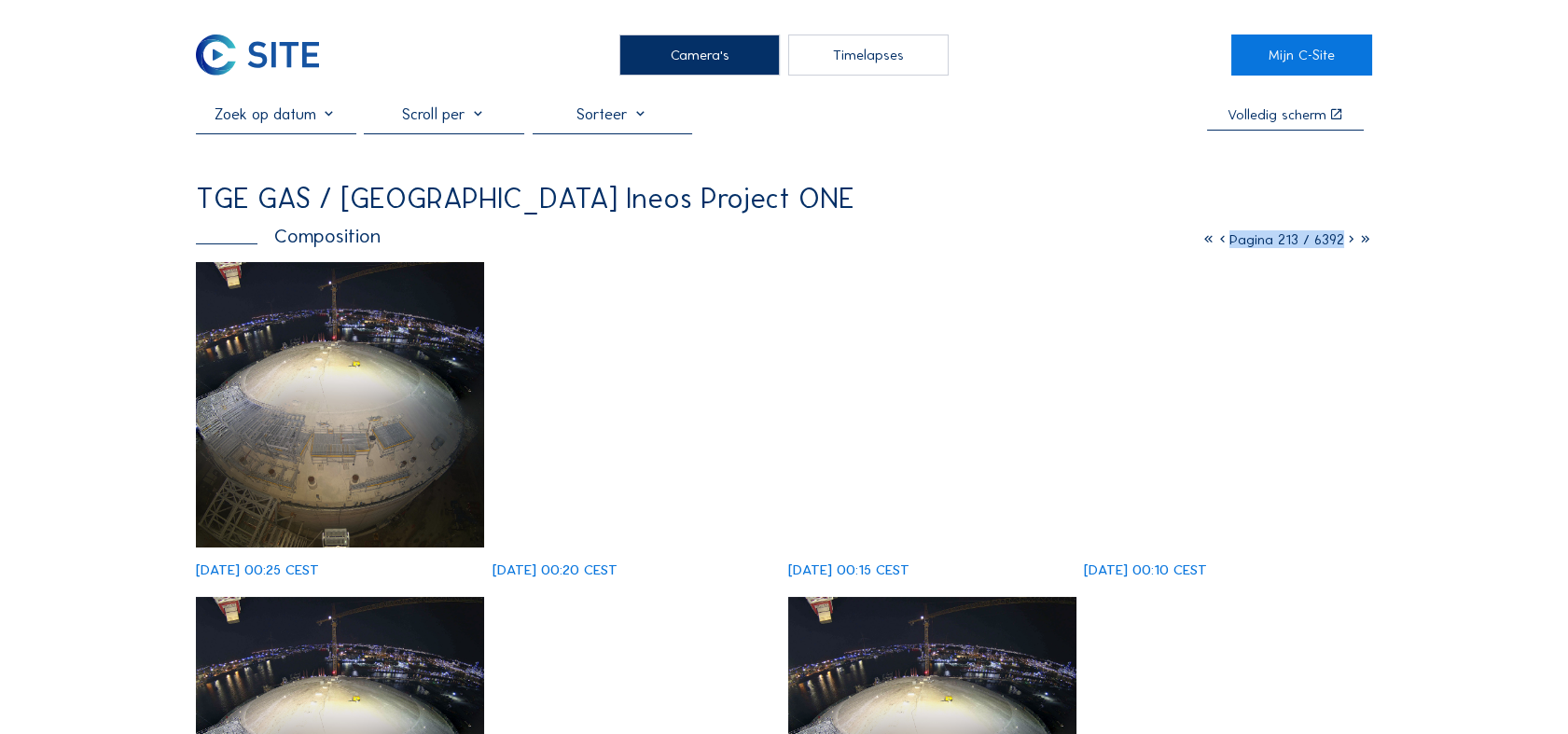
click at [939, 242] on icon at bounding box center [1351, 239] width 14 height 17
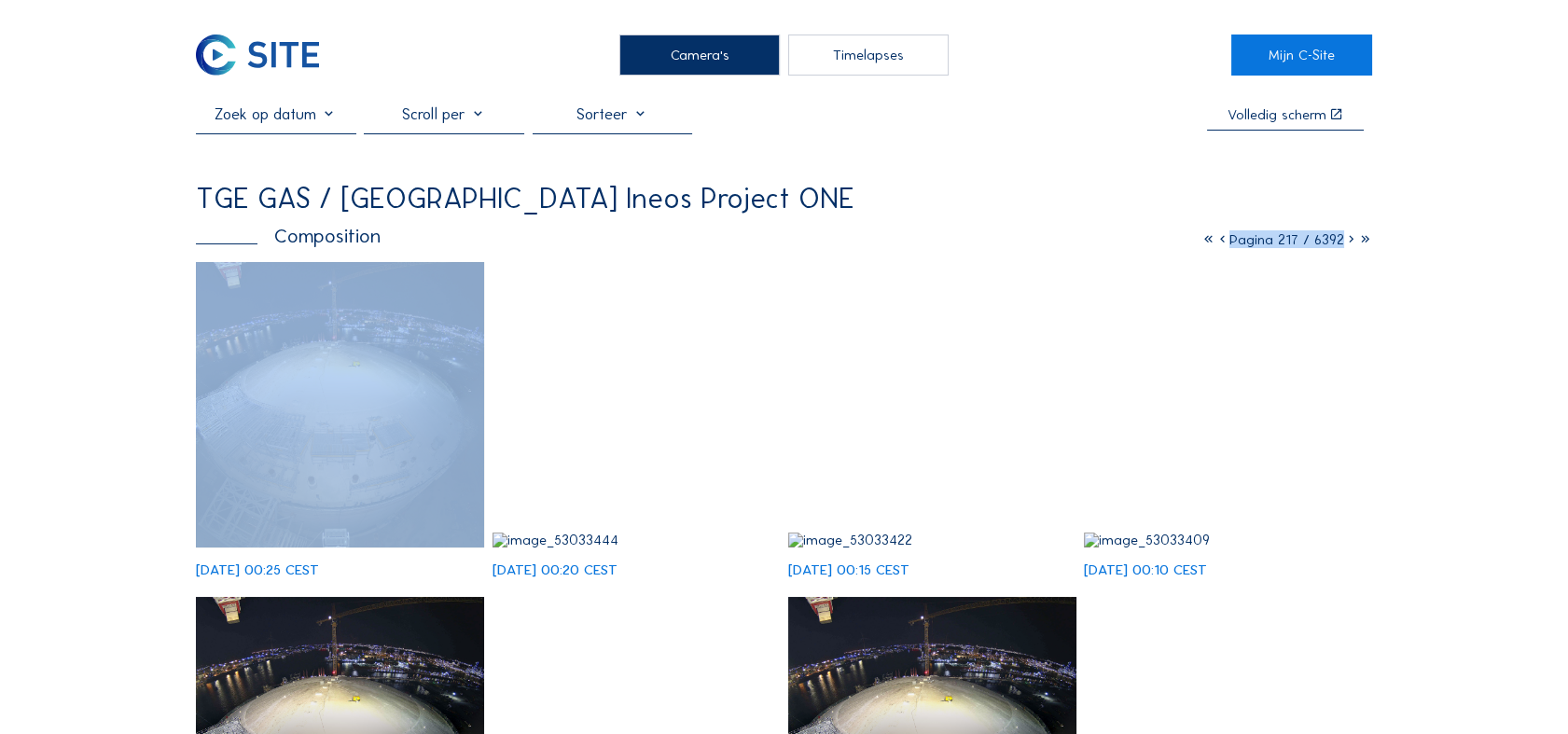
click at [939, 242] on icon at bounding box center [1351, 239] width 14 height 17
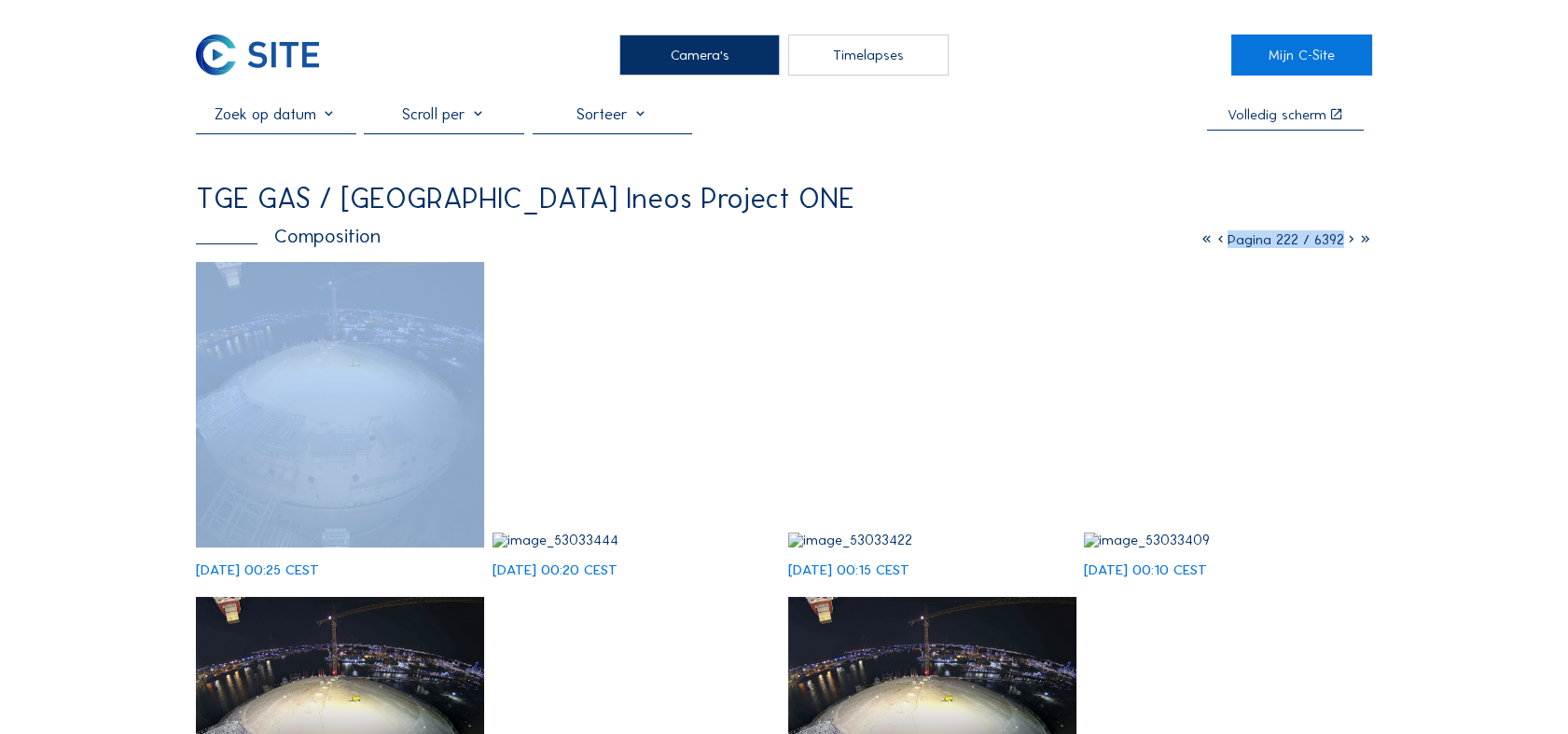
click at [939, 242] on icon at bounding box center [1351, 239] width 14 height 17
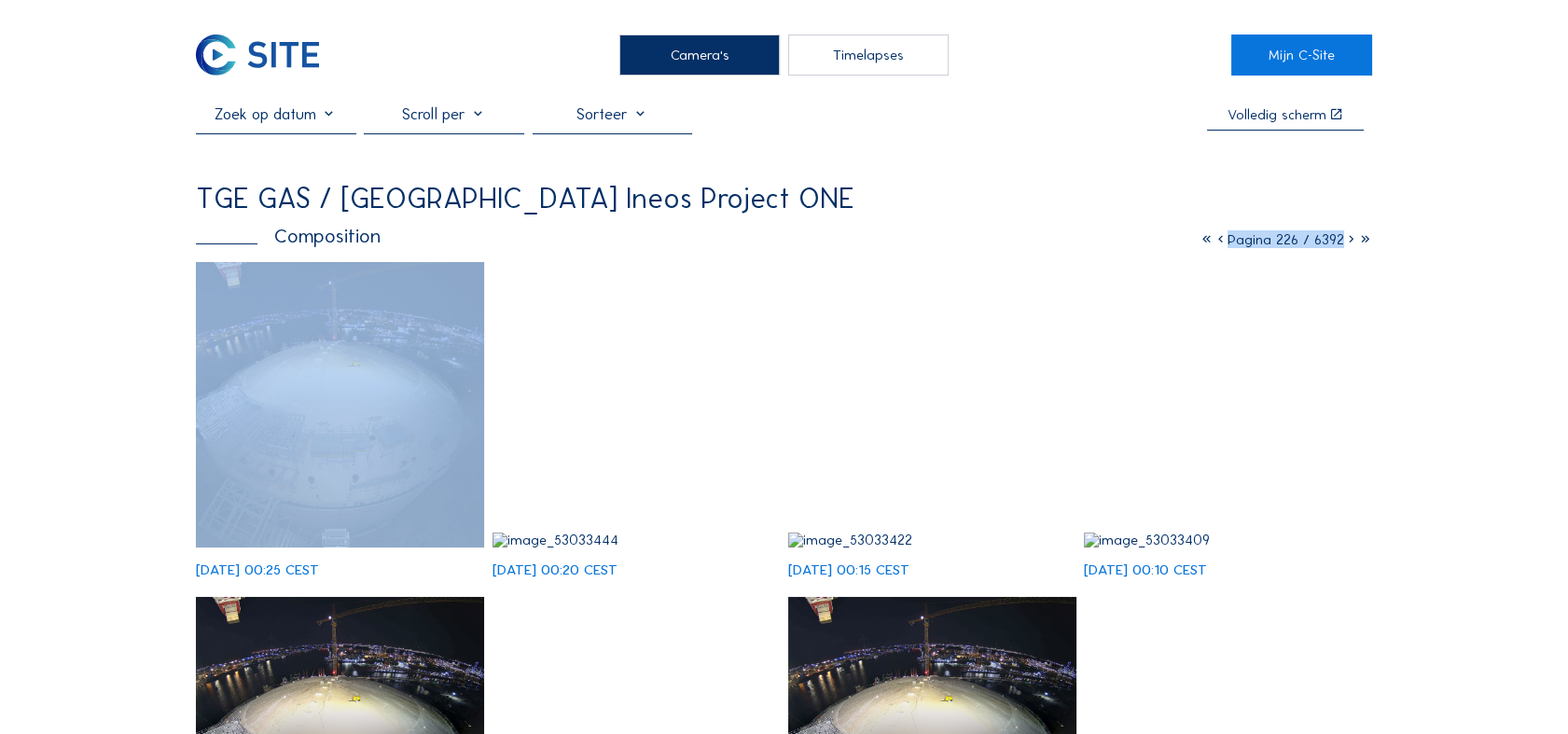
click at [939, 242] on icon at bounding box center [1351, 239] width 14 height 17
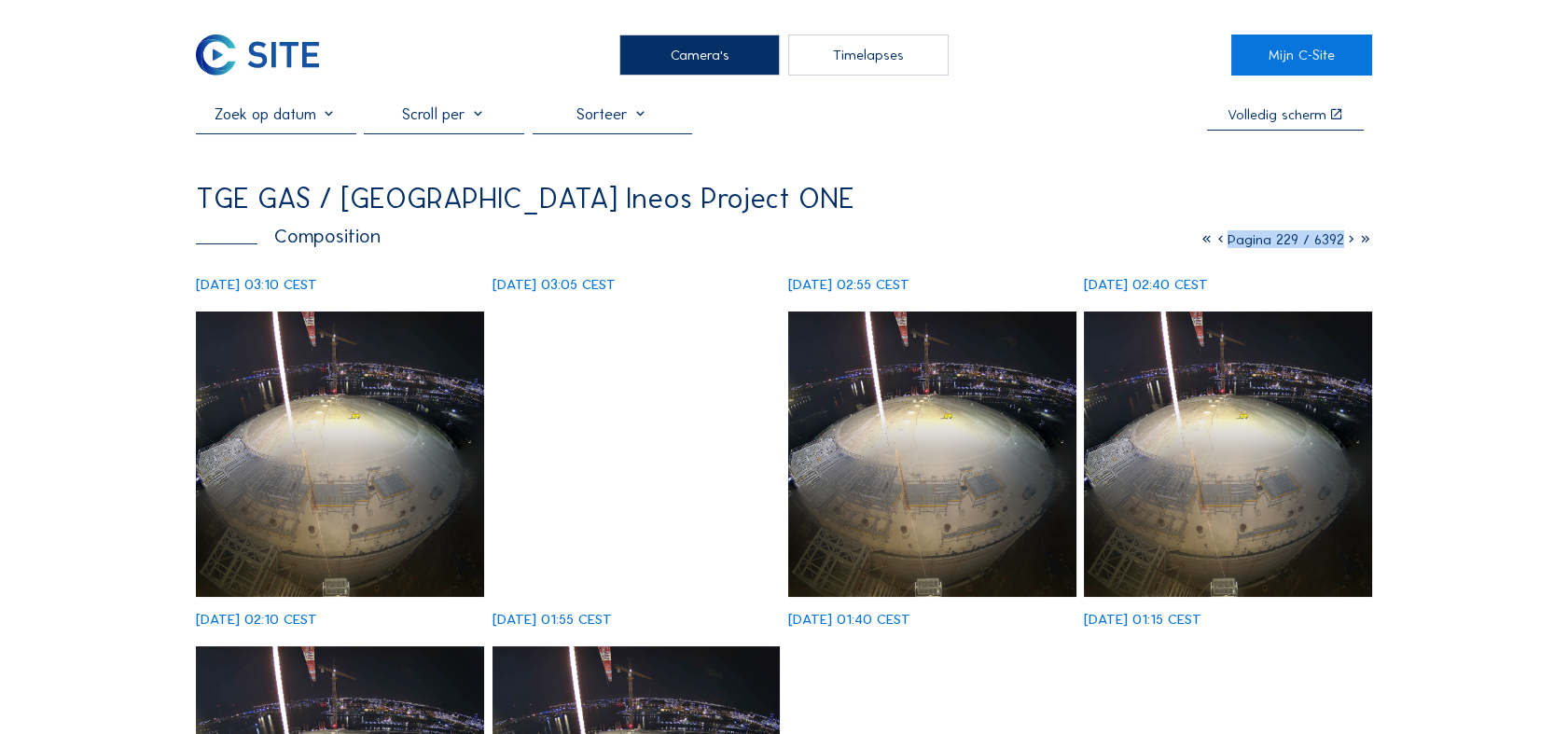
click at [939, 242] on icon at bounding box center [1351, 239] width 14 height 17
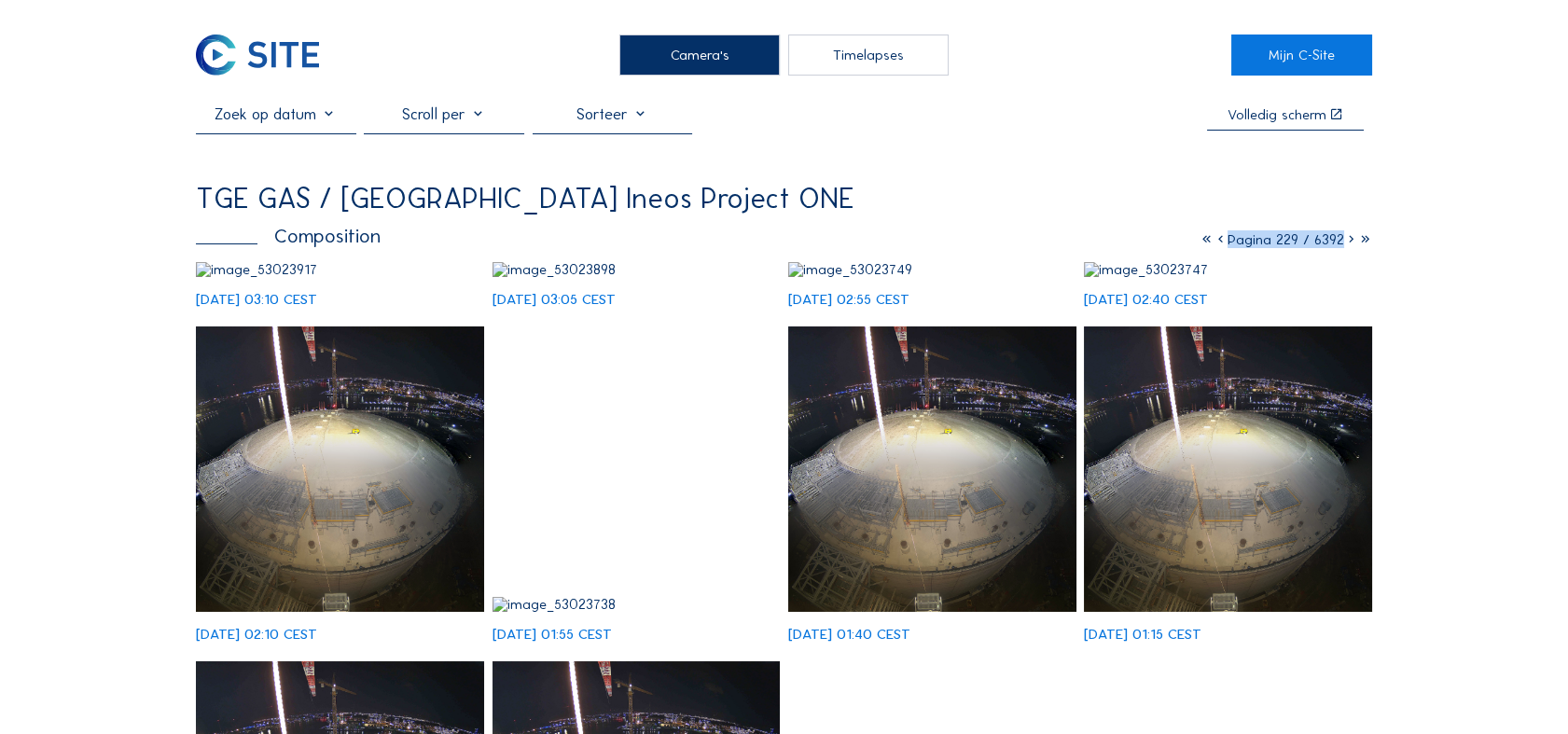
click at [939, 242] on icon at bounding box center [1351, 239] width 14 height 17
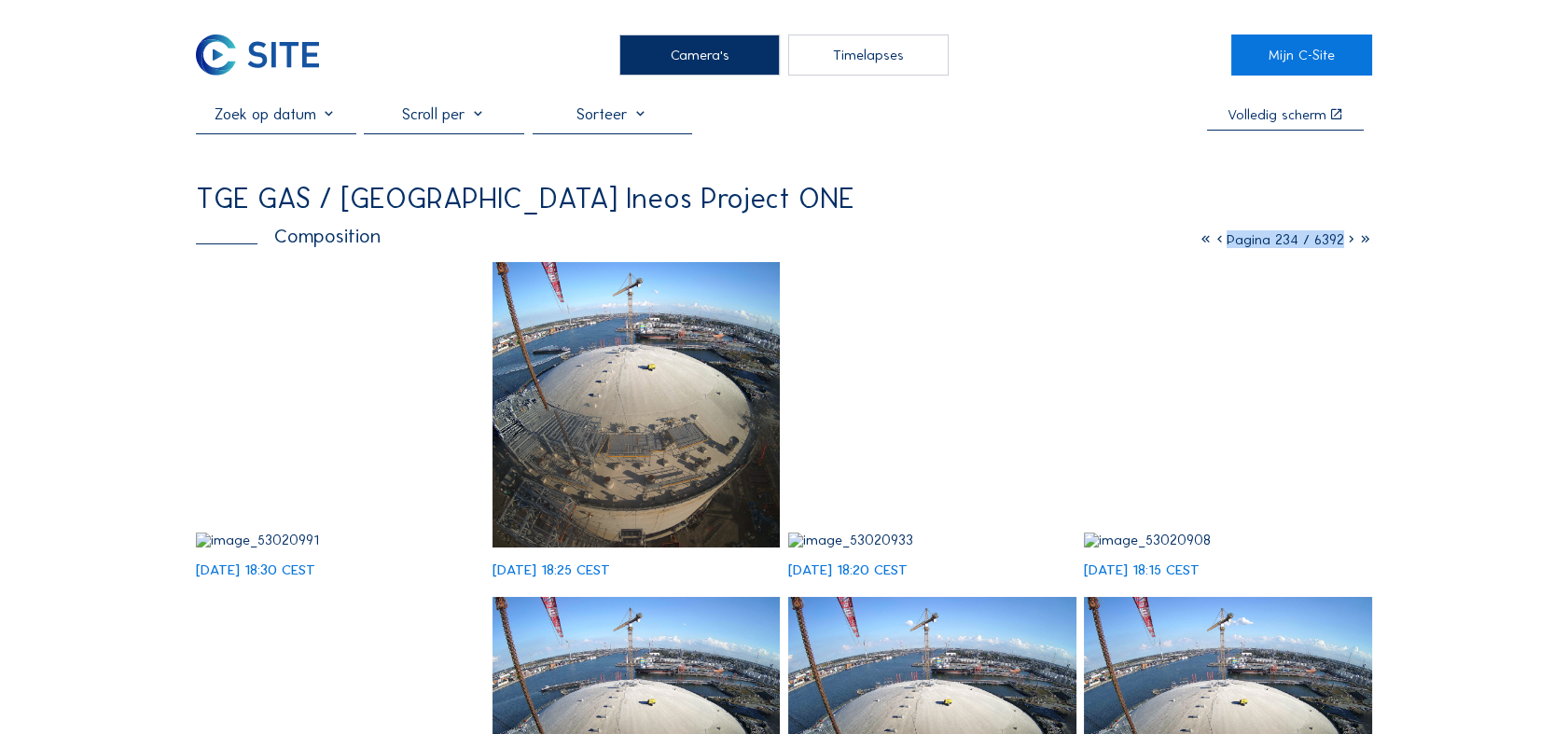
click at [939, 242] on icon at bounding box center [1351, 239] width 14 height 17
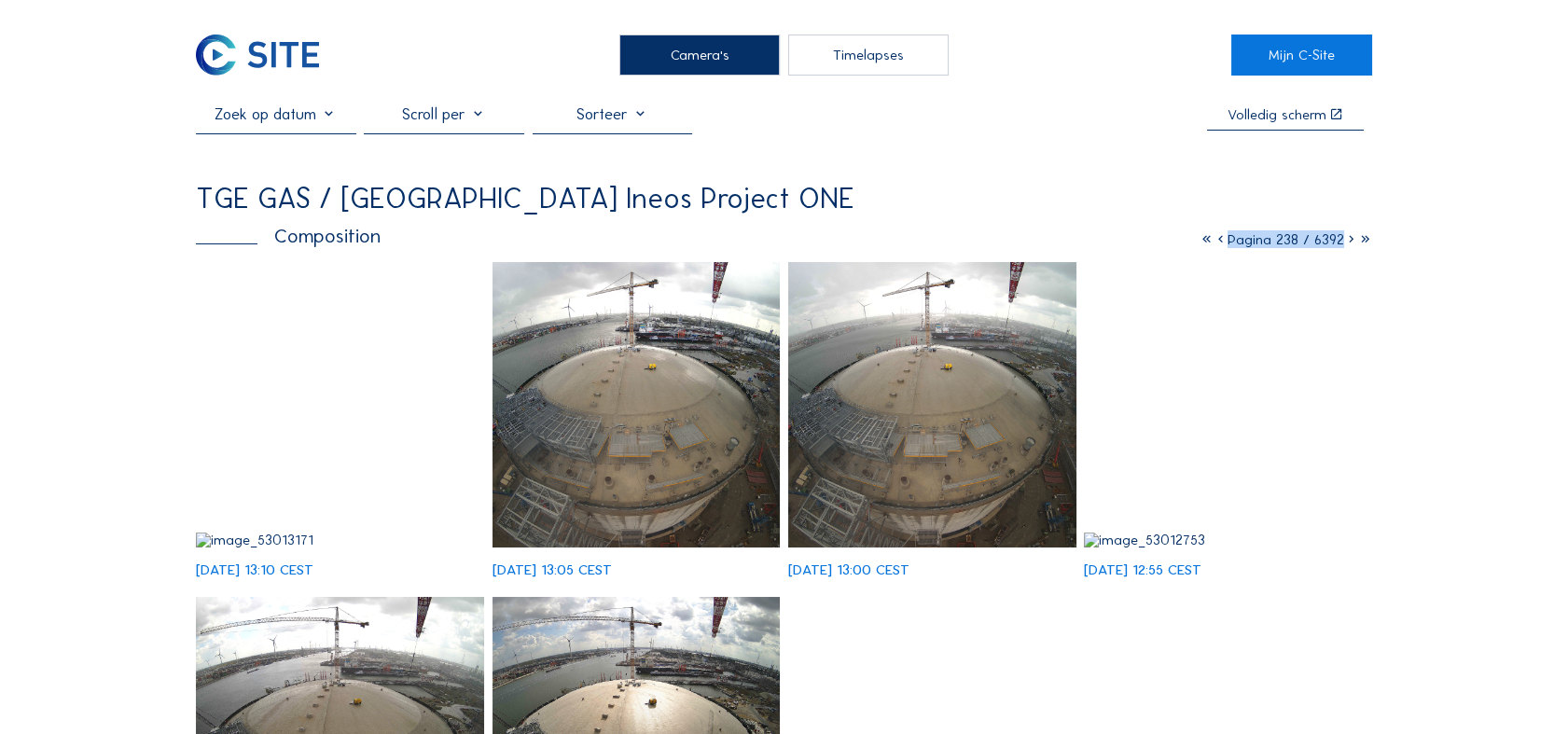
click at [351, 440] on img at bounding box center [340, 539] width 289 height 15
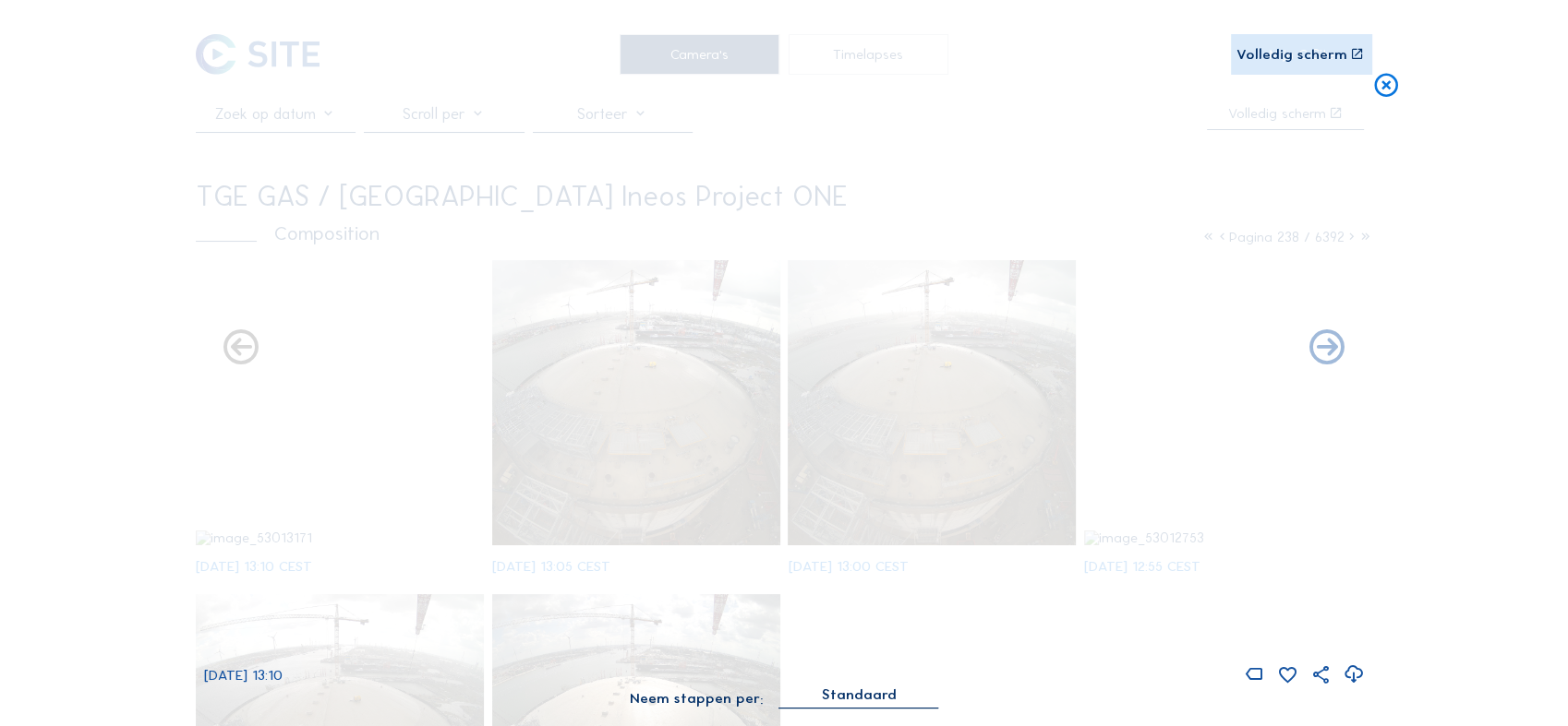
click at [930, 435] on icon at bounding box center [1353, 674] width 21 height 26
drag, startPoint x: 1529, startPoint y: 88, endPoint x: 1507, endPoint y: 99, distance: 24.6
click at [930, 90] on div "Scroll om door de tijd te reizen | Druk op de 'Alt'-[PERSON_NAME] + scroll om t…" at bounding box center [784, 363] width 1568 height 726
